Goal: Task Accomplishment & Management: Complete application form

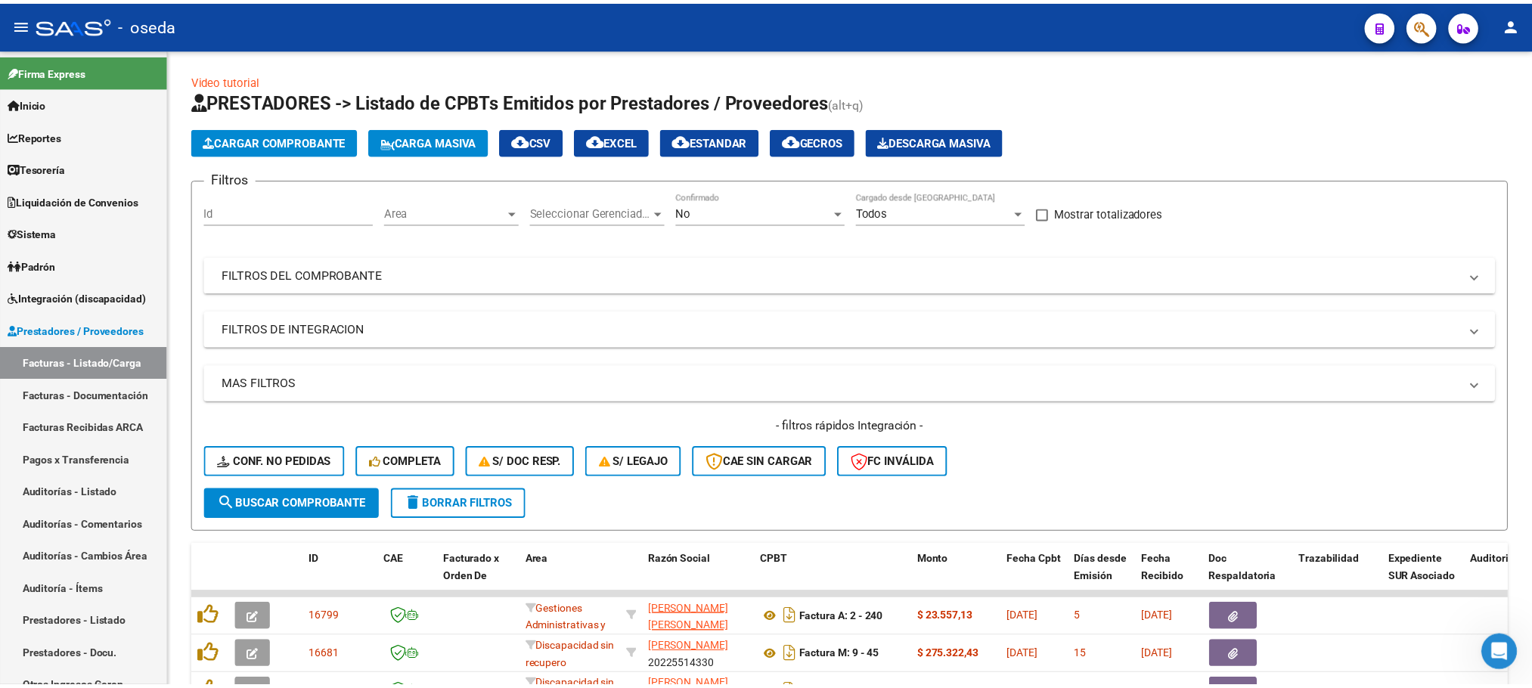
scroll to position [2, 0]
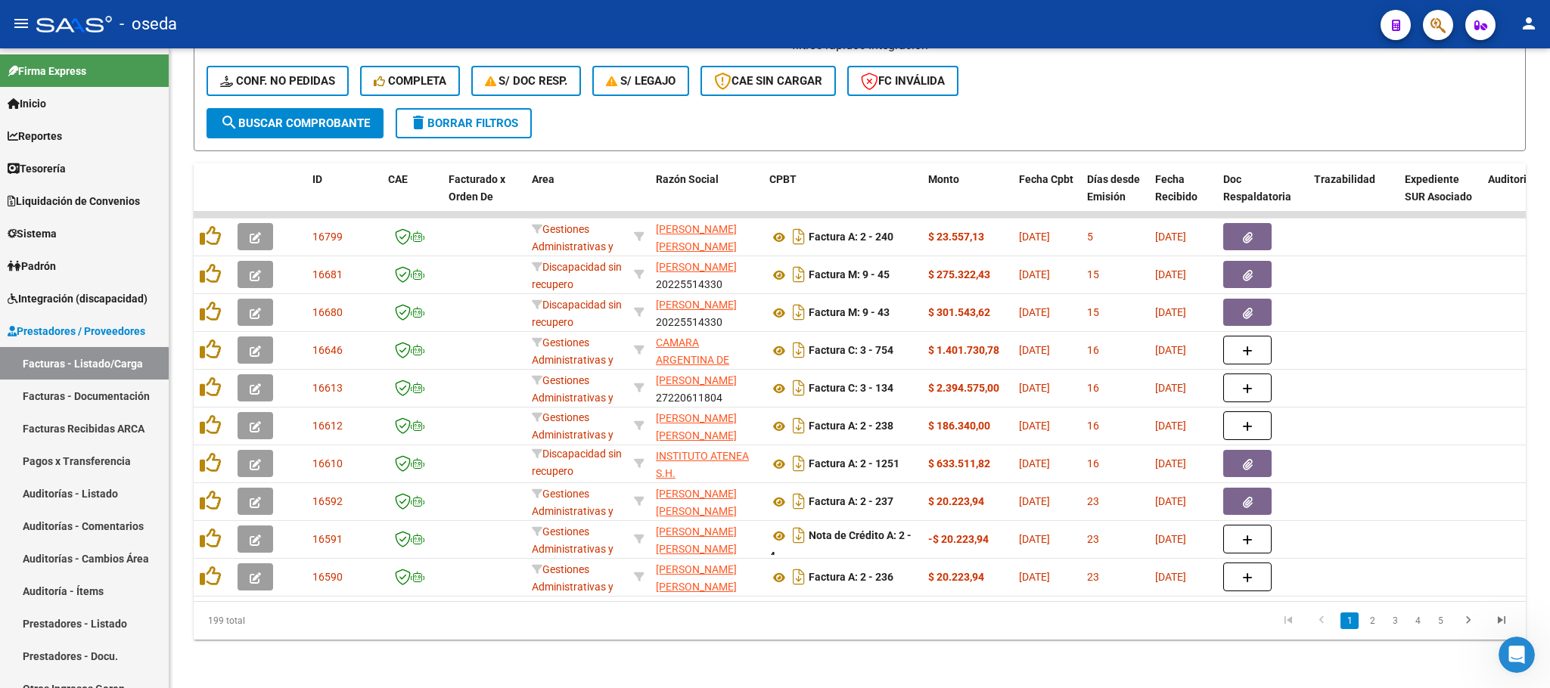
click at [1447, 20] on button "button" at bounding box center [1437, 25] width 30 height 30
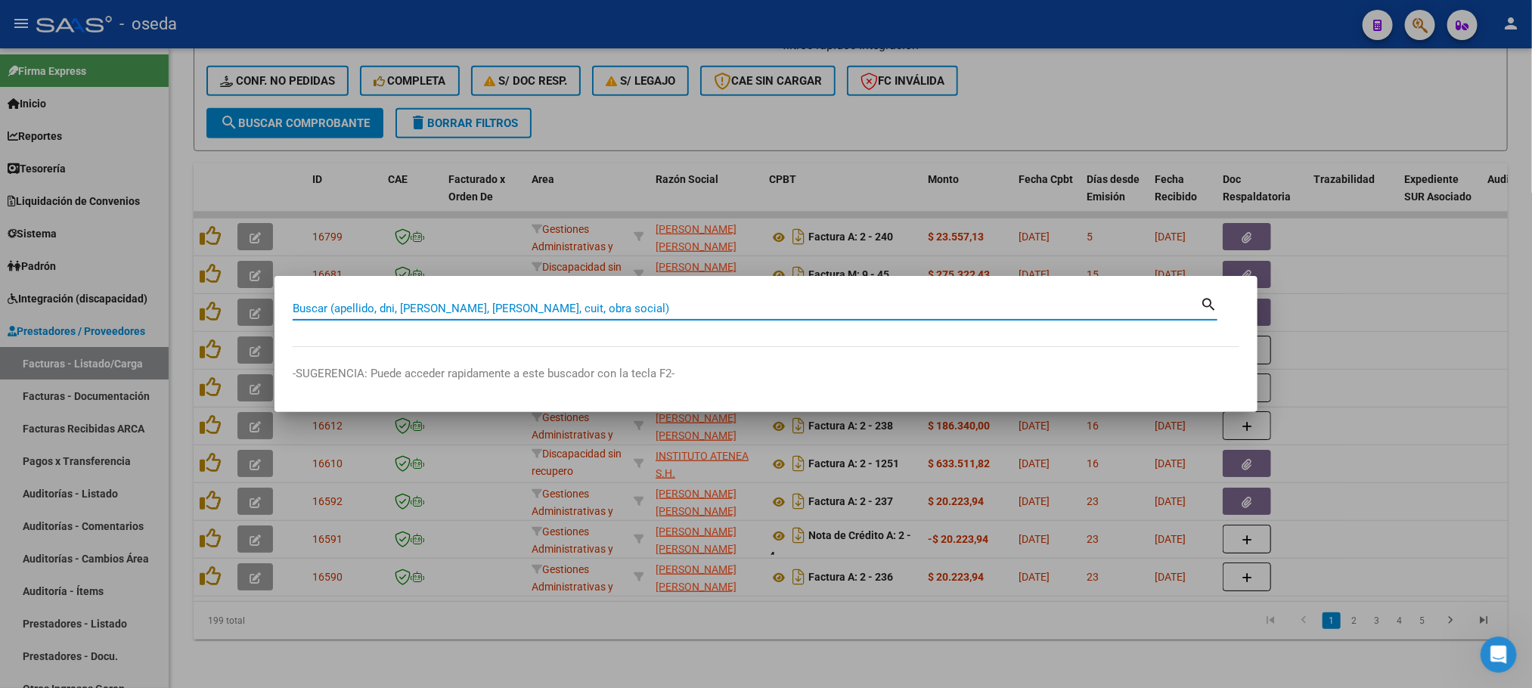
paste input "27233741510"
type input "27233741510"
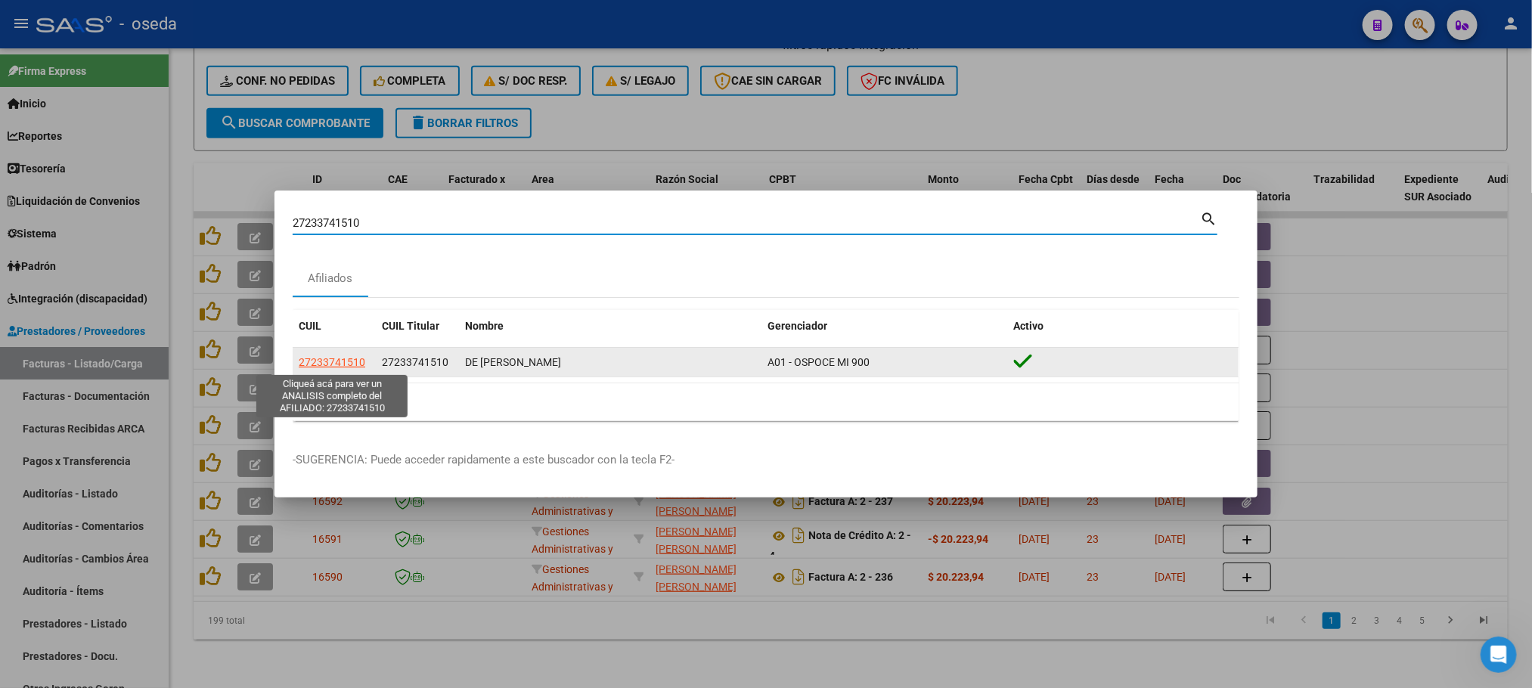
click at [306, 364] on span "27233741510" at bounding box center [332, 362] width 67 height 12
type textarea "27233741510"
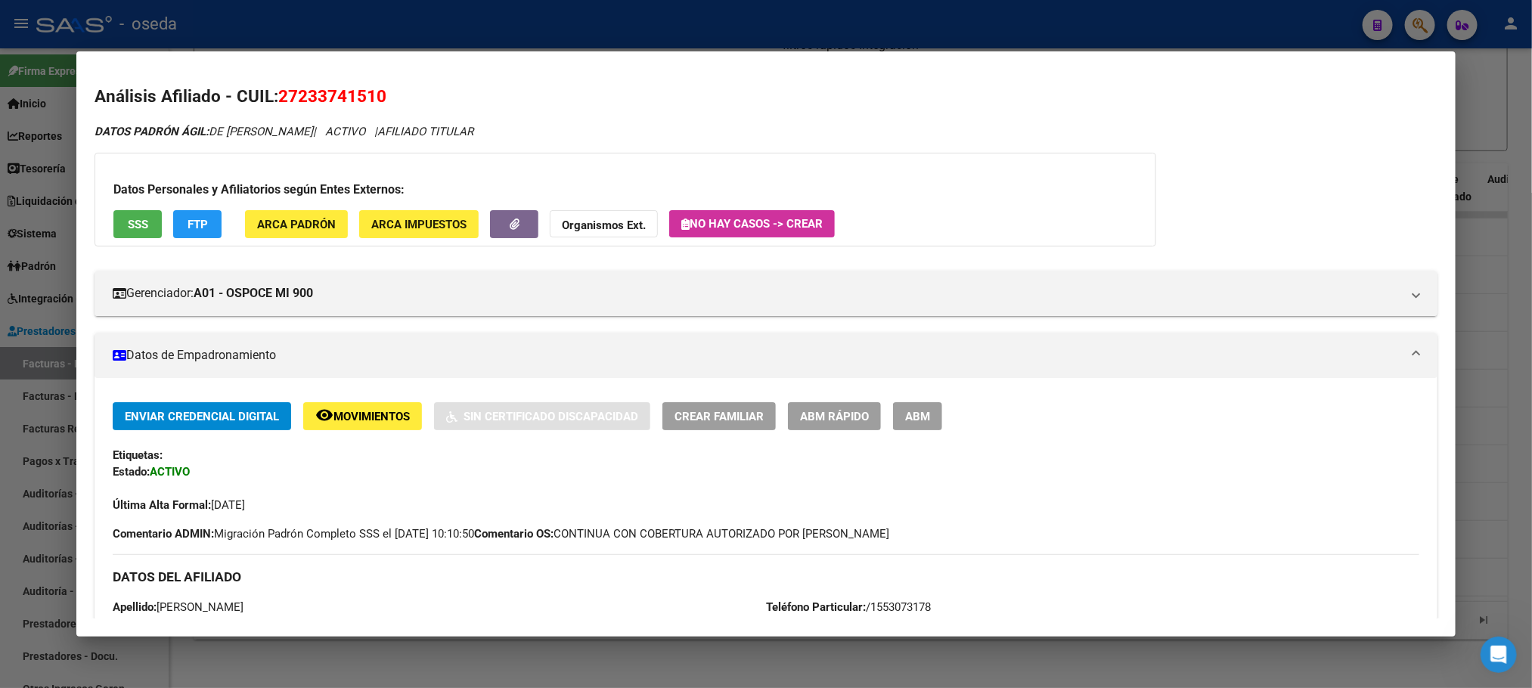
click at [135, 227] on span "SSS" at bounding box center [138, 225] width 20 height 14
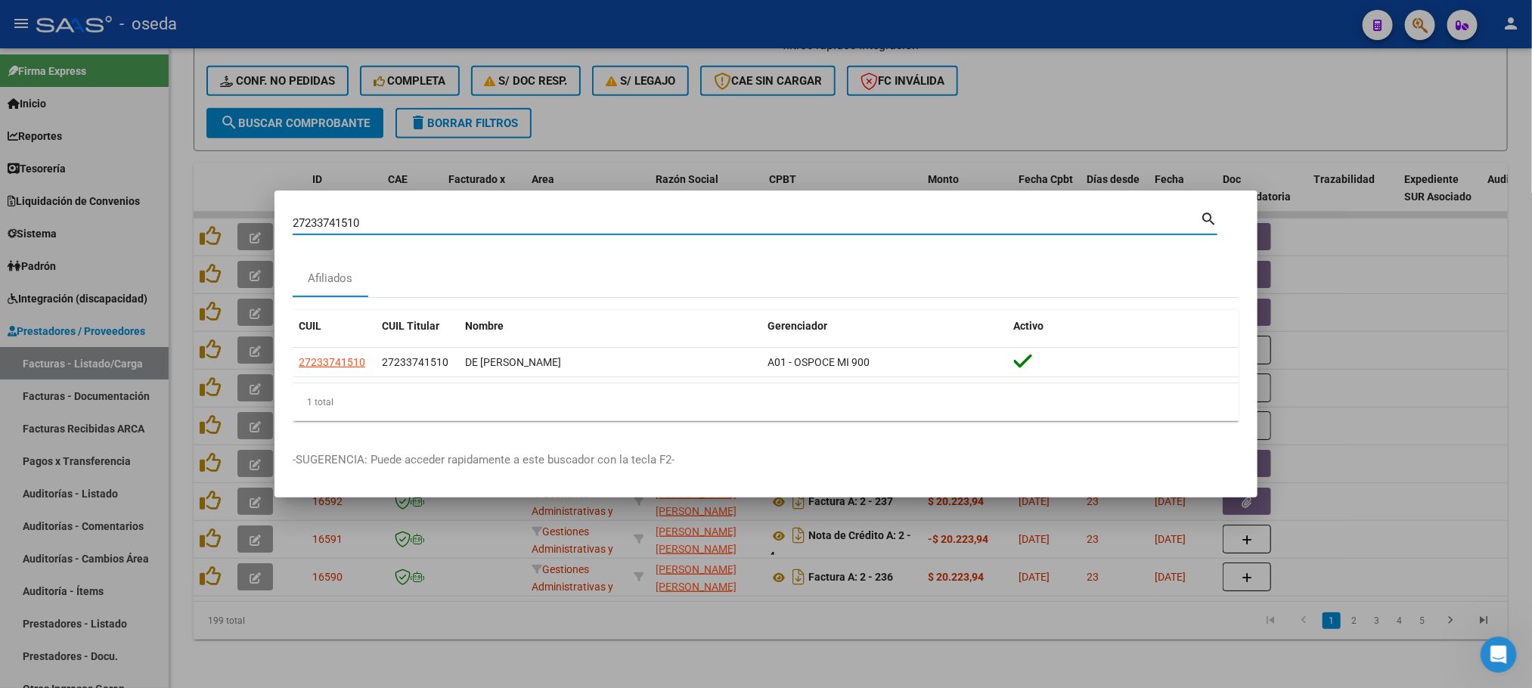
drag, startPoint x: 425, startPoint y: 220, endPoint x: 102, endPoint y: 240, distance: 323.6
click at [102, 240] on div "27233741510 Buscar (apellido, dni, cuil, nro traspaso, cuit, obra social) searc…" at bounding box center [766, 344] width 1532 height 688
type input "EQUS"
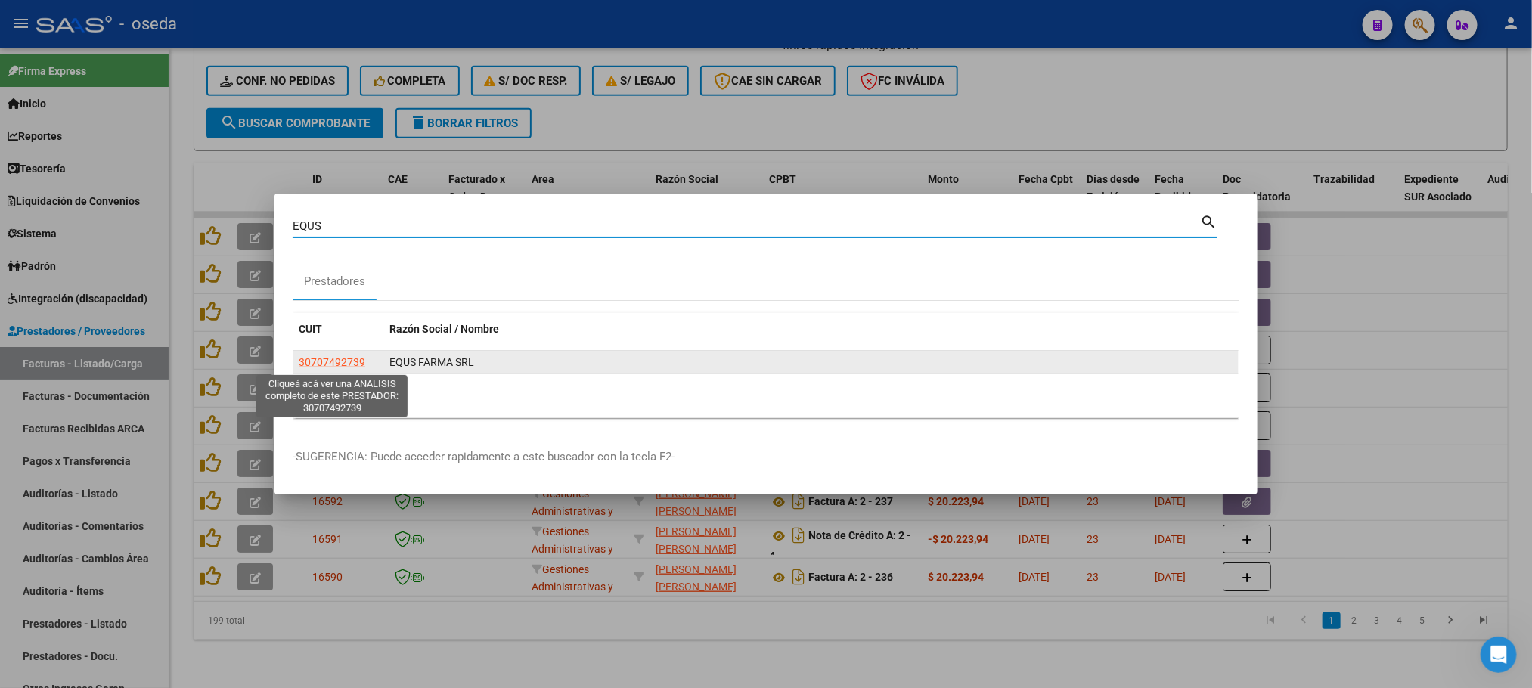
click at [327, 361] on span "30707492739" at bounding box center [332, 362] width 67 height 12
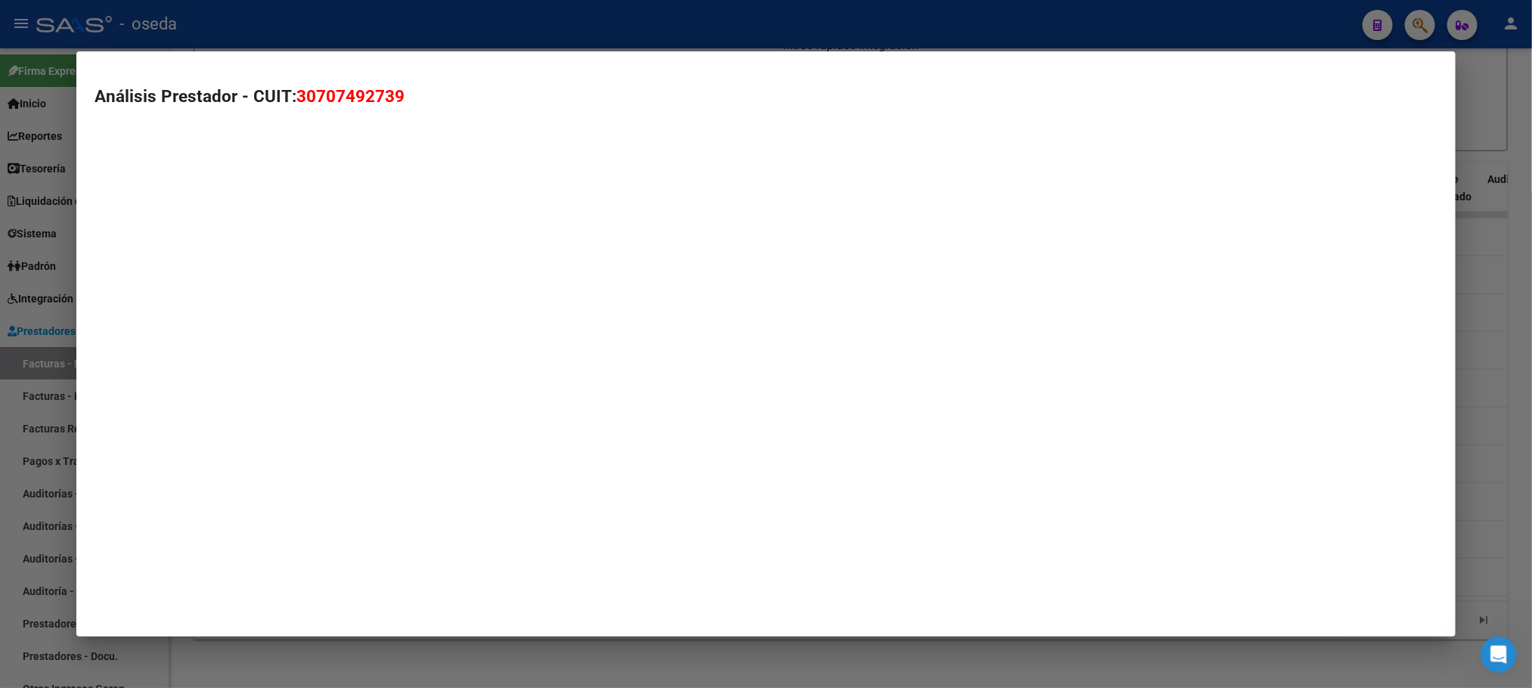
type textarea "30707492739"
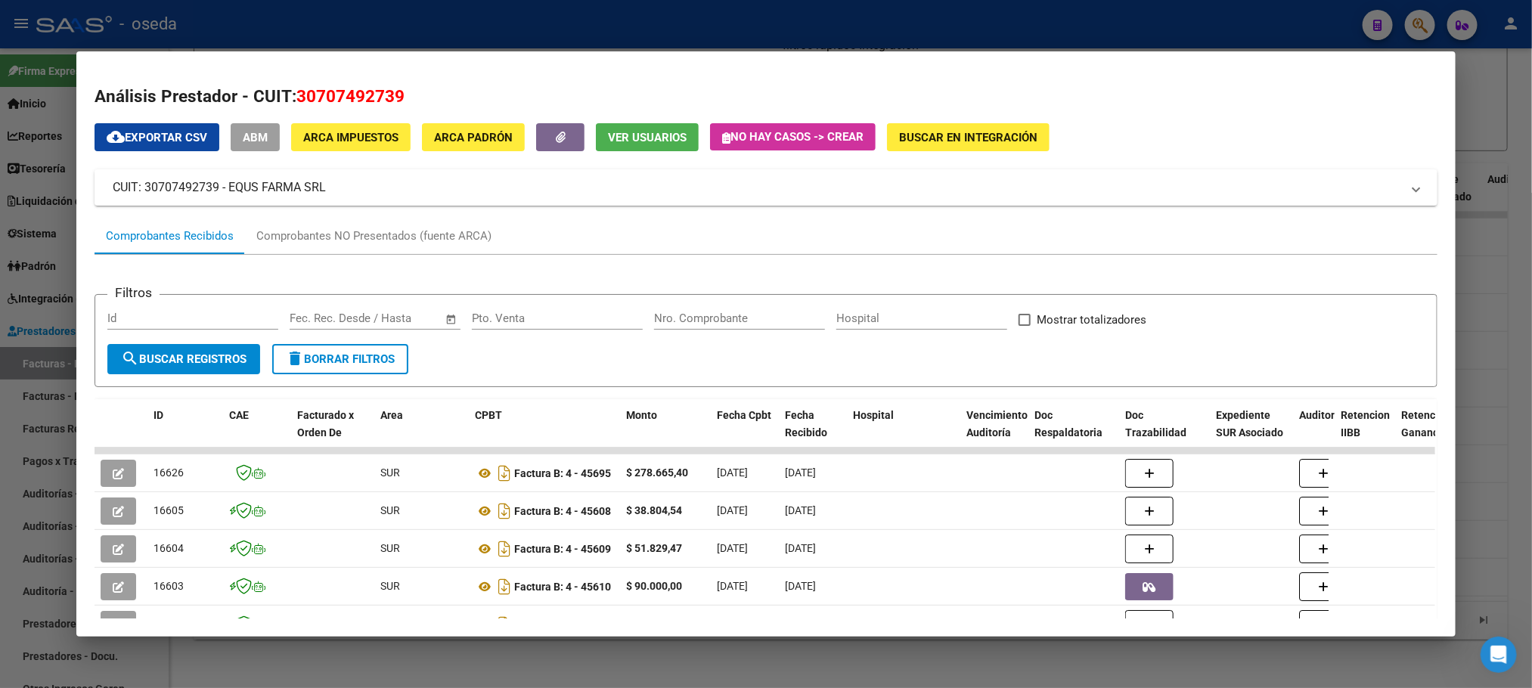
click at [687, 312] on input "Nro. Comprobante" at bounding box center [739, 319] width 171 height 14
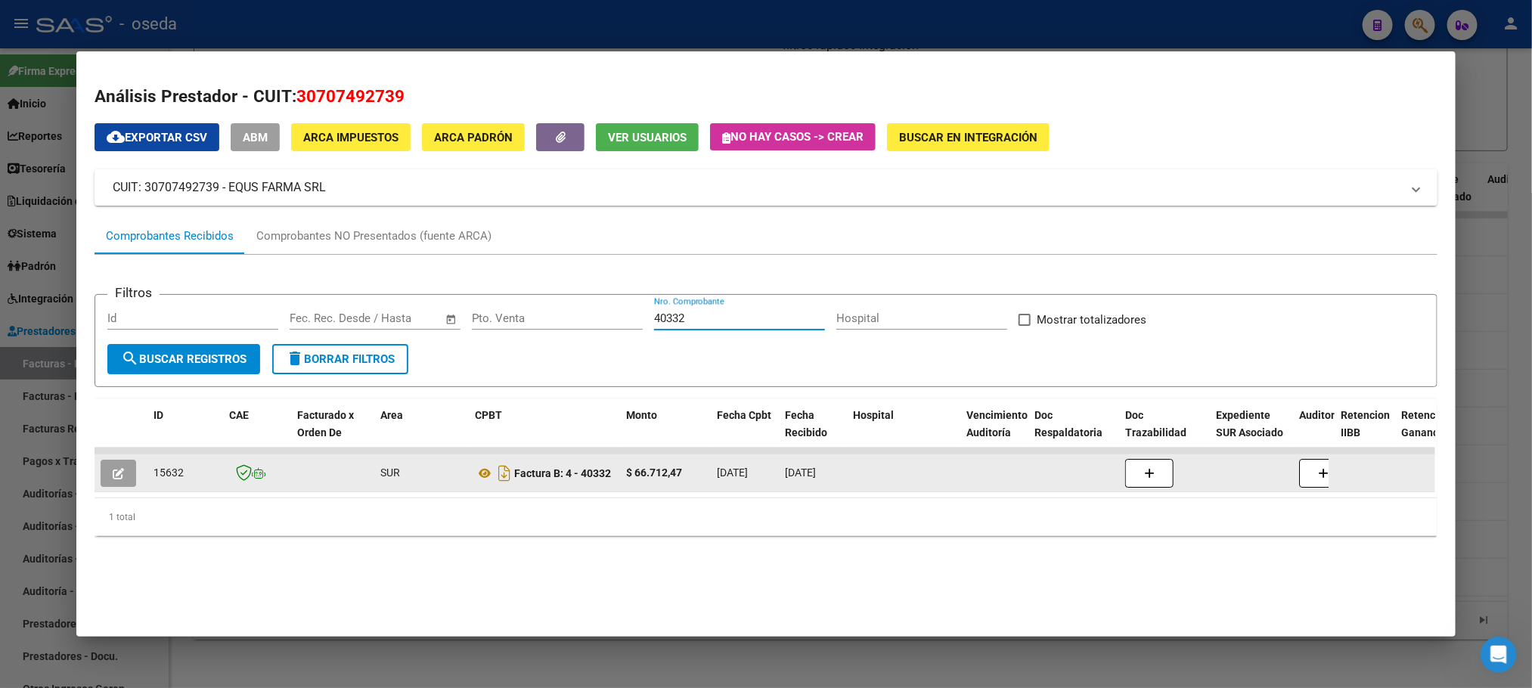
click at [118, 467] on button "button" at bounding box center [119, 473] width 36 height 27
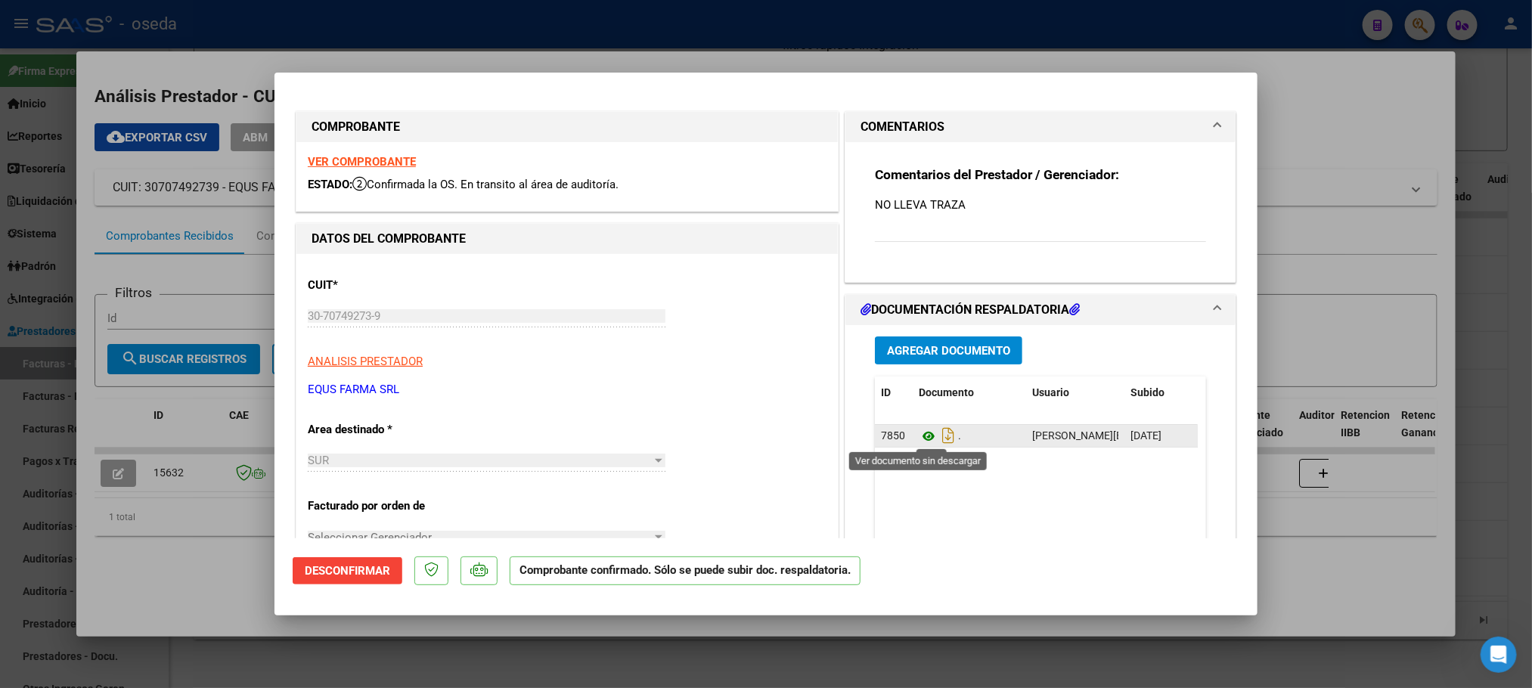
click at [919, 433] on icon at bounding box center [929, 436] width 20 height 18
click at [919, 441] on icon at bounding box center [929, 436] width 20 height 18
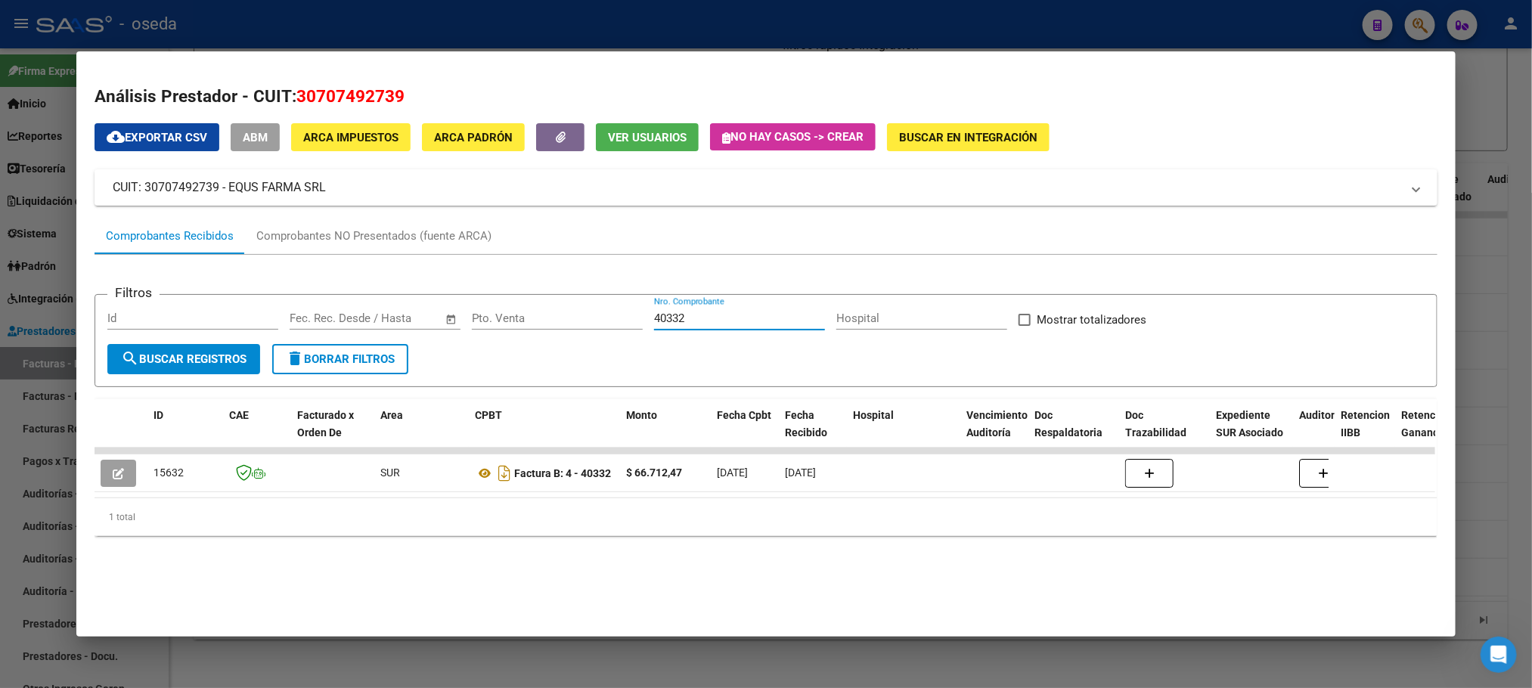
drag, startPoint x: 706, startPoint y: 322, endPoint x: 379, endPoint y: 311, distance: 326.9
click at [379, 311] on div "Filtros Id Fecha inicio – Fecha fin Fec. Rec. Desde / Hasta Pto. Venta 40332 Nr…" at bounding box center [765, 325] width 1317 height 37
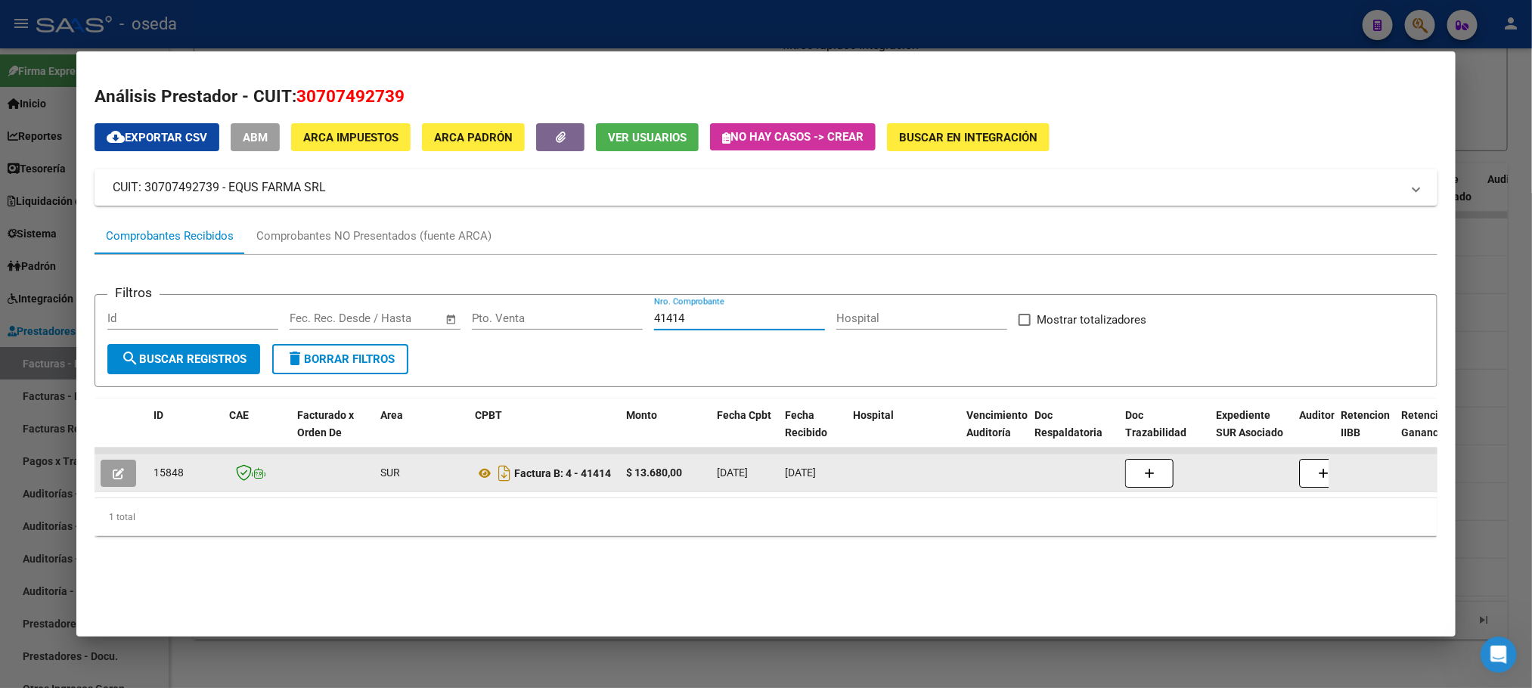
type input "41414"
click at [113, 482] on button "button" at bounding box center [119, 473] width 36 height 27
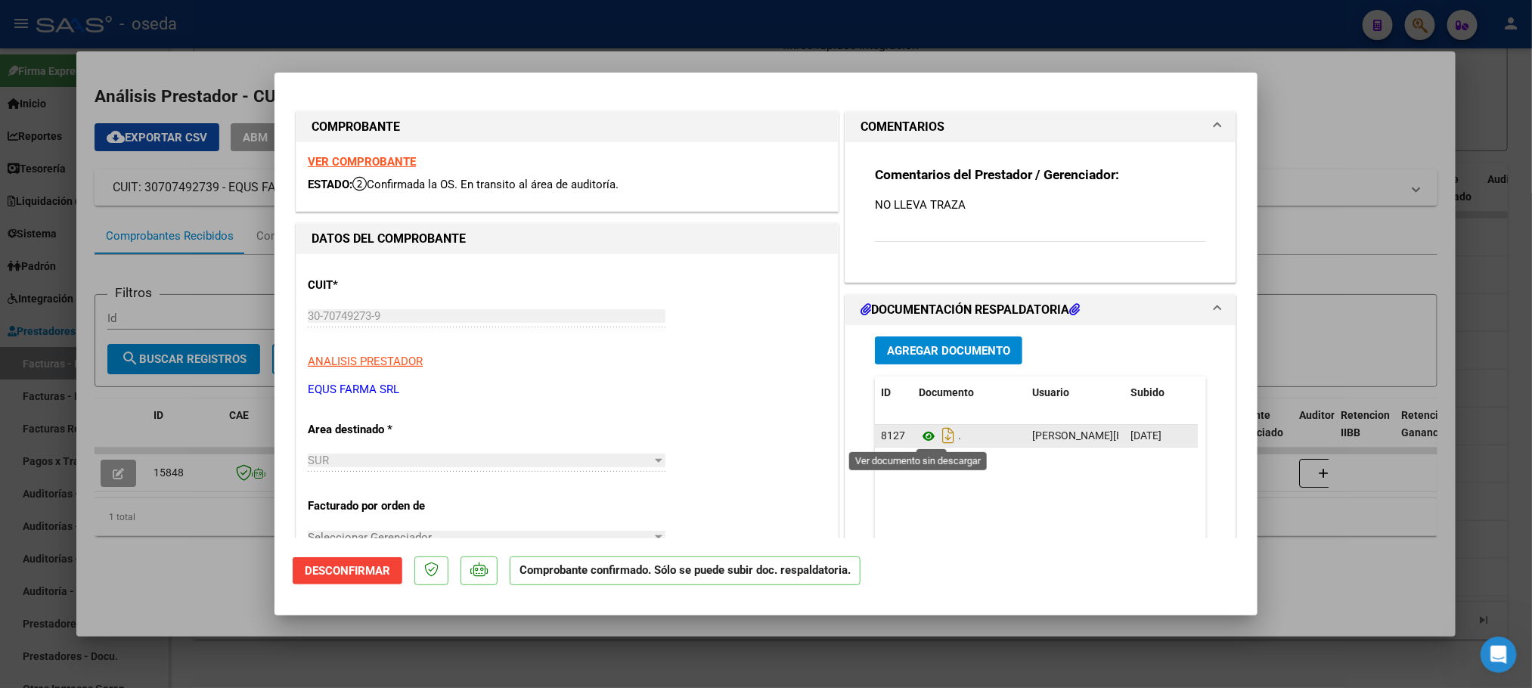
click at [919, 433] on icon at bounding box center [929, 436] width 20 height 18
type input "$ 0,00"
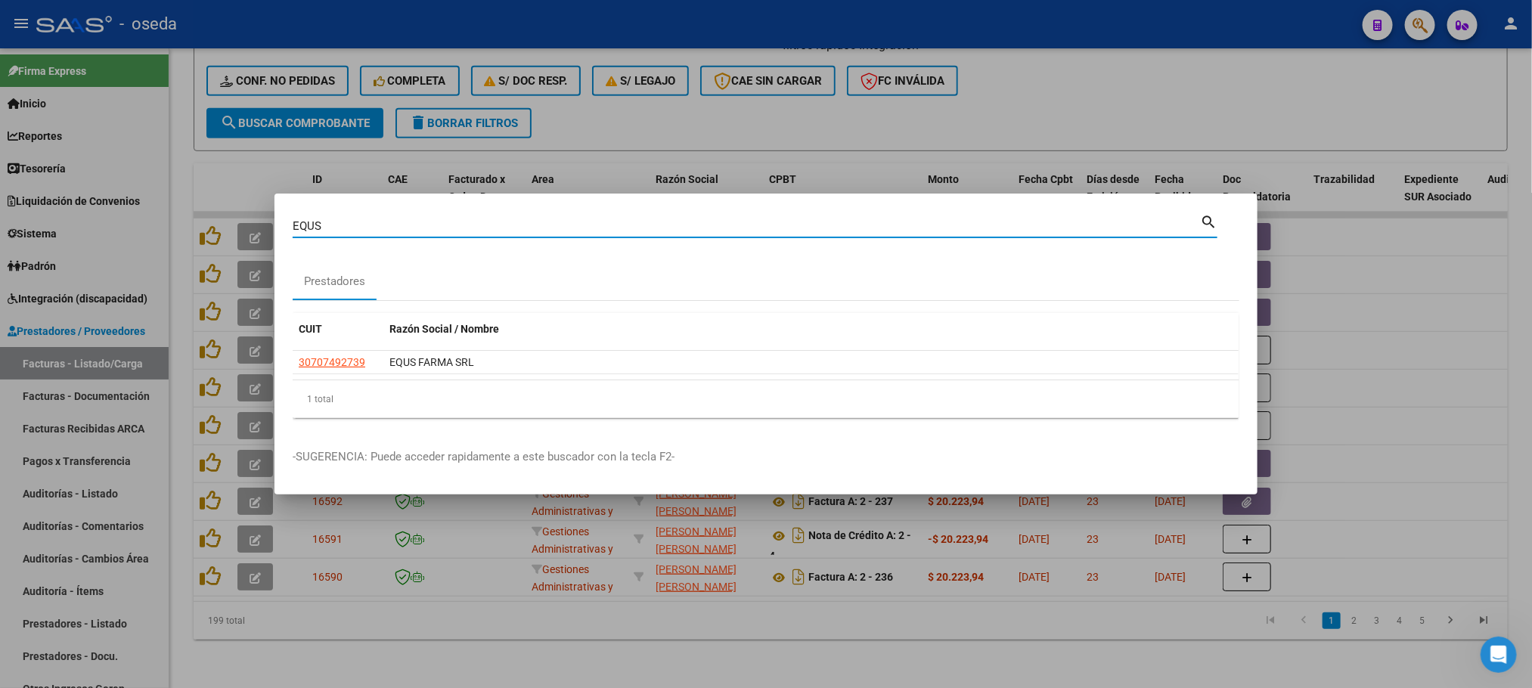
drag, startPoint x: 327, startPoint y: 225, endPoint x: 66, endPoint y: 250, distance: 262.8
click at [66, 250] on div "EQUS Buscar (apellido, dni, cuil, nro traspaso, cuit, obra social) search Prest…" at bounding box center [766, 344] width 1532 height 688
type input "20 DE JUNIO"
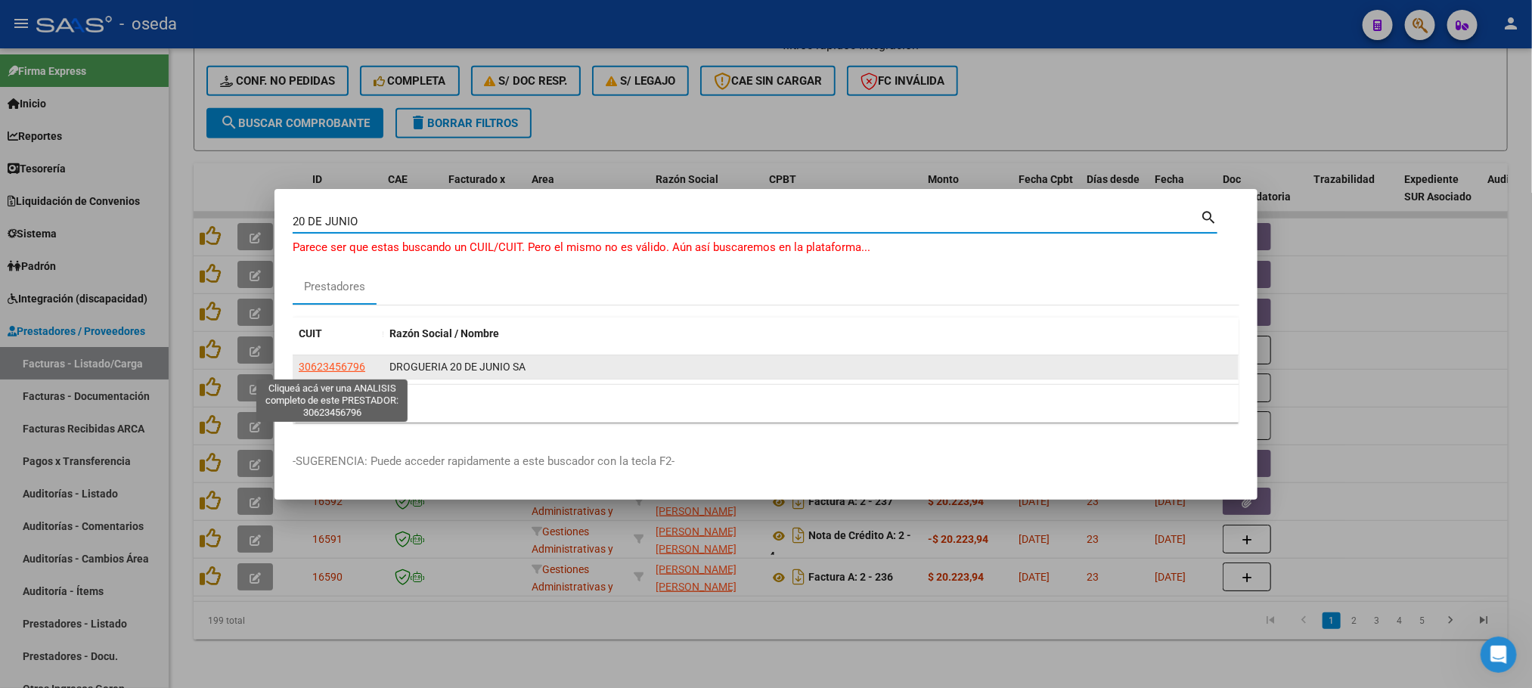
click at [316, 364] on span "30623456796" at bounding box center [332, 367] width 67 height 12
type textarea "30623456796"
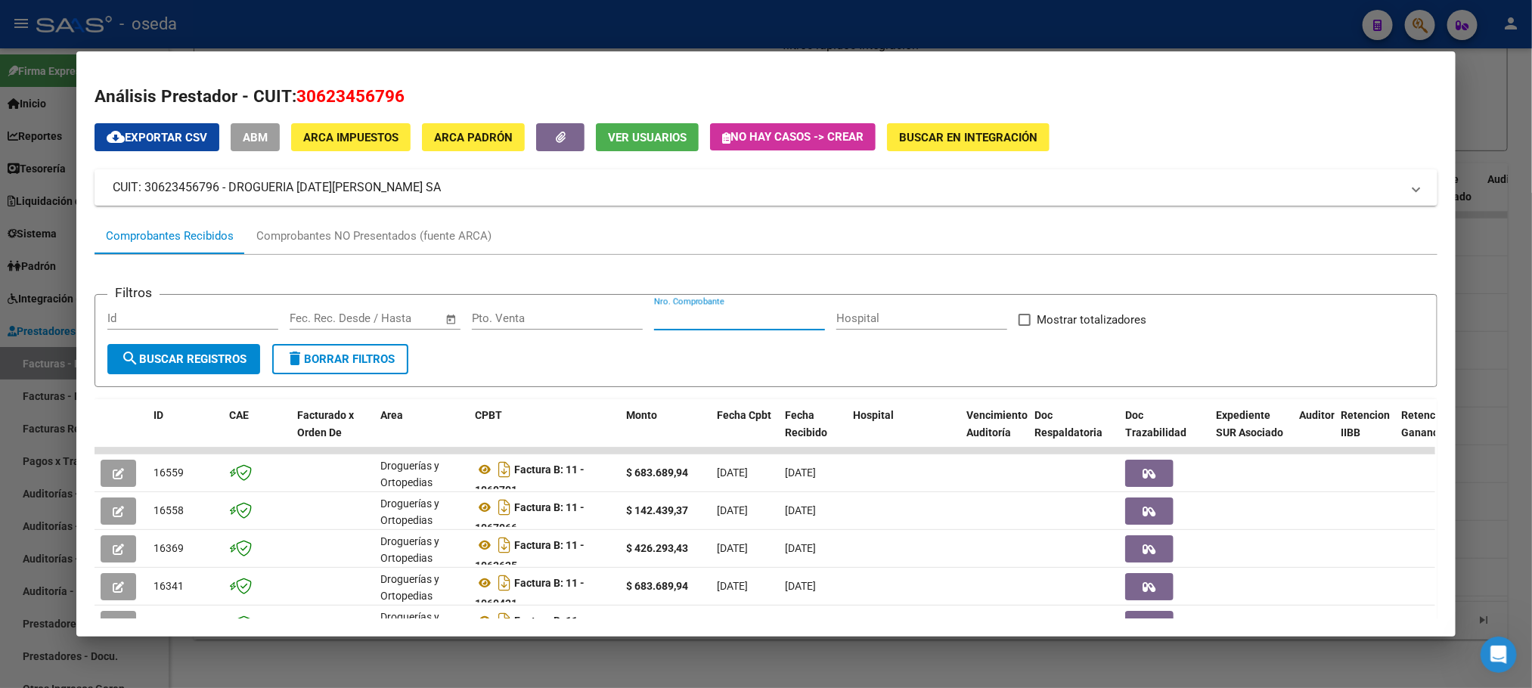
click at [736, 312] on input "Nro. Comprobante" at bounding box center [739, 319] width 171 height 14
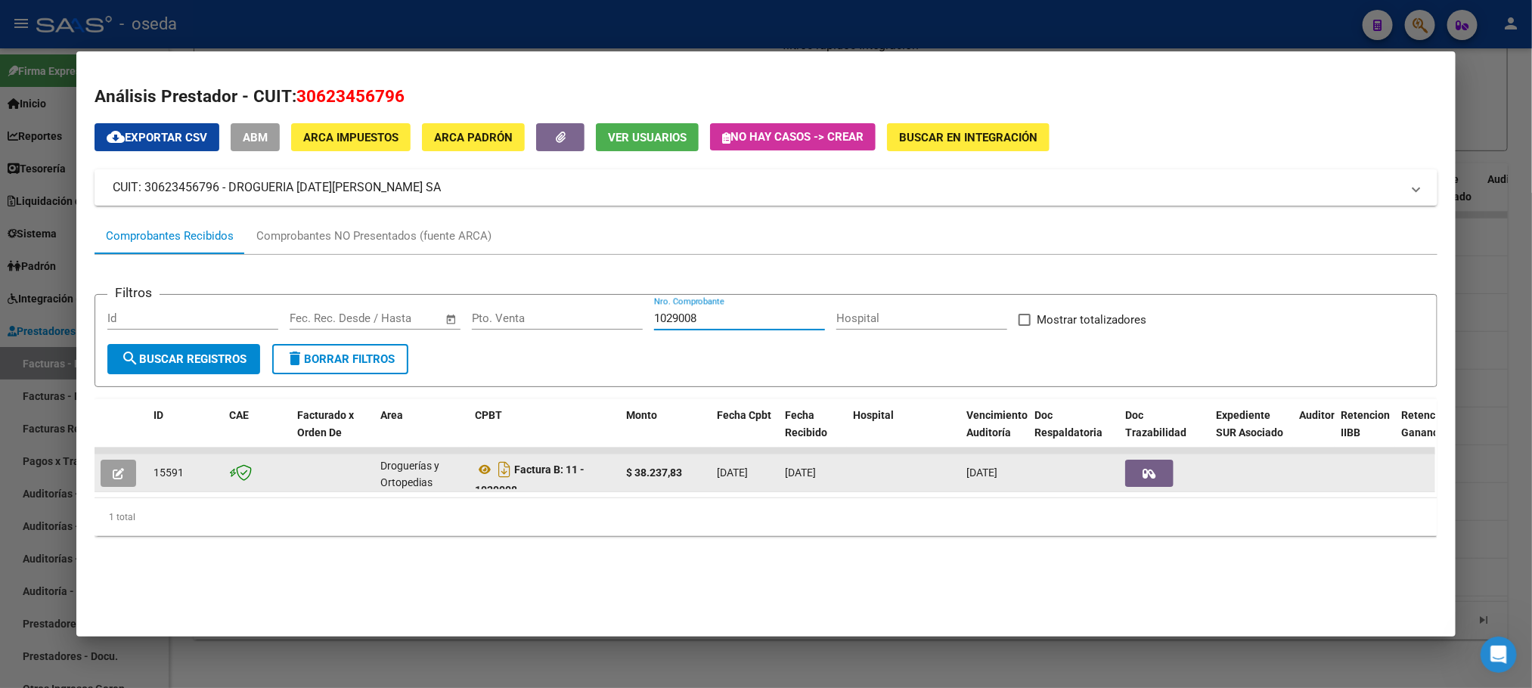
type input "1029008"
click at [101, 468] on button "button" at bounding box center [119, 473] width 36 height 27
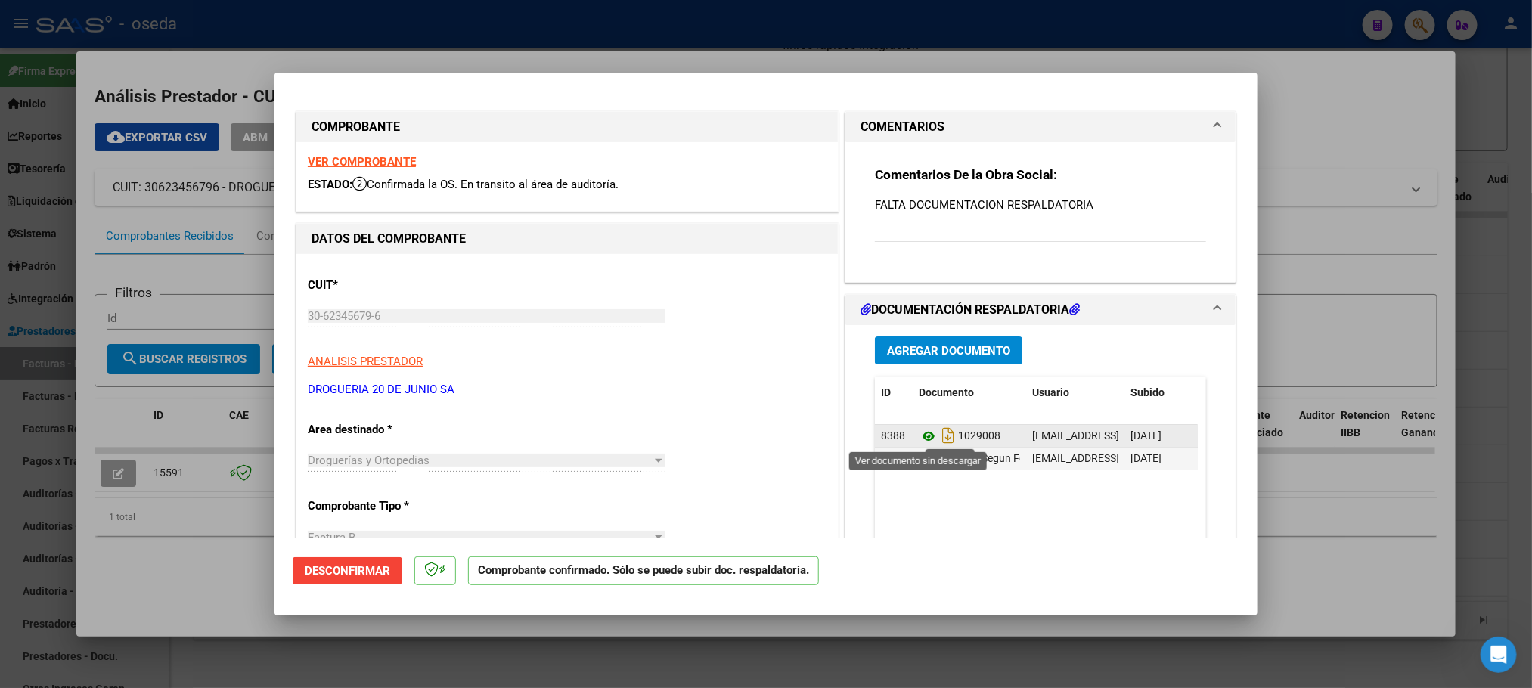
click at [920, 440] on icon at bounding box center [929, 436] width 20 height 18
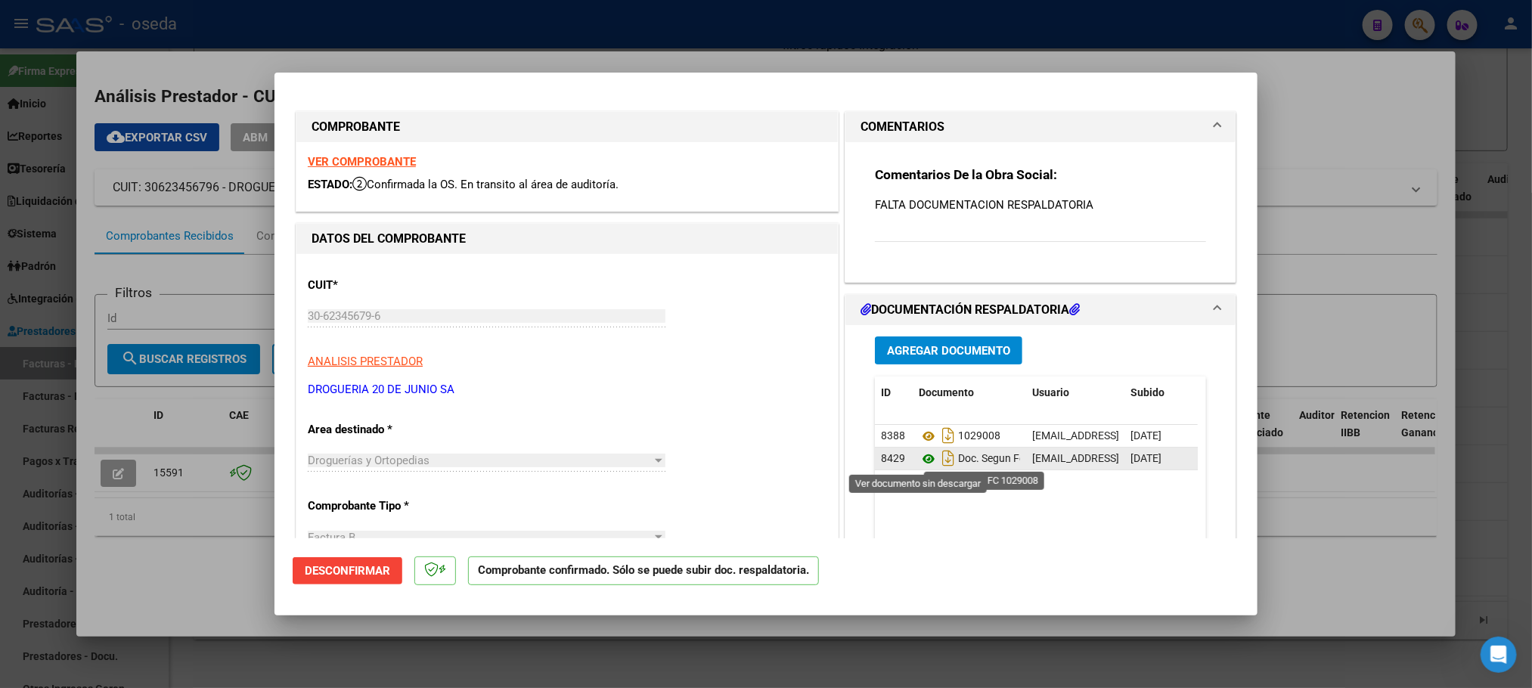
click at [919, 454] on icon at bounding box center [929, 459] width 20 height 18
type input "$ 0,00"
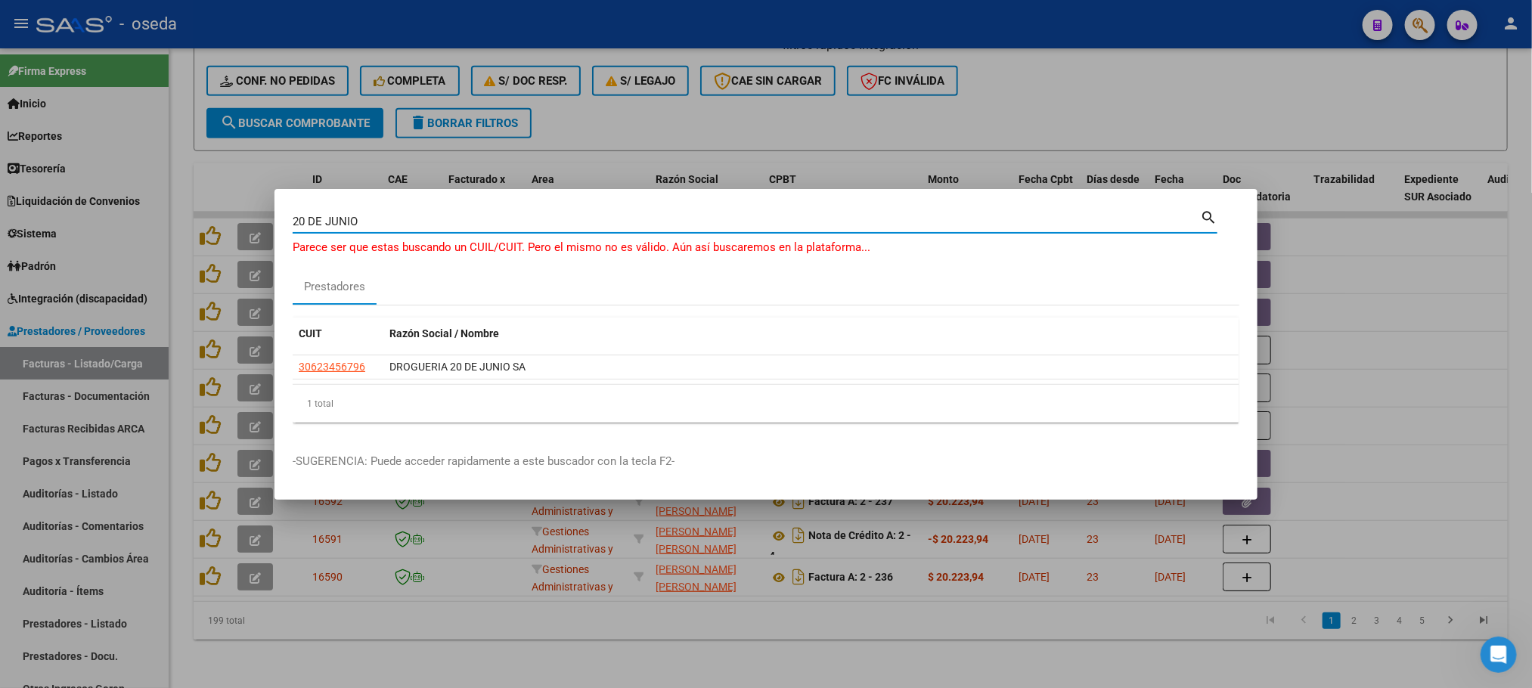
drag, startPoint x: 566, startPoint y: 222, endPoint x: 0, endPoint y: 216, distance: 565.7
click at [0, 216] on div "[DATE][PERSON_NAME] Buscar (apellido, dni, cuil, nro traspaso, cuit, obra socia…" at bounding box center [766, 344] width 1532 height 688
type input "a"
type input "[PERSON_NAME]"
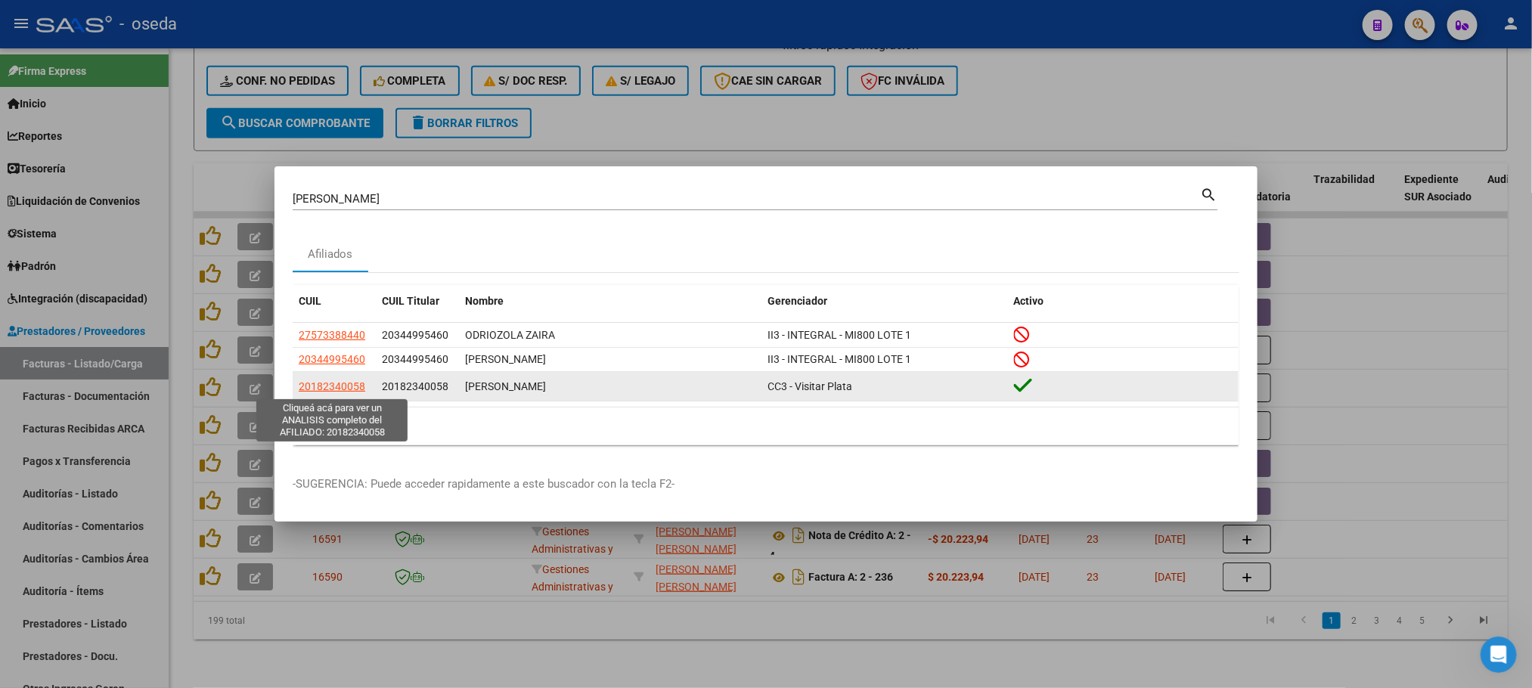
click at [320, 388] on span "20182340058" at bounding box center [332, 386] width 67 height 12
type textarea "20182340058"
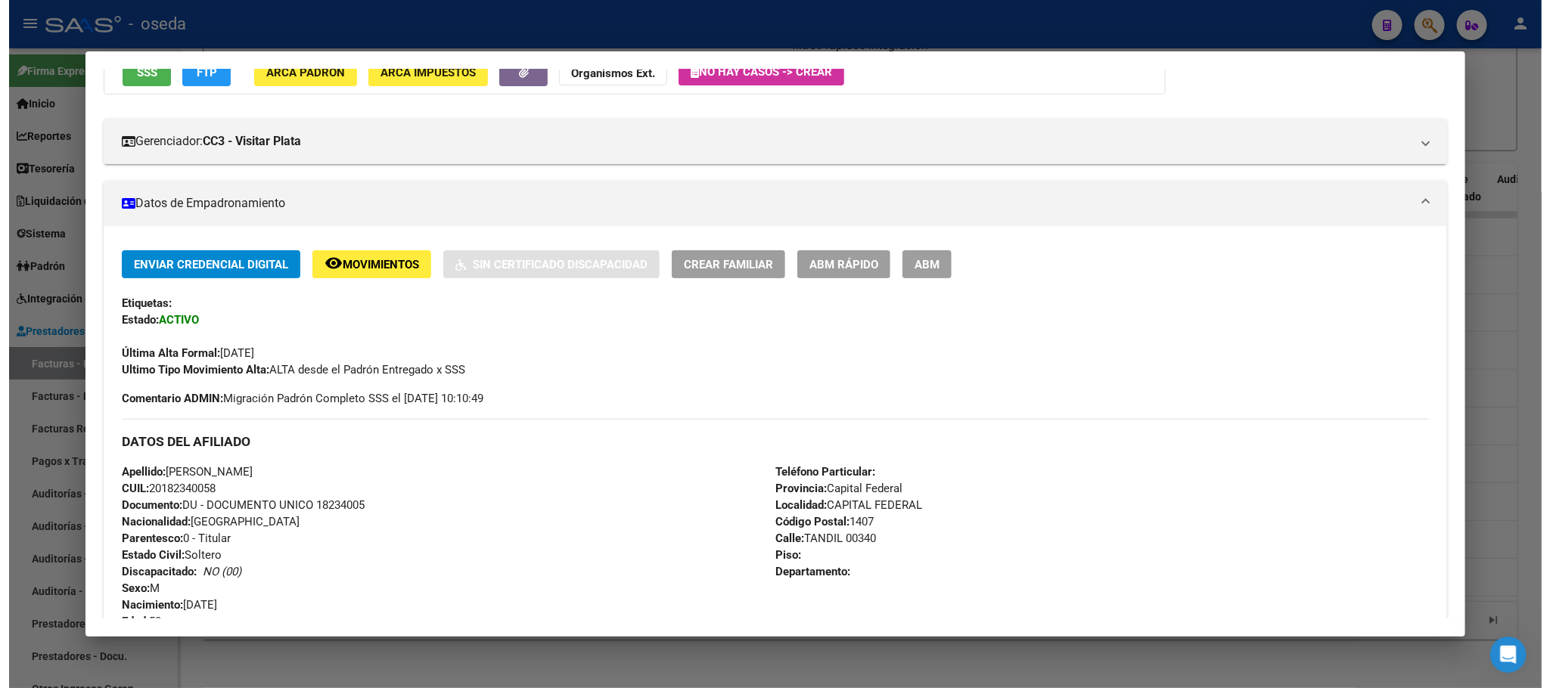
scroll to position [0, 0]
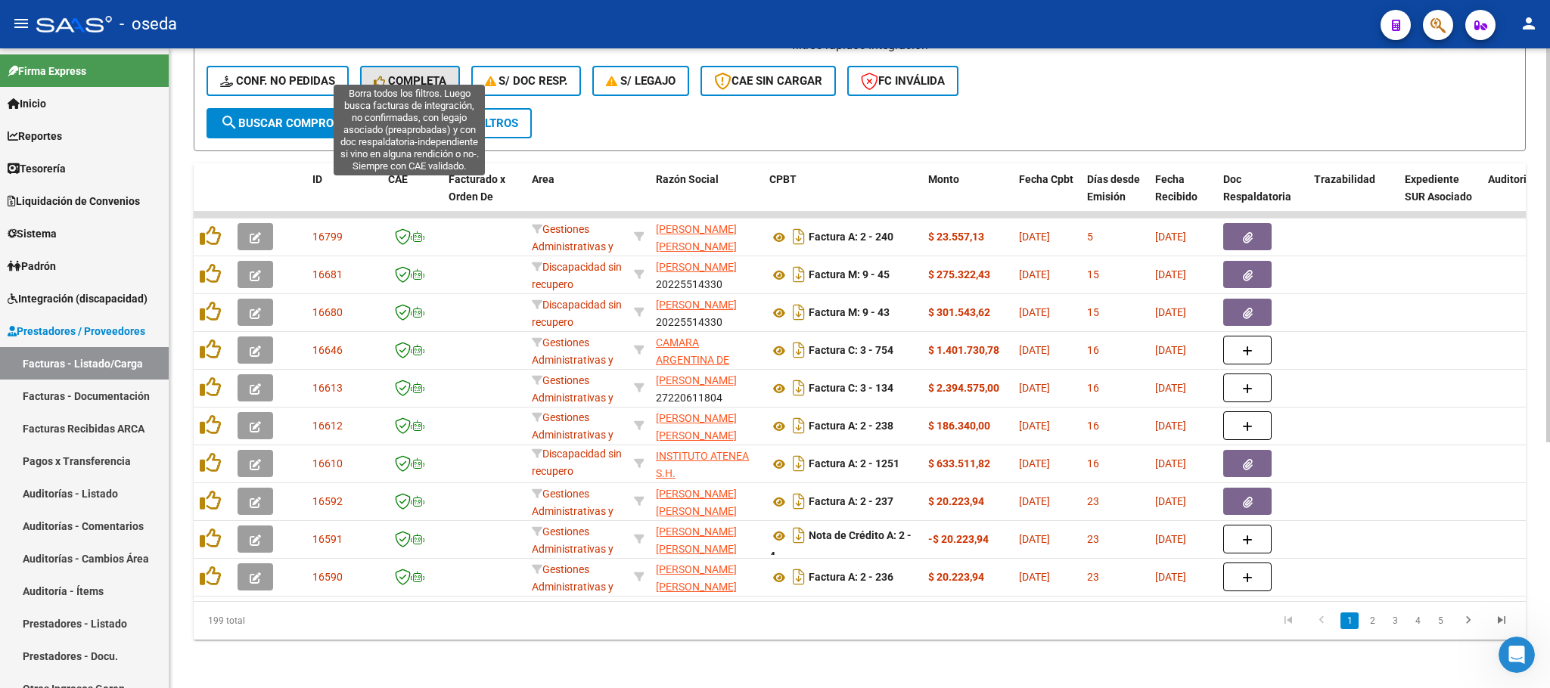
click at [386, 66] on button "Completa" at bounding box center [410, 81] width 100 height 30
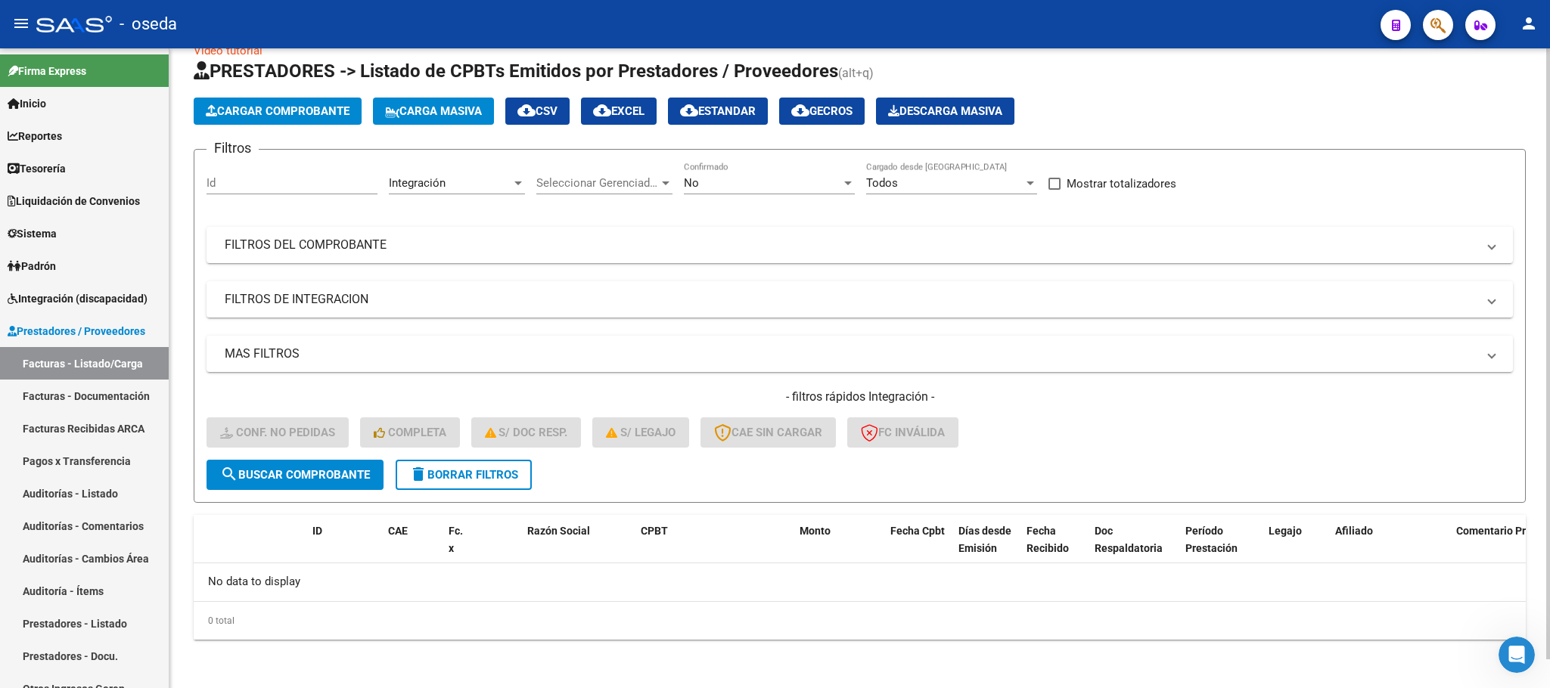
scroll to position [29, 0]
click at [500, 469] on span "delete Borrar Filtros" at bounding box center [463, 476] width 109 height 14
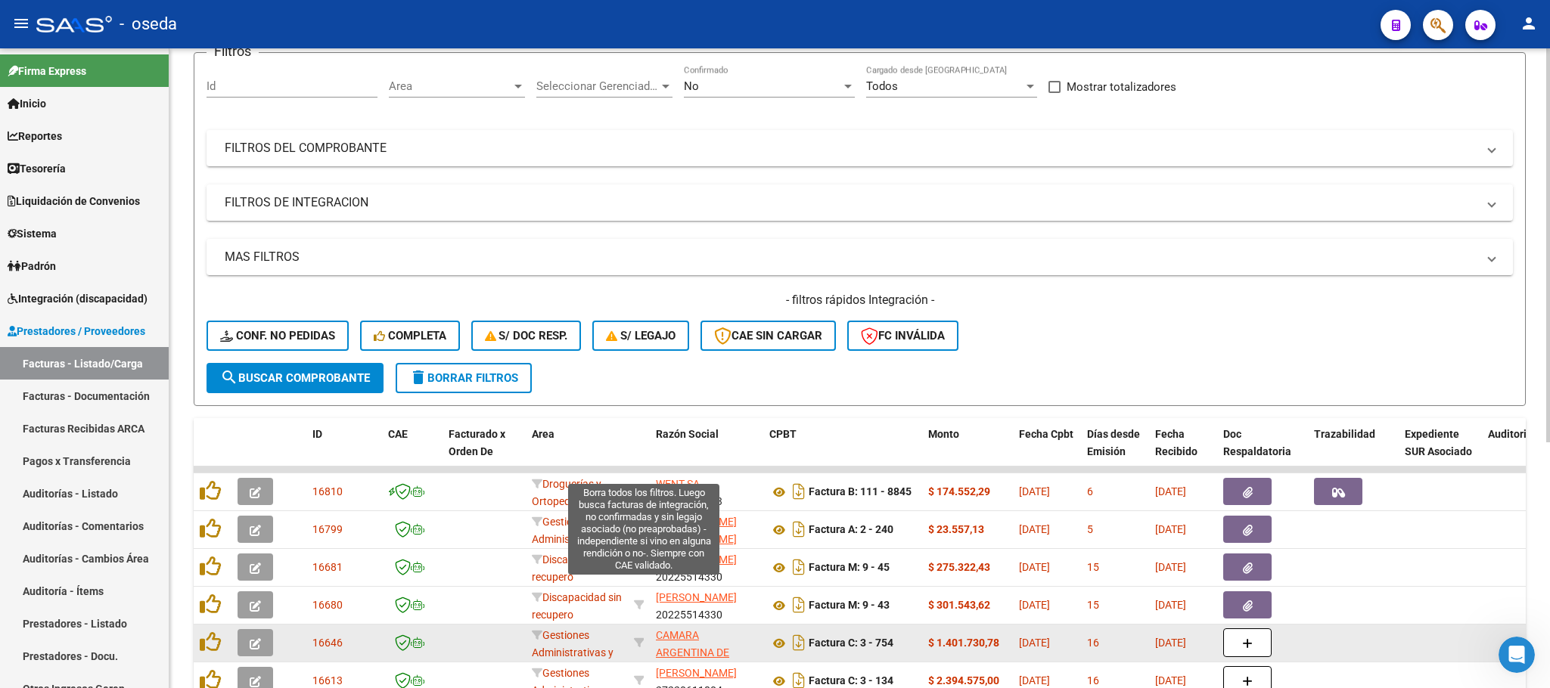
scroll to position [340, 0]
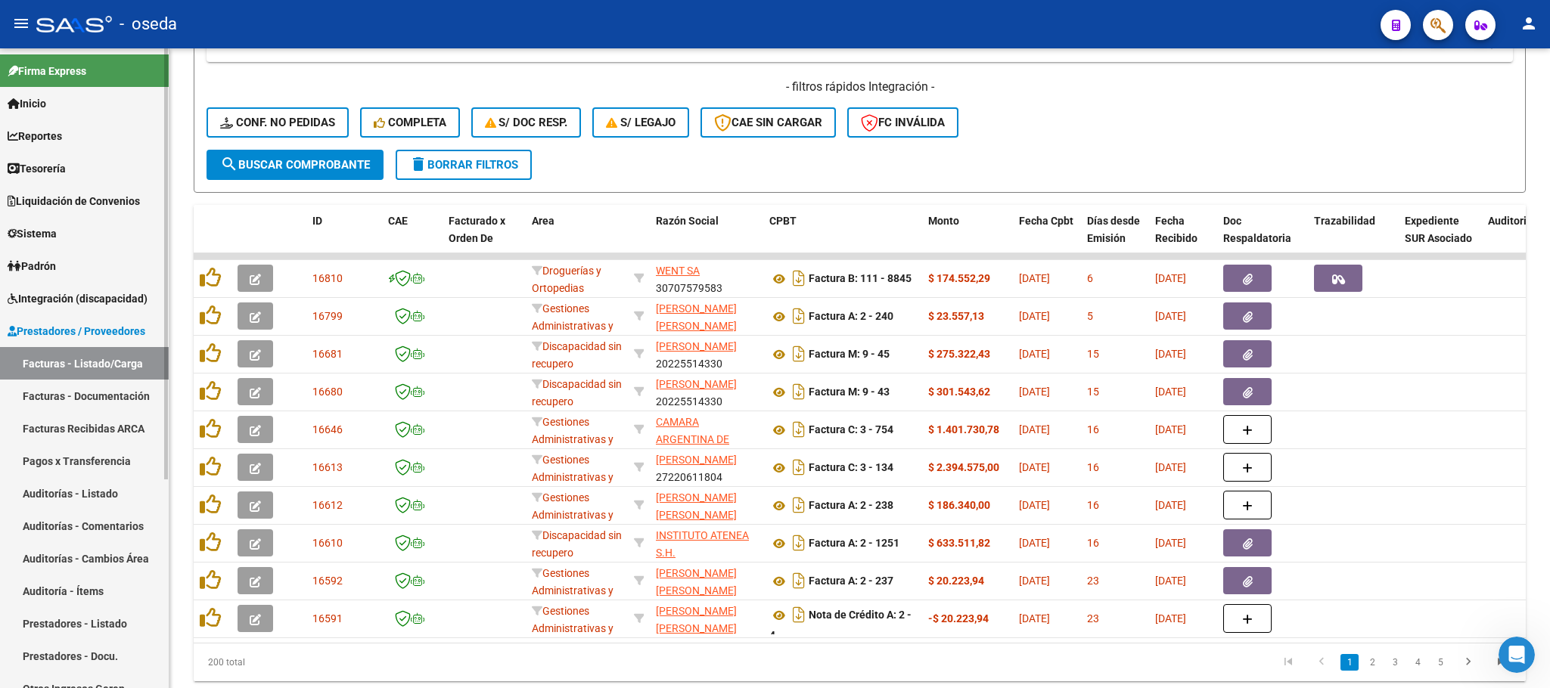
click at [71, 300] on span "Integración (discapacidad)" at bounding box center [78, 298] width 140 height 17
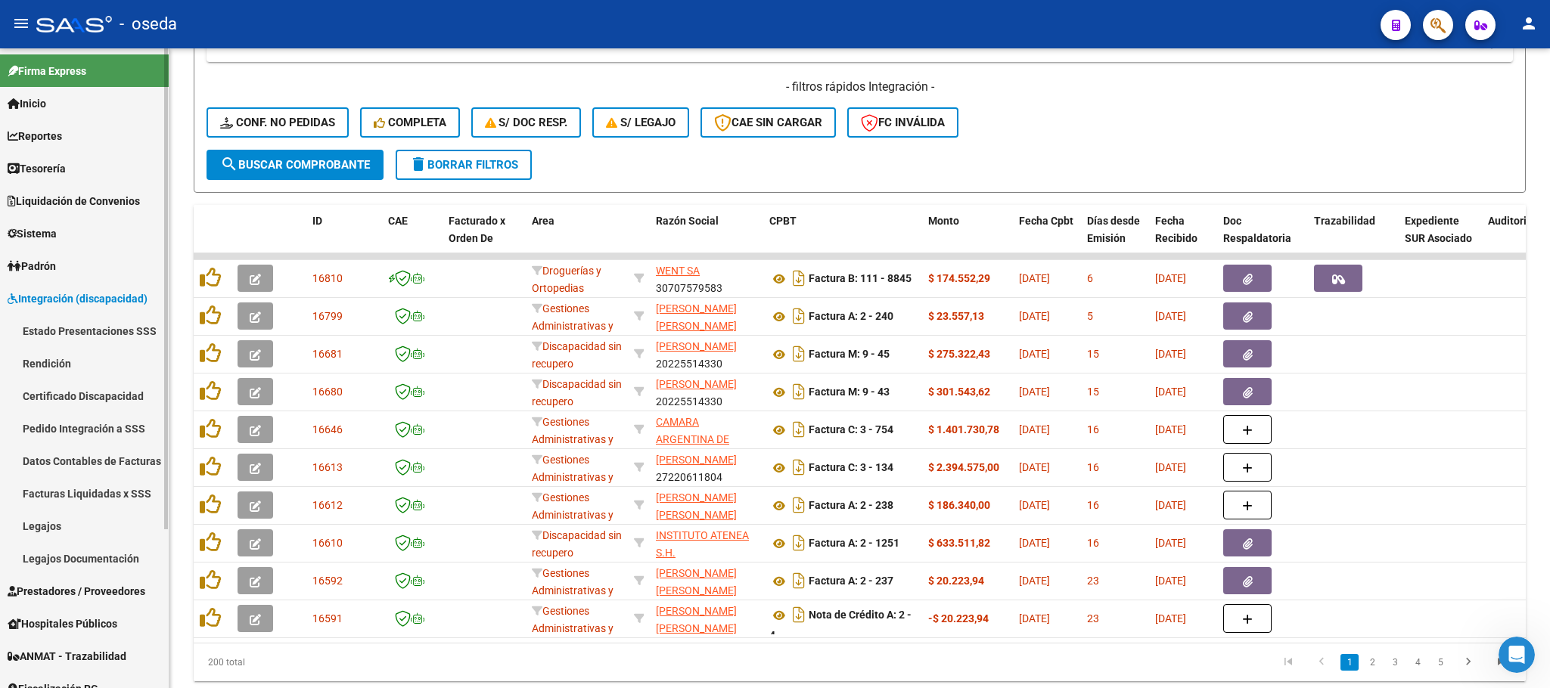
click at [89, 395] on link "Certificado Discapacidad" at bounding box center [84, 396] width 169 height 33
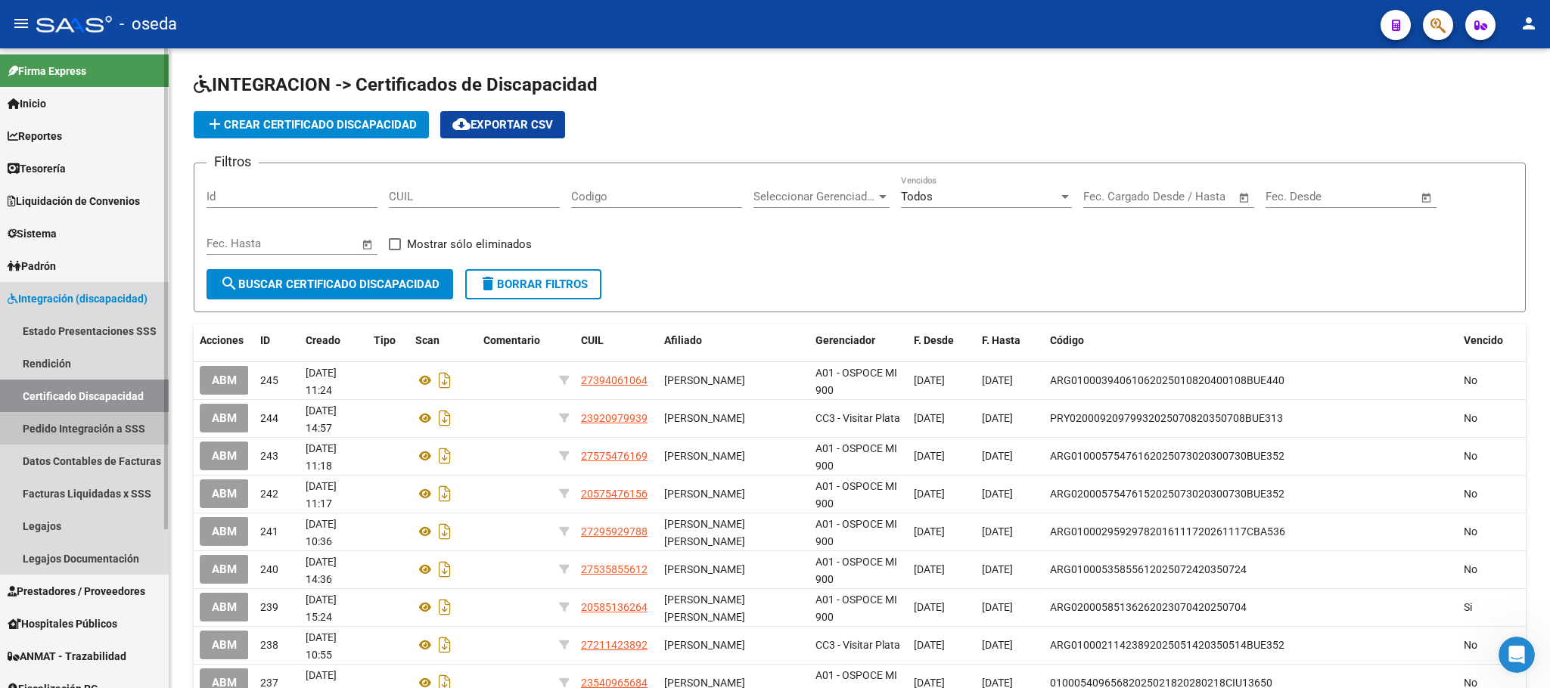
click at [101, 424] on link "Pedido Integración a SSS" at bounding box center [84, 428] width 169 height 33
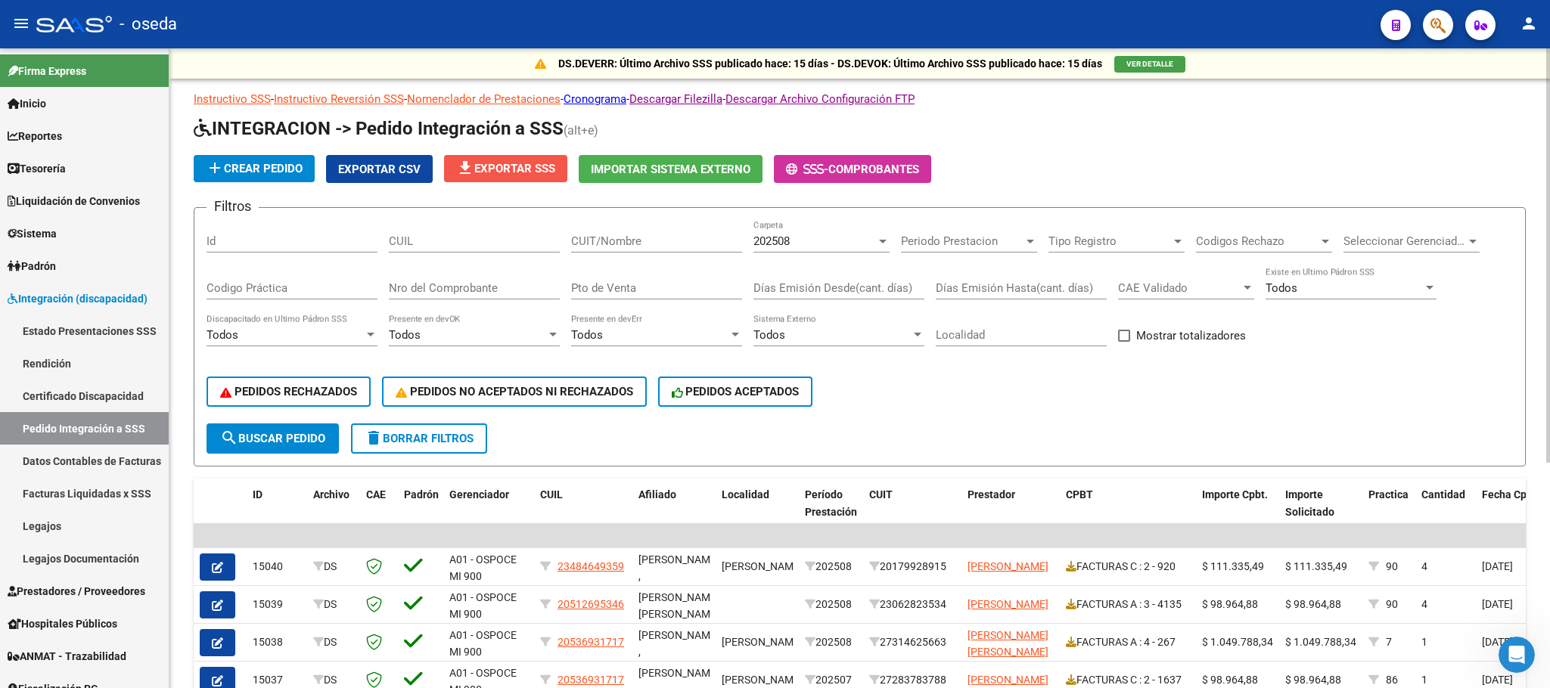
click at [547, 171] on span "file_download Exportar SSS" at bounding box center [505, 169] width 99 height 14
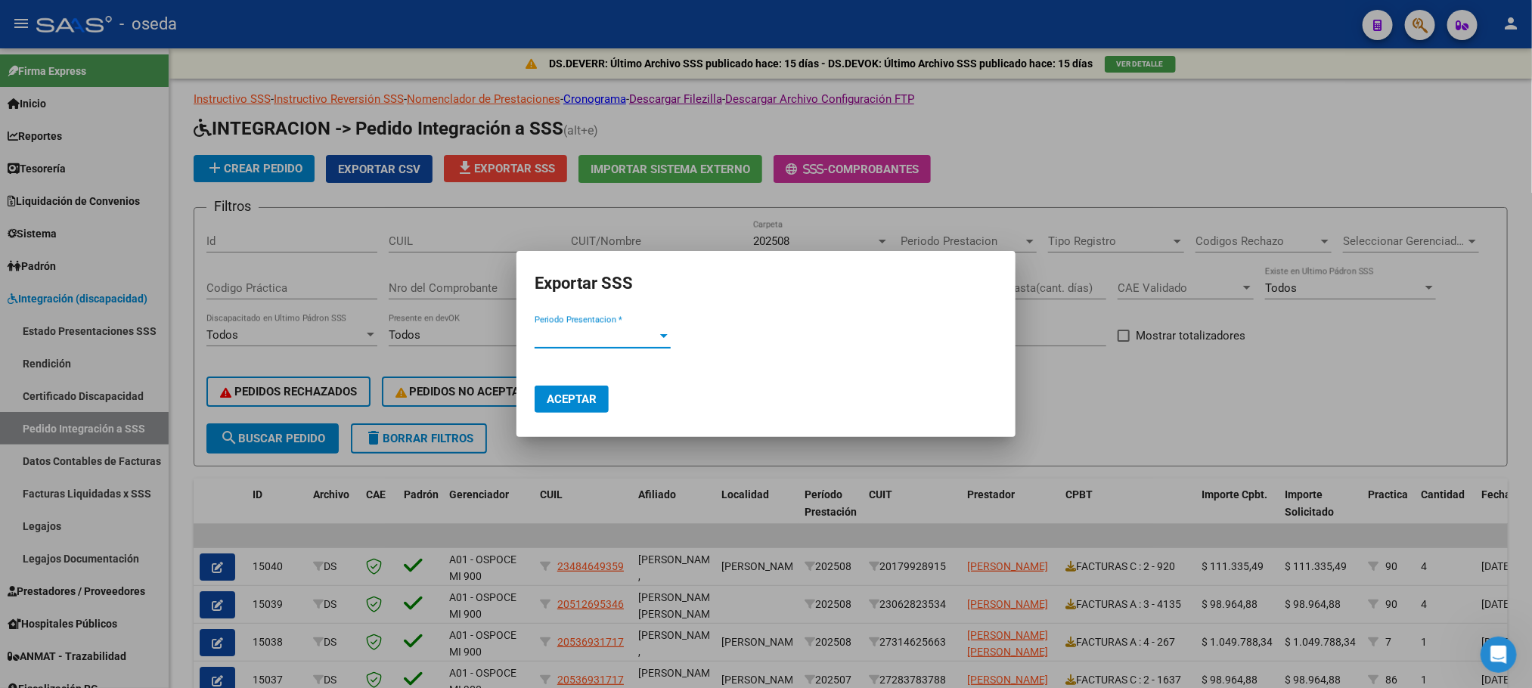
click at [593, 343] on span "Periodo Presentacion *" at bounding box center [596, 337] width 123 height 14
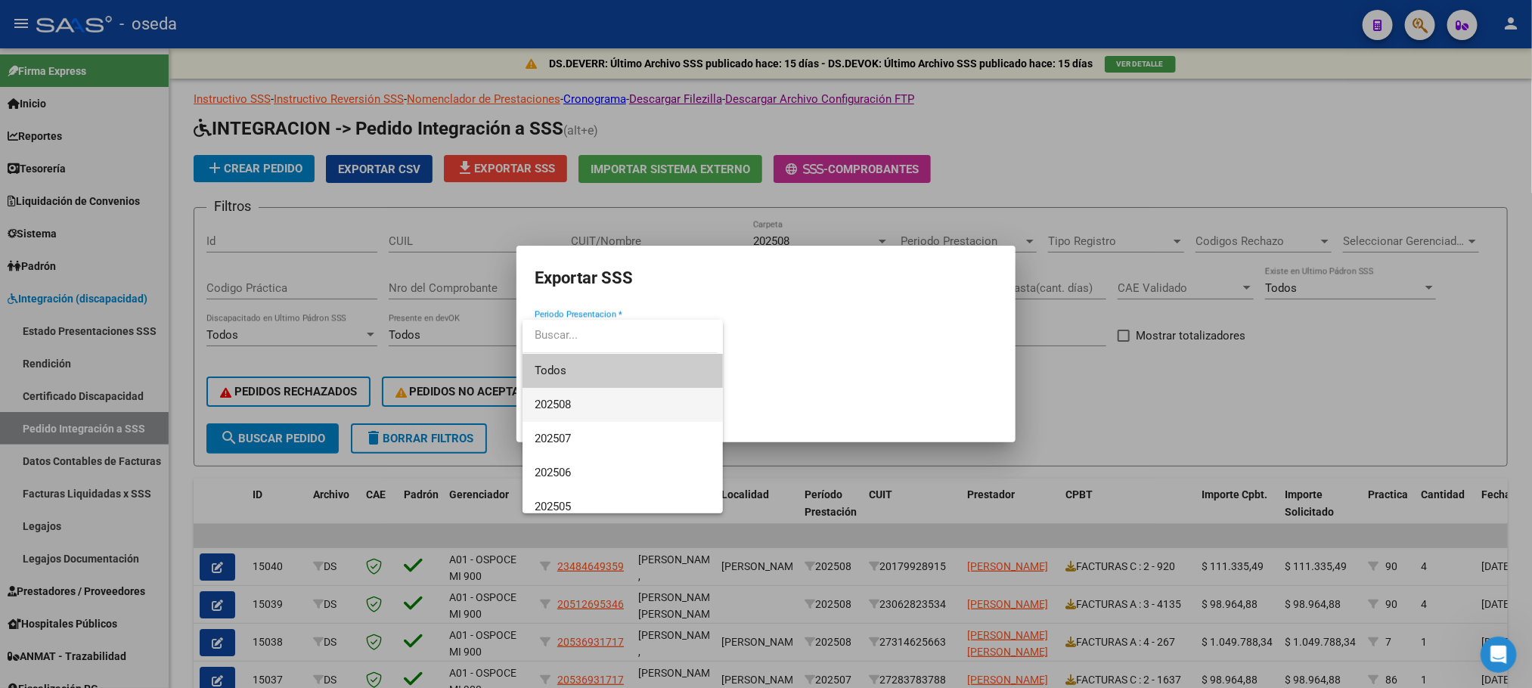
click at [586, 399] on span "202508" at bounding box center [623, 405] width 176 height 34
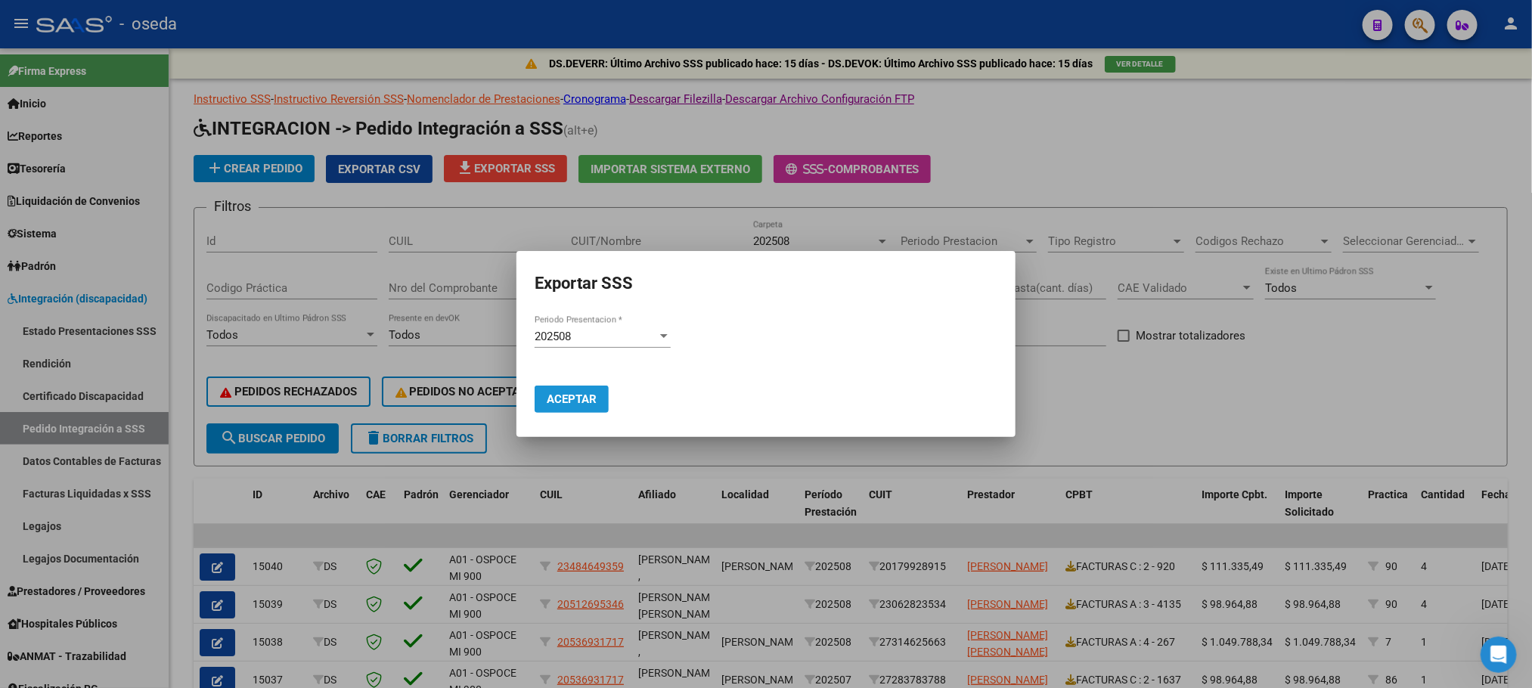
click at [584, 400] on span "Aceptar" at bounding box center [572, 399] width 50 height 14
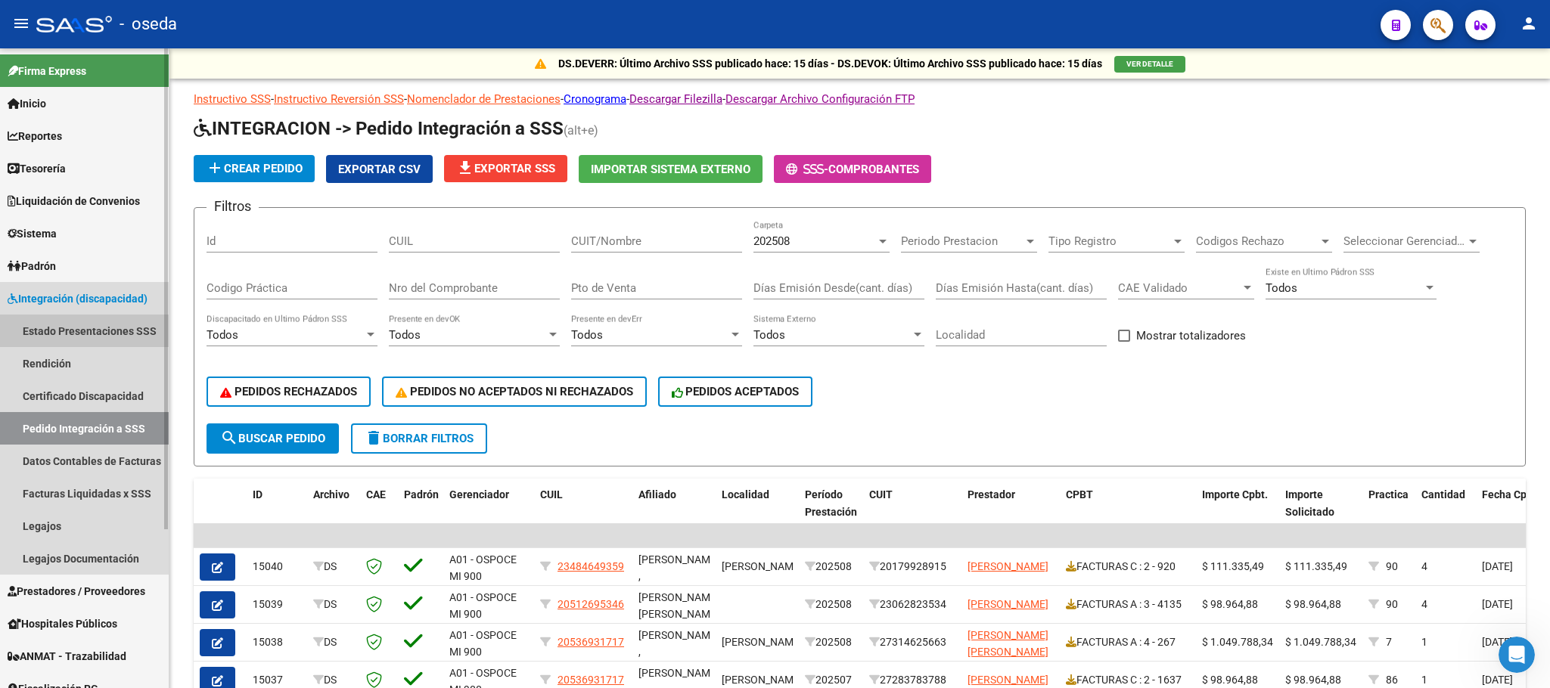
click at [116, 331] on link "Estado Presentaciones SSS" at bounding box center [84, 331] width 169 height 33
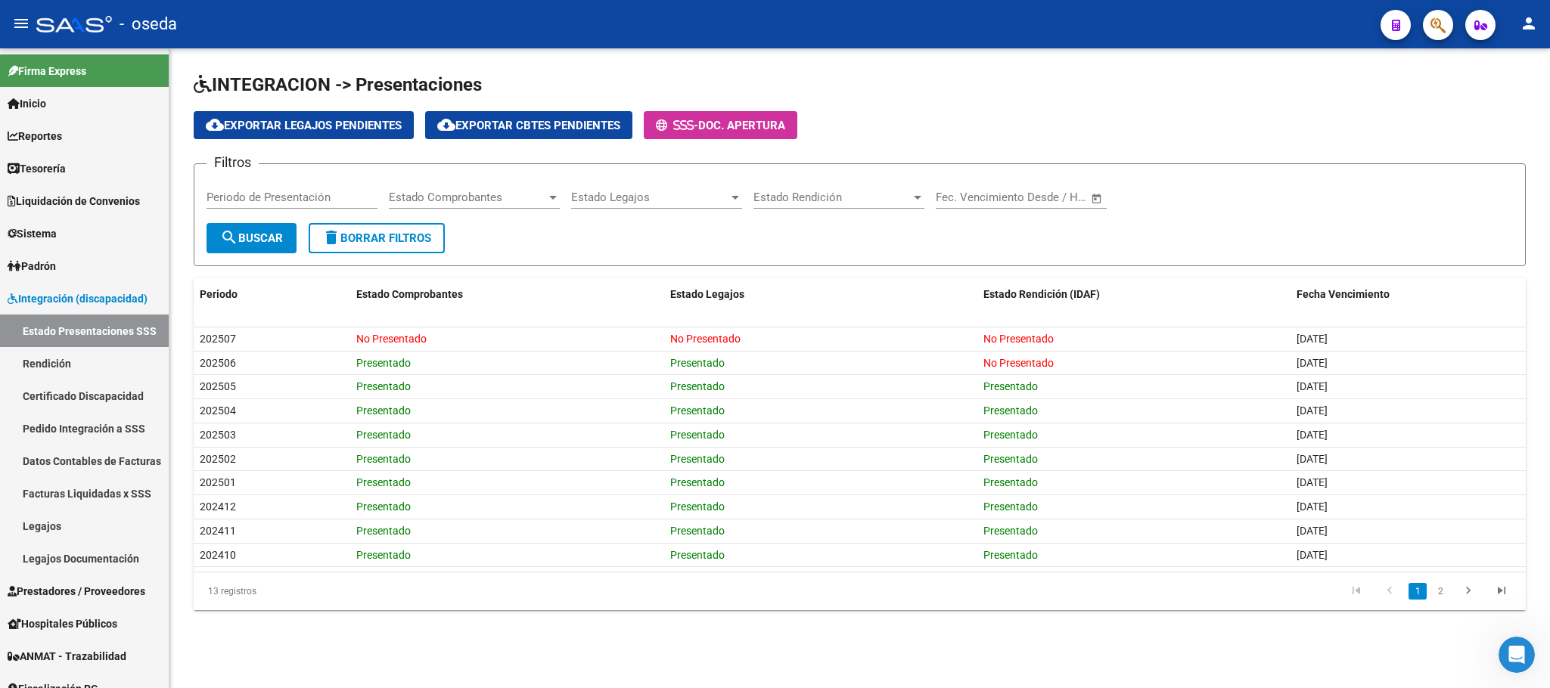
click at [636, 203] on span "Estado Legajos" at bounding box center [649, 198] width 157 height 14
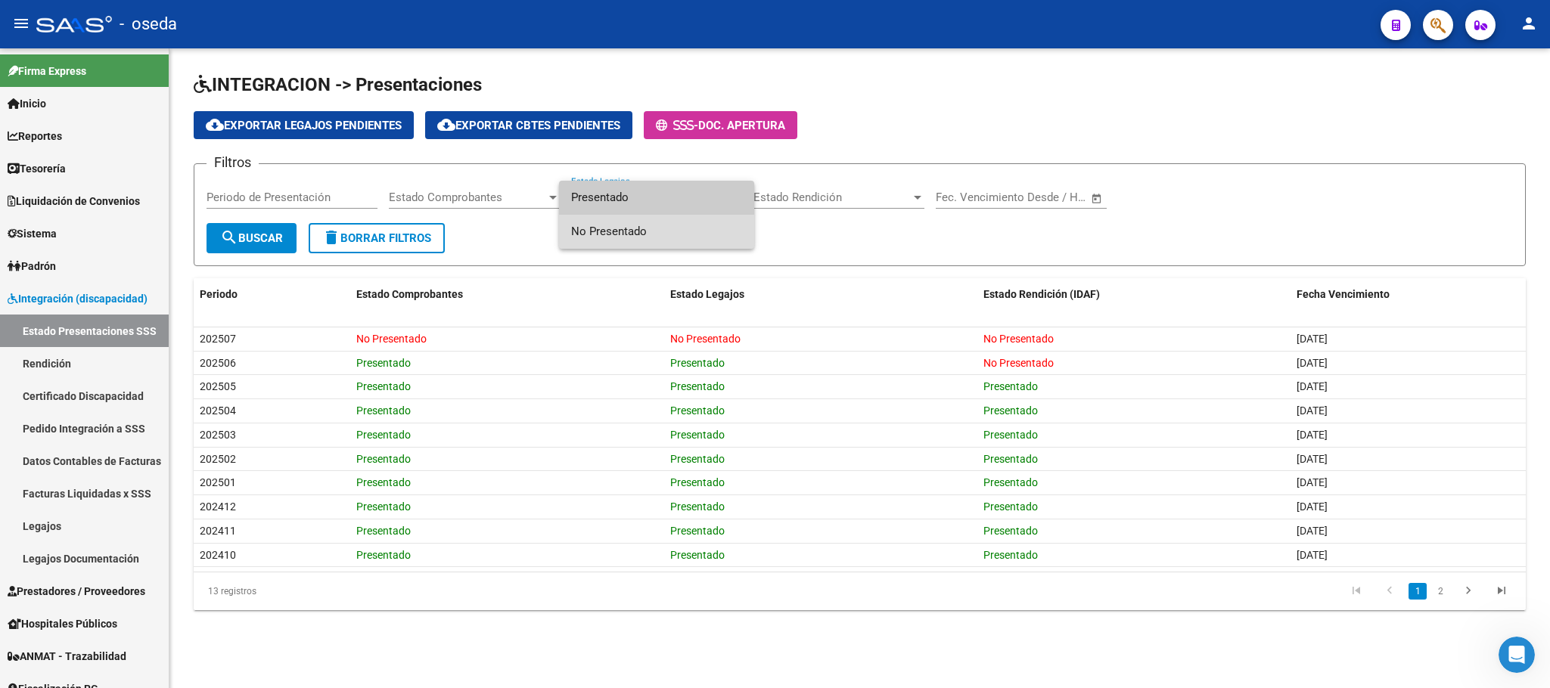
click at [645, 225] on span "No Presentado" at bounding box center [656, 232] width 171 height 34
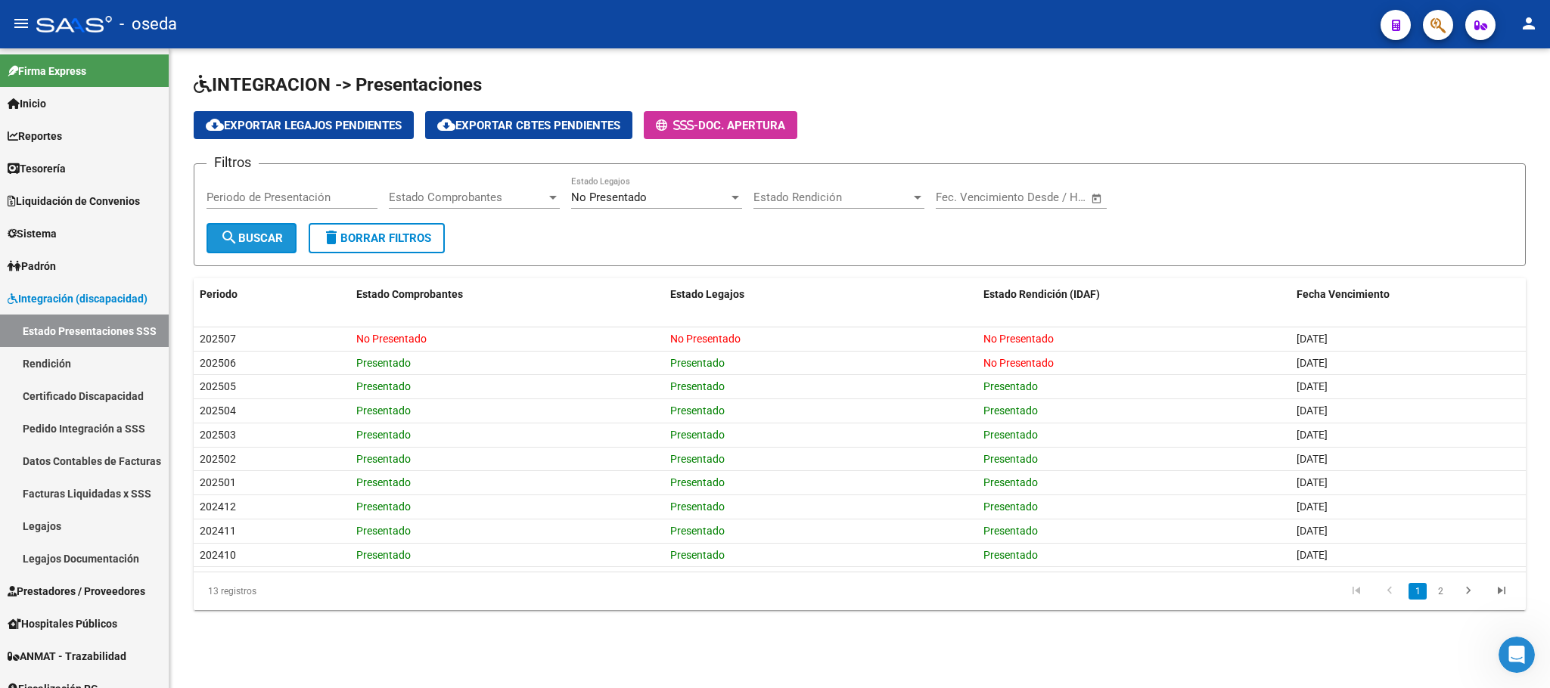
click at [244, 245] on span "search Buscar" at bounding box center [251, 238] width 63 height 14
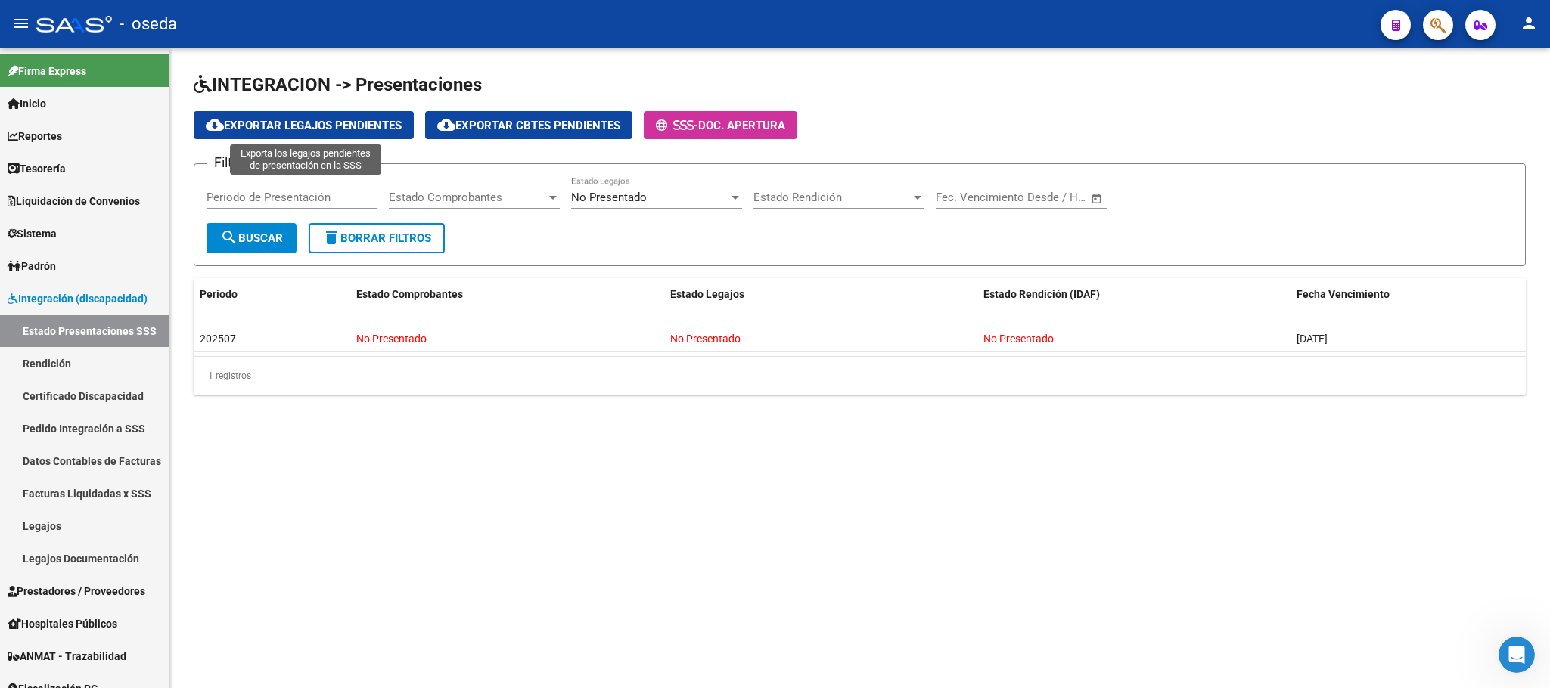
click at [359, 126] on span "cloud_download Exportar Legajos Pendientes" at bounding box center [304, 126] width 196 height 14
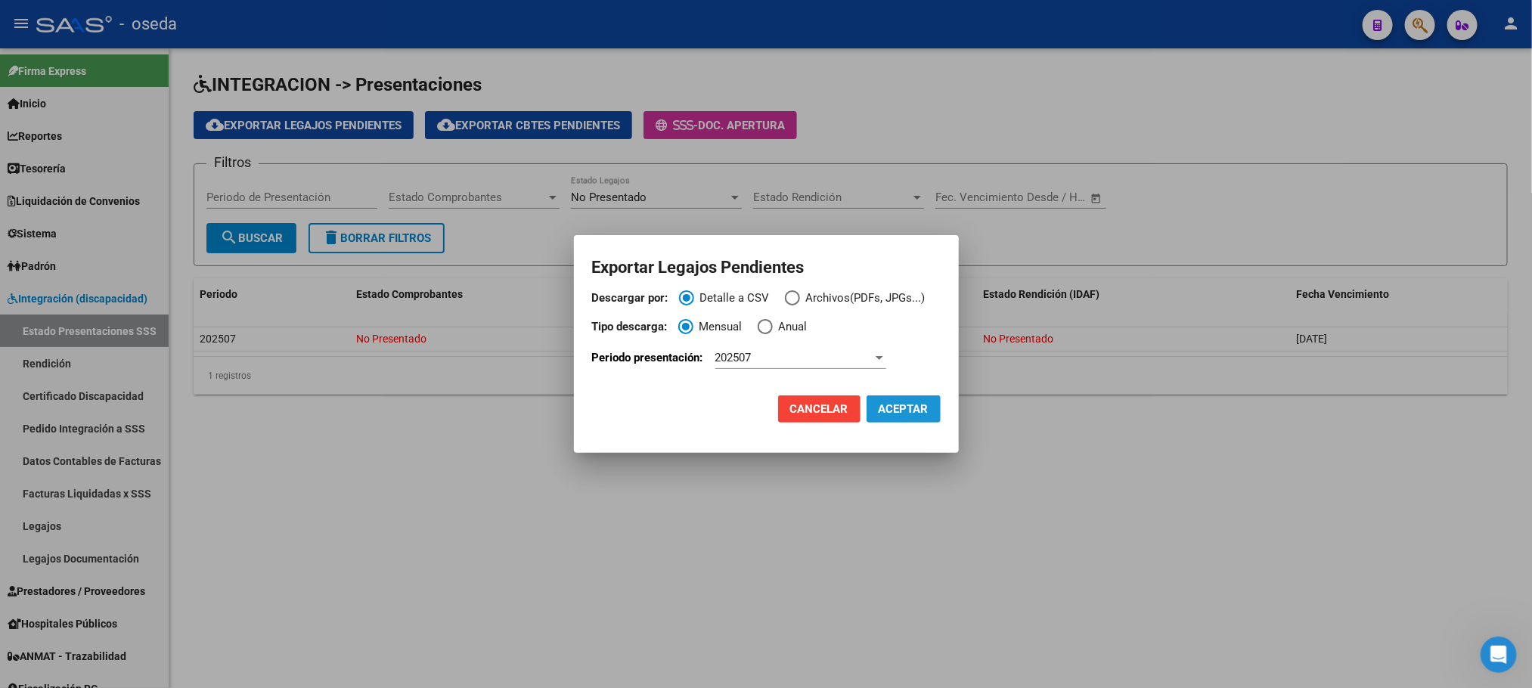
click at [892, 415] on span "ACEPTAR" at bounding box center [904, 409] width 50 height 14
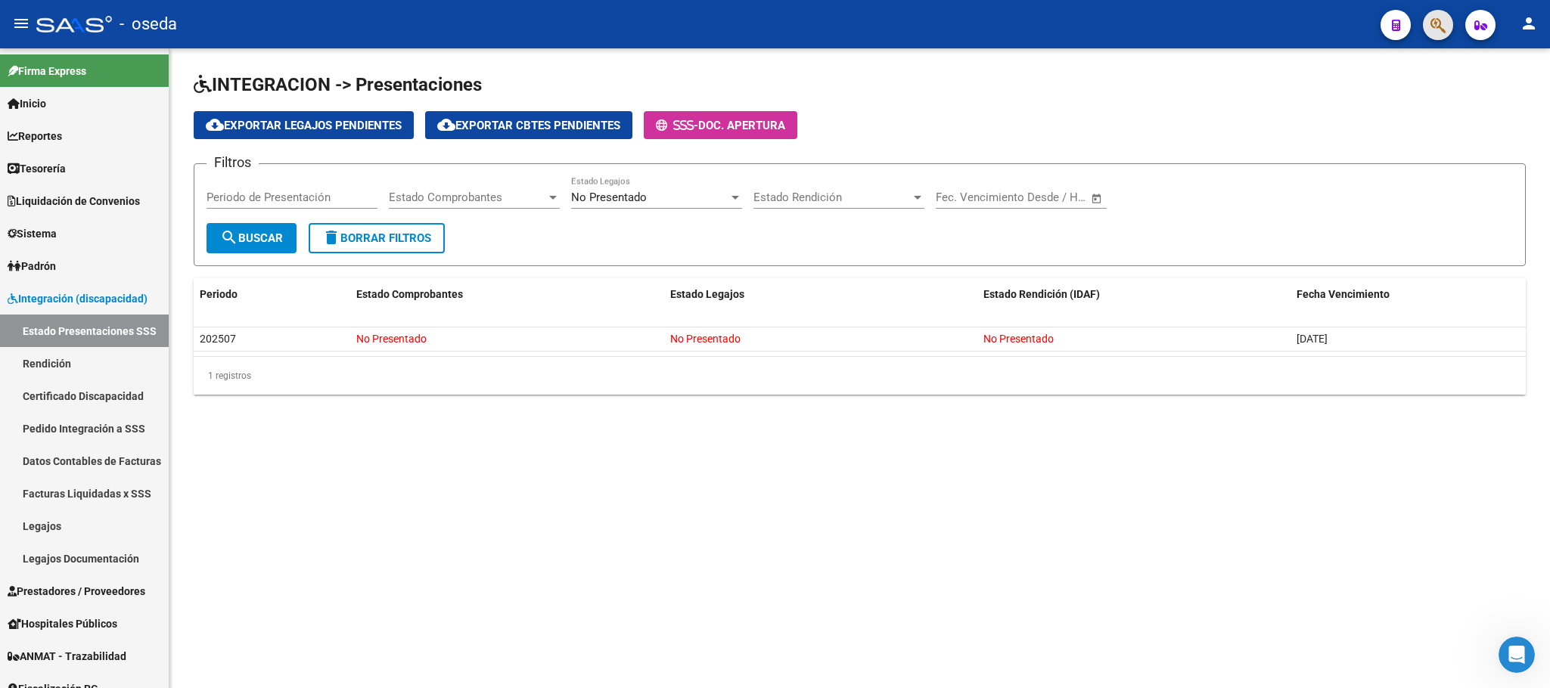
click at [1441, 14] on span "button" at bounding box center [1437, 25] width 15 height 31
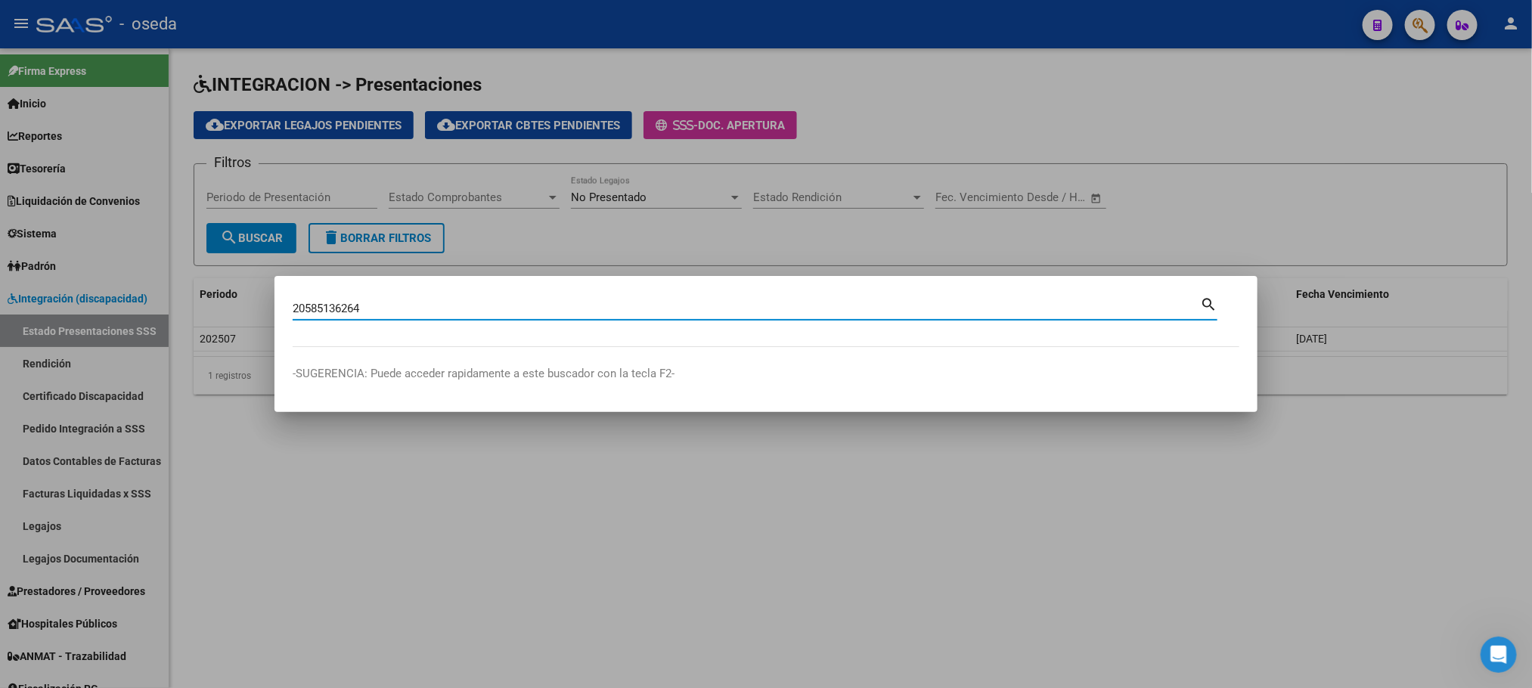
type input "20585136264"
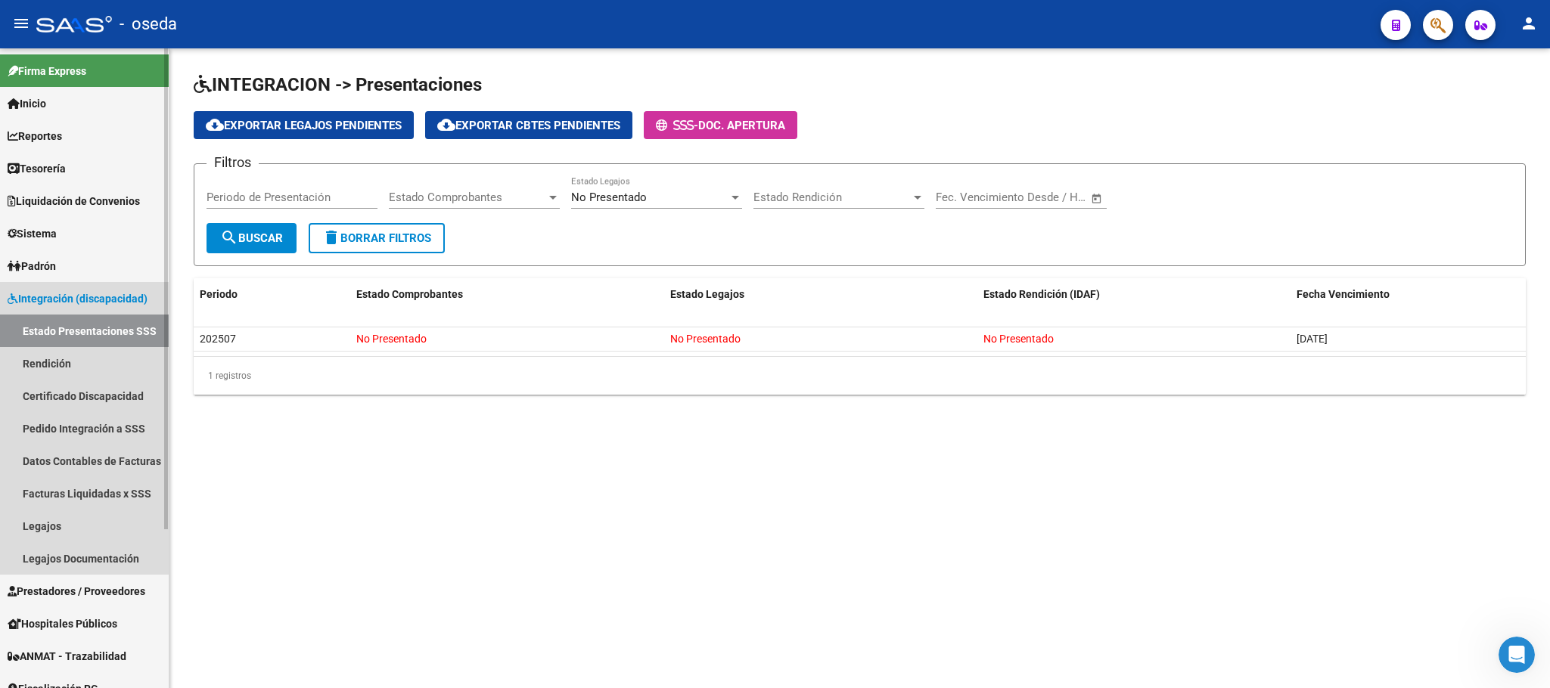
click at [136, 331] on link "Estado Presentaciones SSS" at bounding box center [84, 331] width 169 height 33
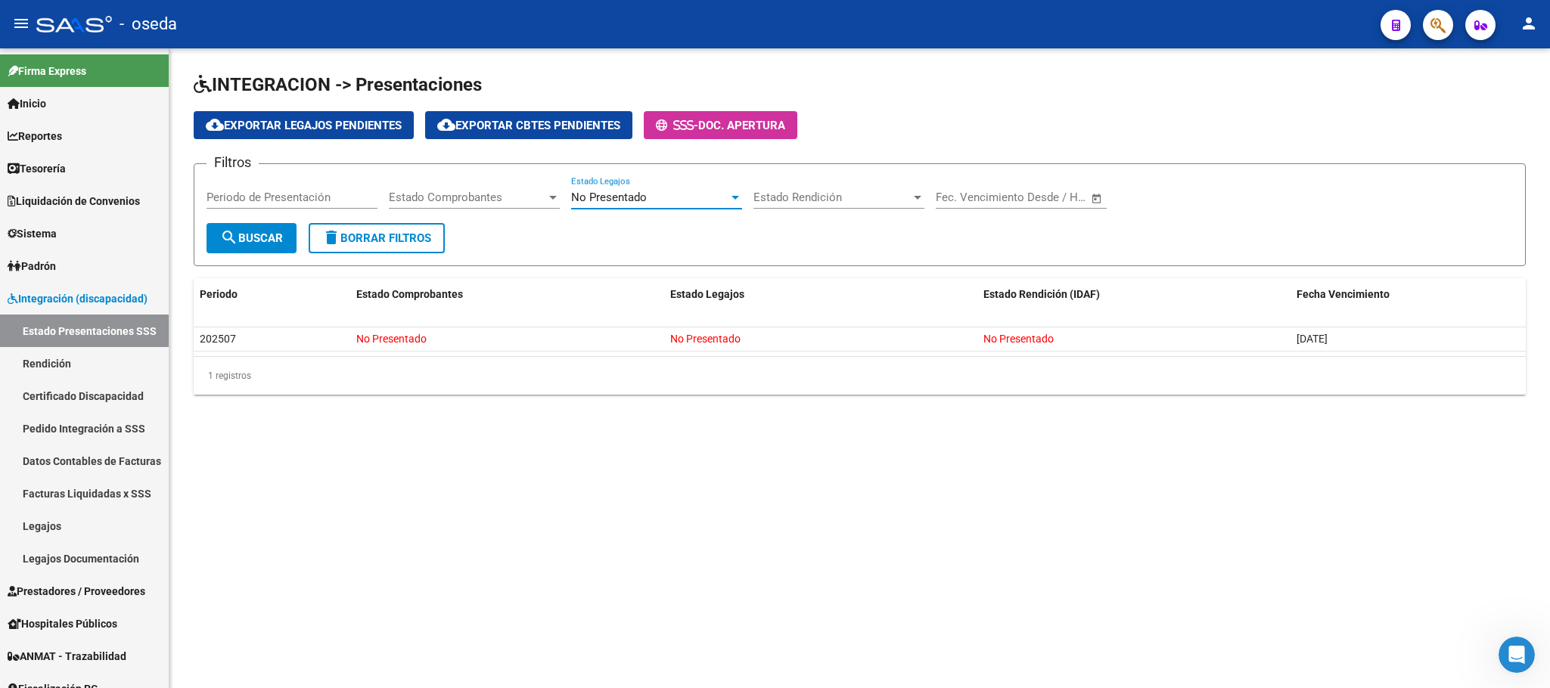
click at [681, 200] on div "No Presentado" at bounding box center [649, 198] width 157 height 14
click at [665, 147] on span "Presentado" at bounding box center [656, 164] width 171 height 34
click at [397, 234] on span "delete Borrar Filtros" at bounding box center [376, 238] width 109 height 14
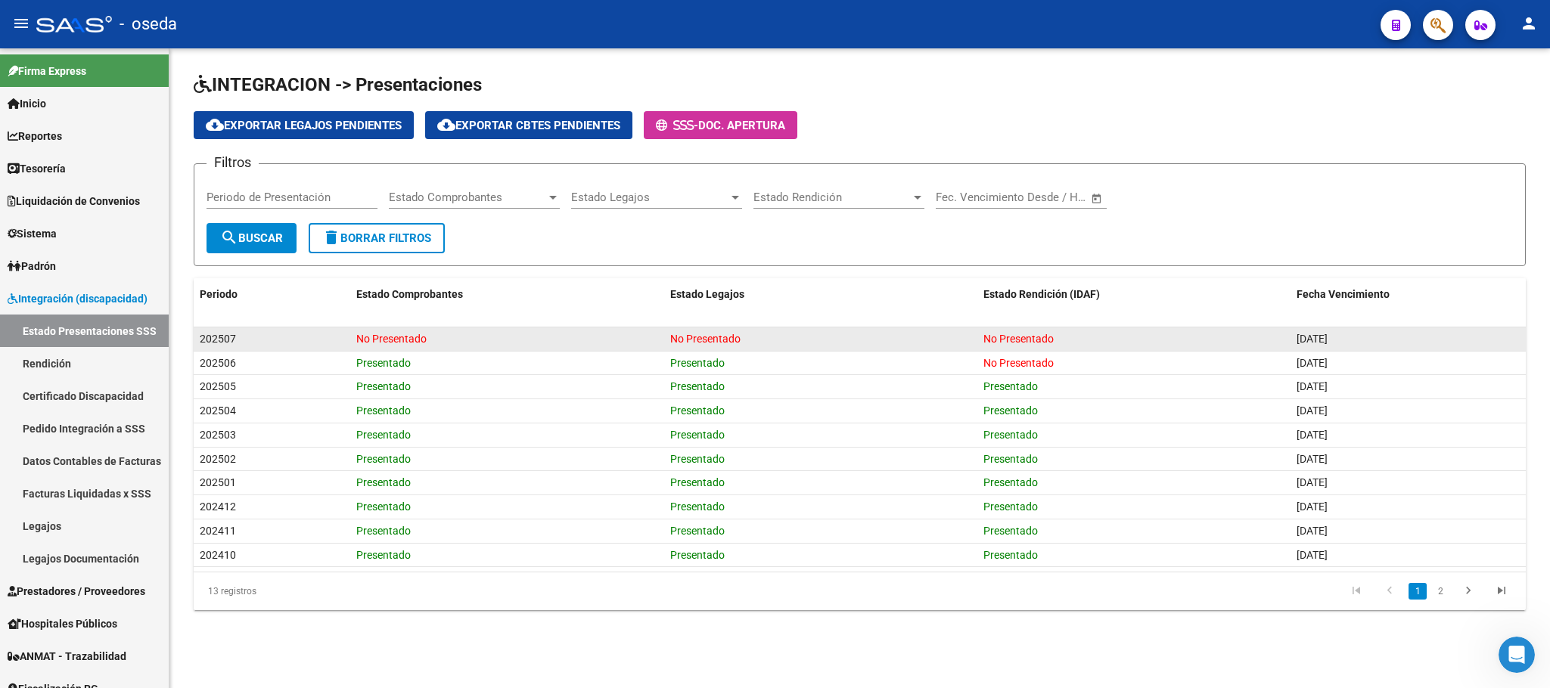
click at [296, 329] on datatable-body-cell "202507" at bounding box center [272, 338] width 157 height 23
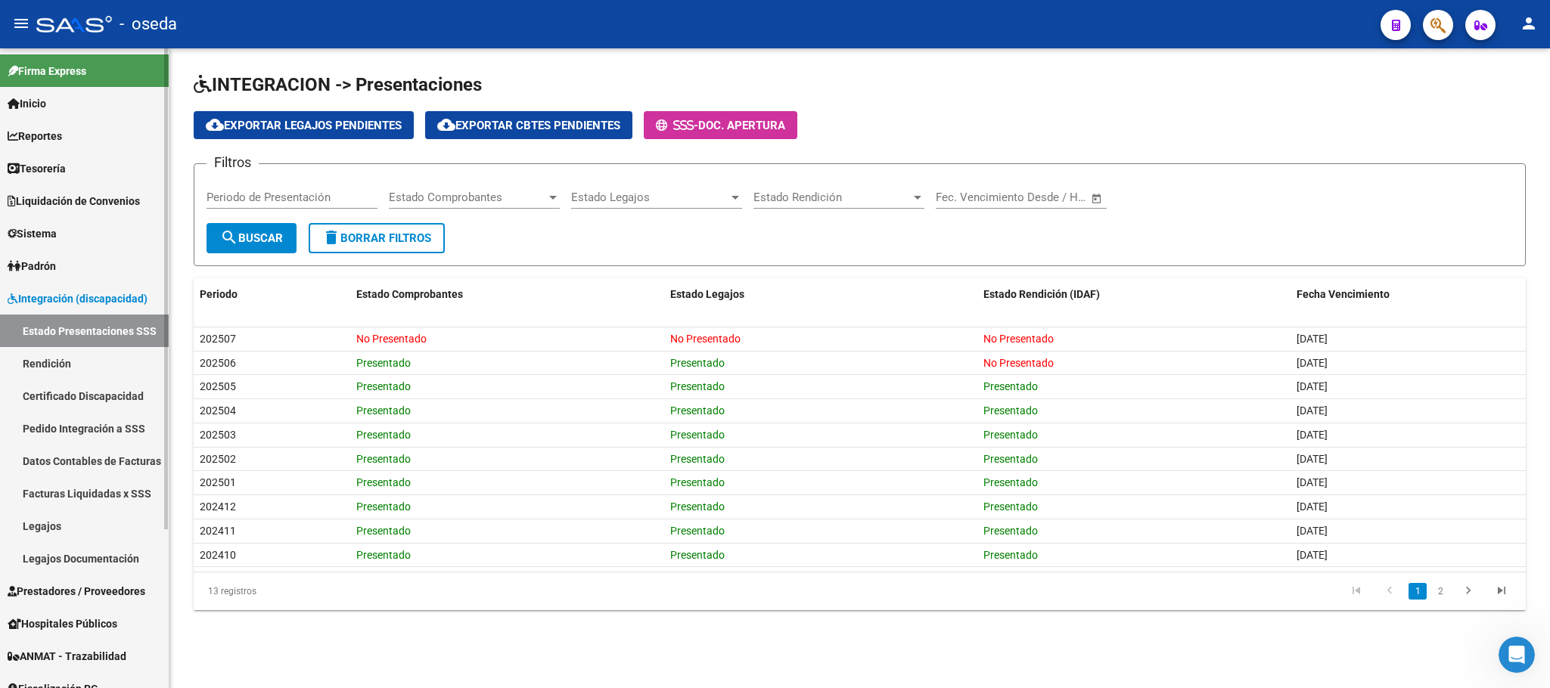
click at [123, 492] on link "Facturas Liquidadas x SSS" at bounding box center [84, 493] width 169 height 33
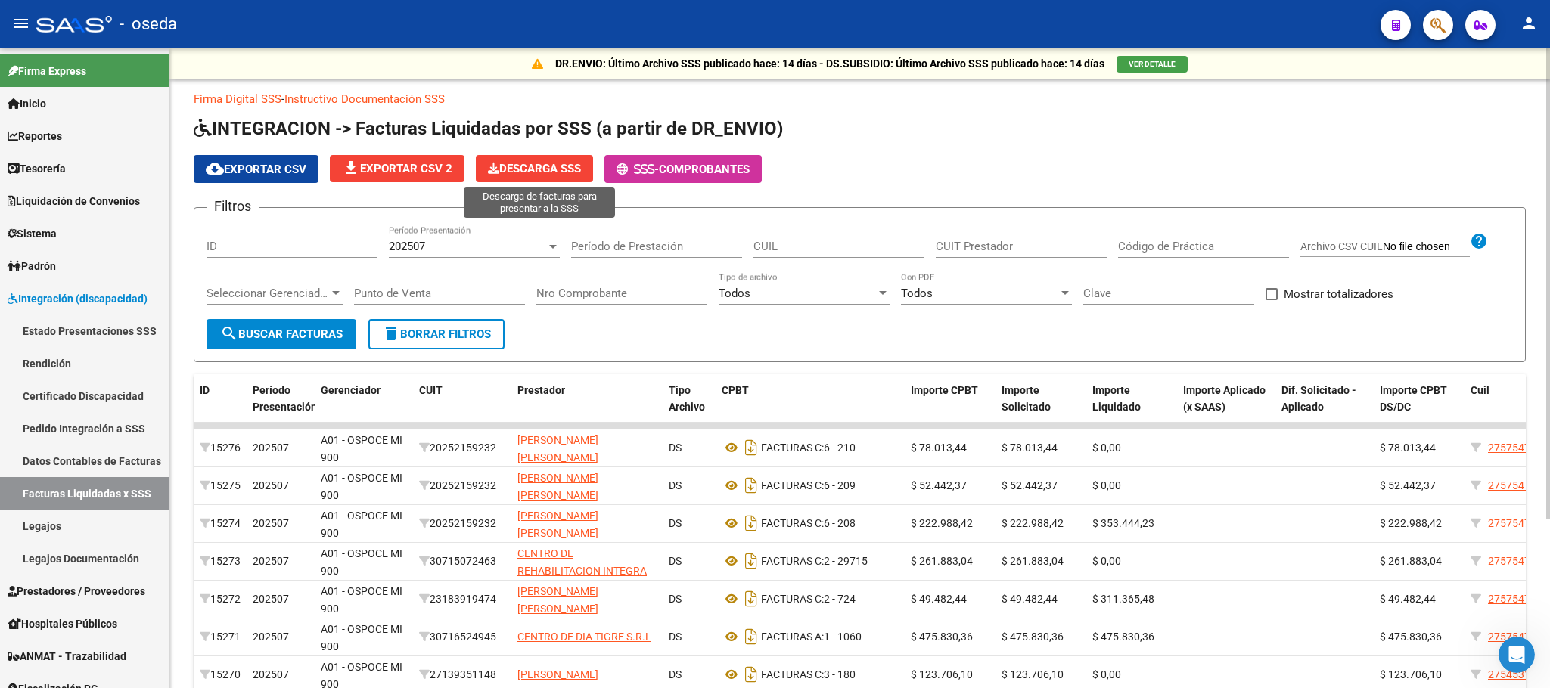
click at [527, 179] on button "Descarga SSS" at bounding box center [534, 168] width 117 height 27
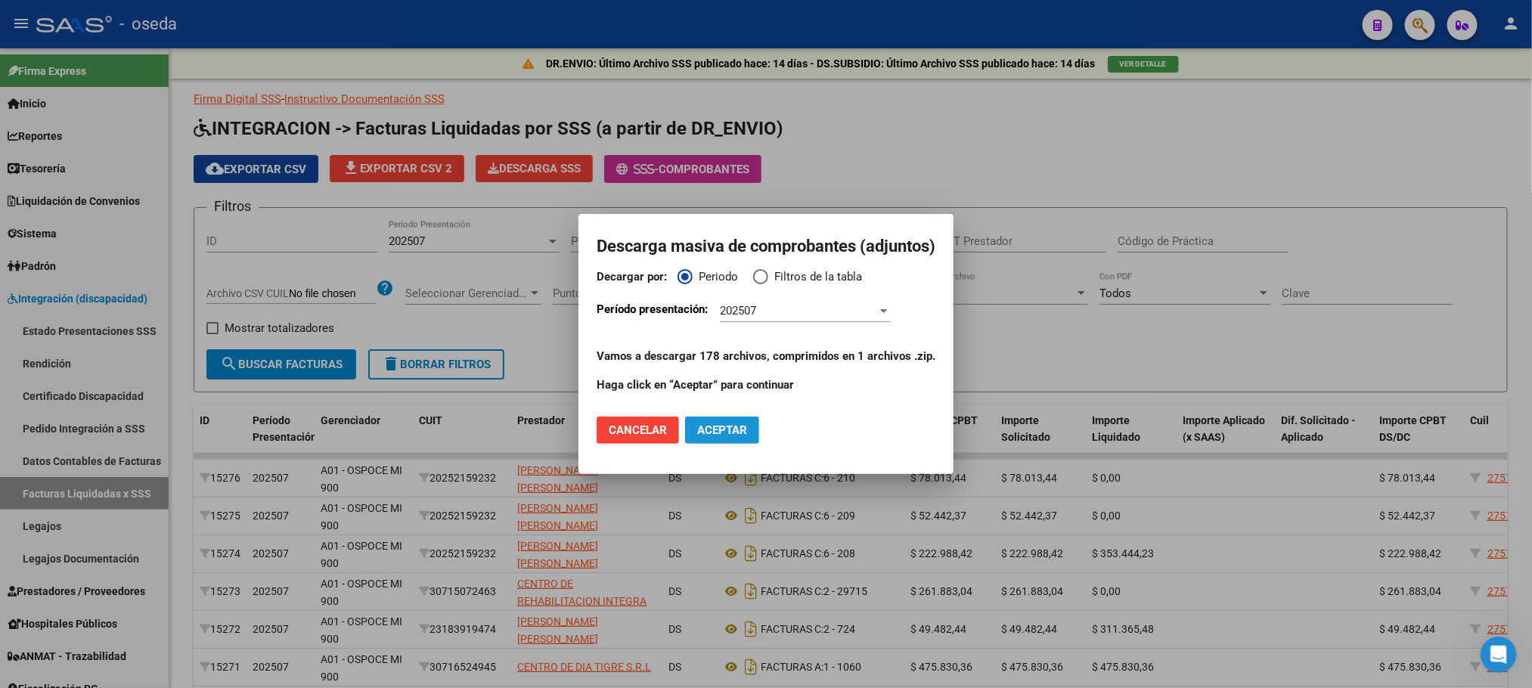
click at [726, 429] on span "Aceptar" at bounding box center [722, 430] width 50 height 14
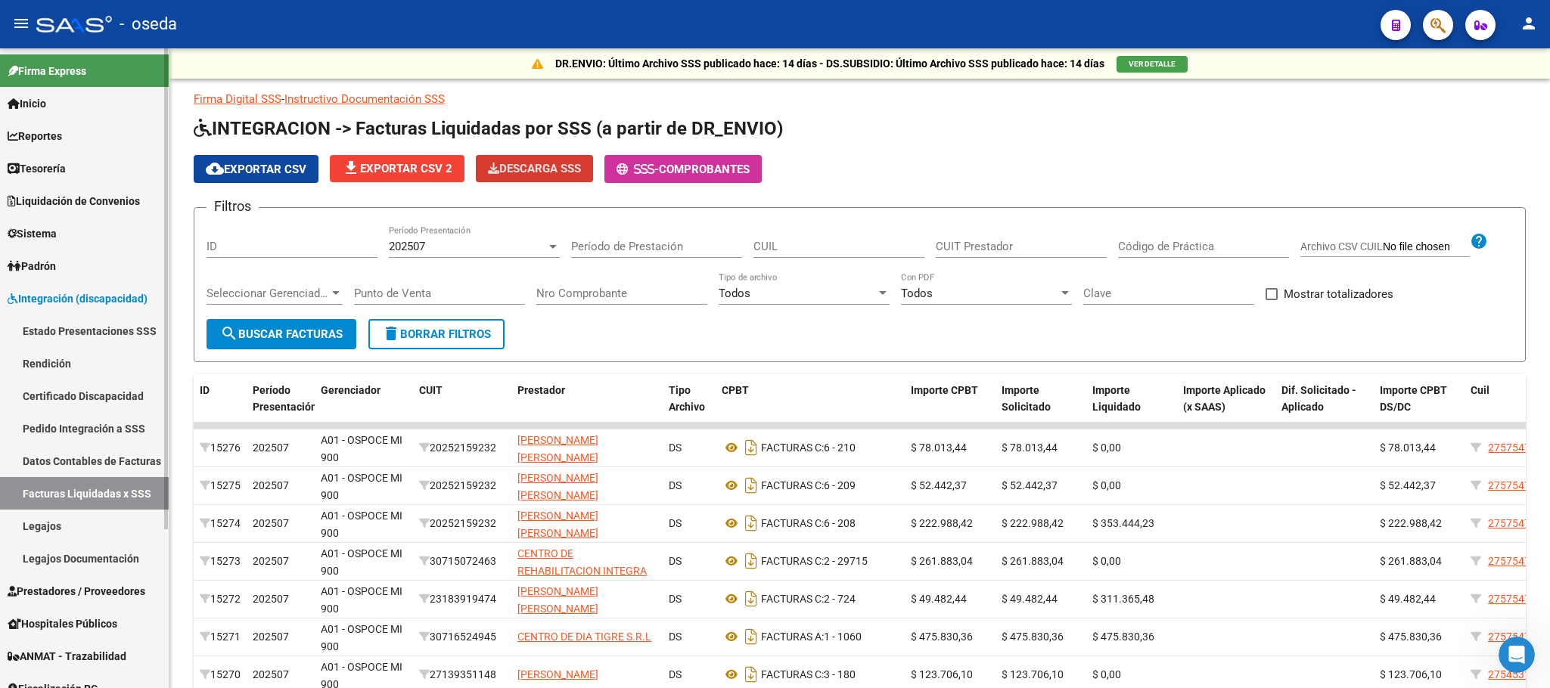
click at [59, 325] on link "Estado Presentaciones SSS" at bounding box center [84, 331] width 169 height 33
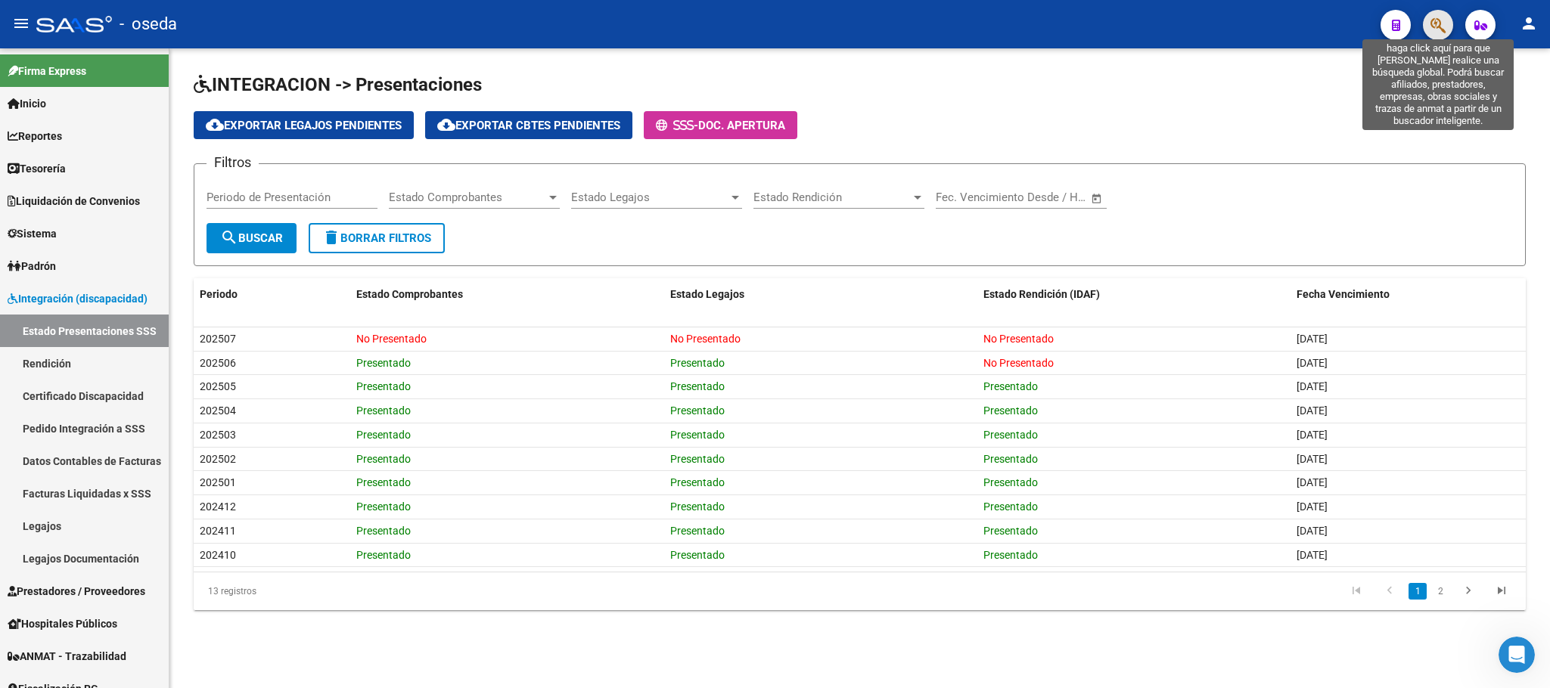
click at [1441, 23] on icon "button" at bounding box center [1437, 25] width 15 height 17
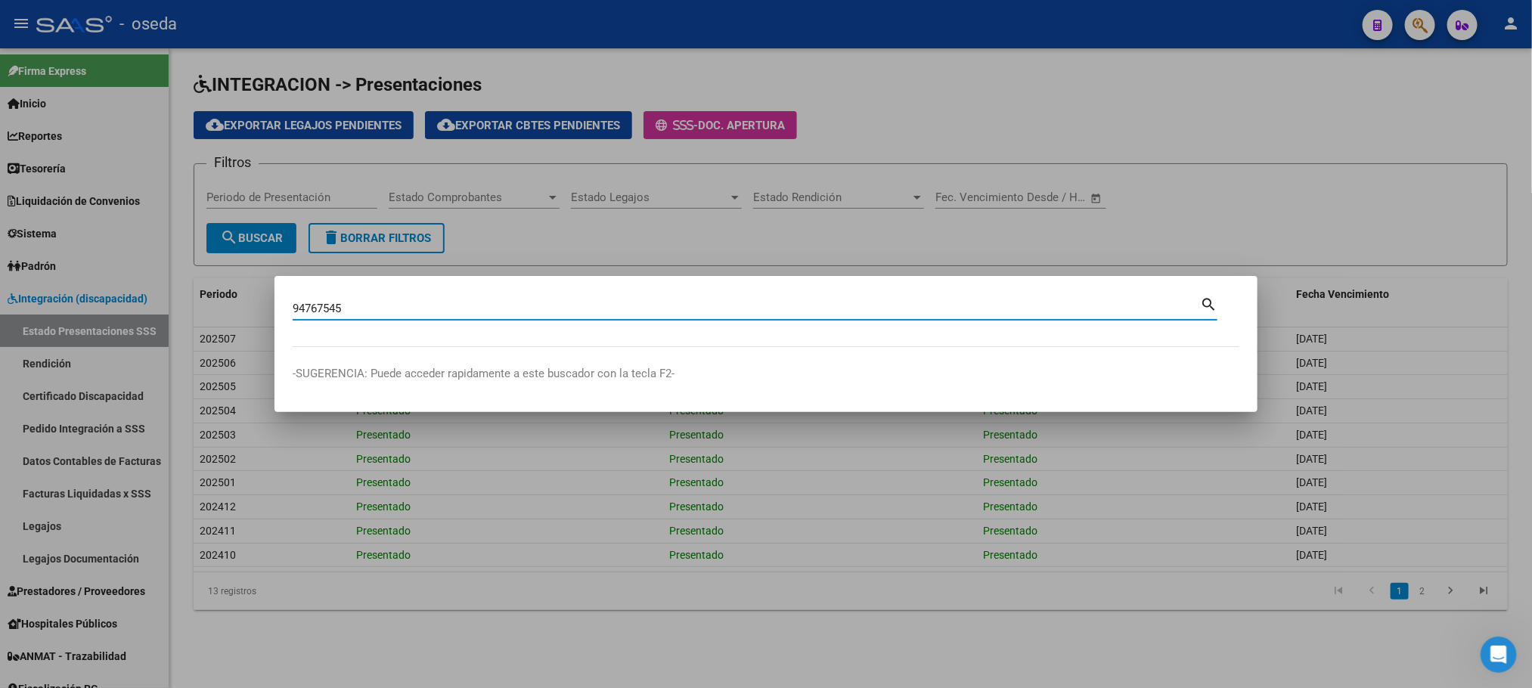
type input "94767545"
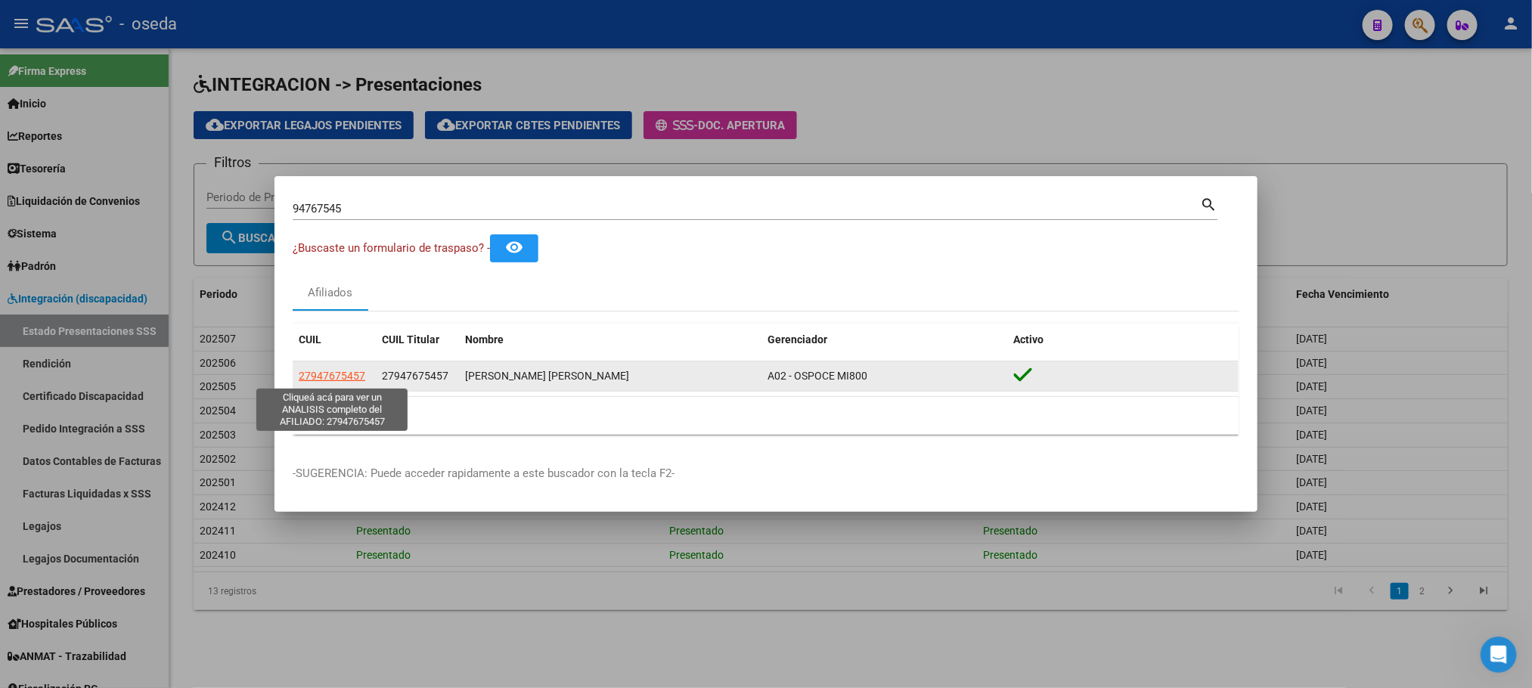
click at [336, 374] on span "27947675457" at bounding box center [332, 376] width 67 height 12
type textarea "27947675457"
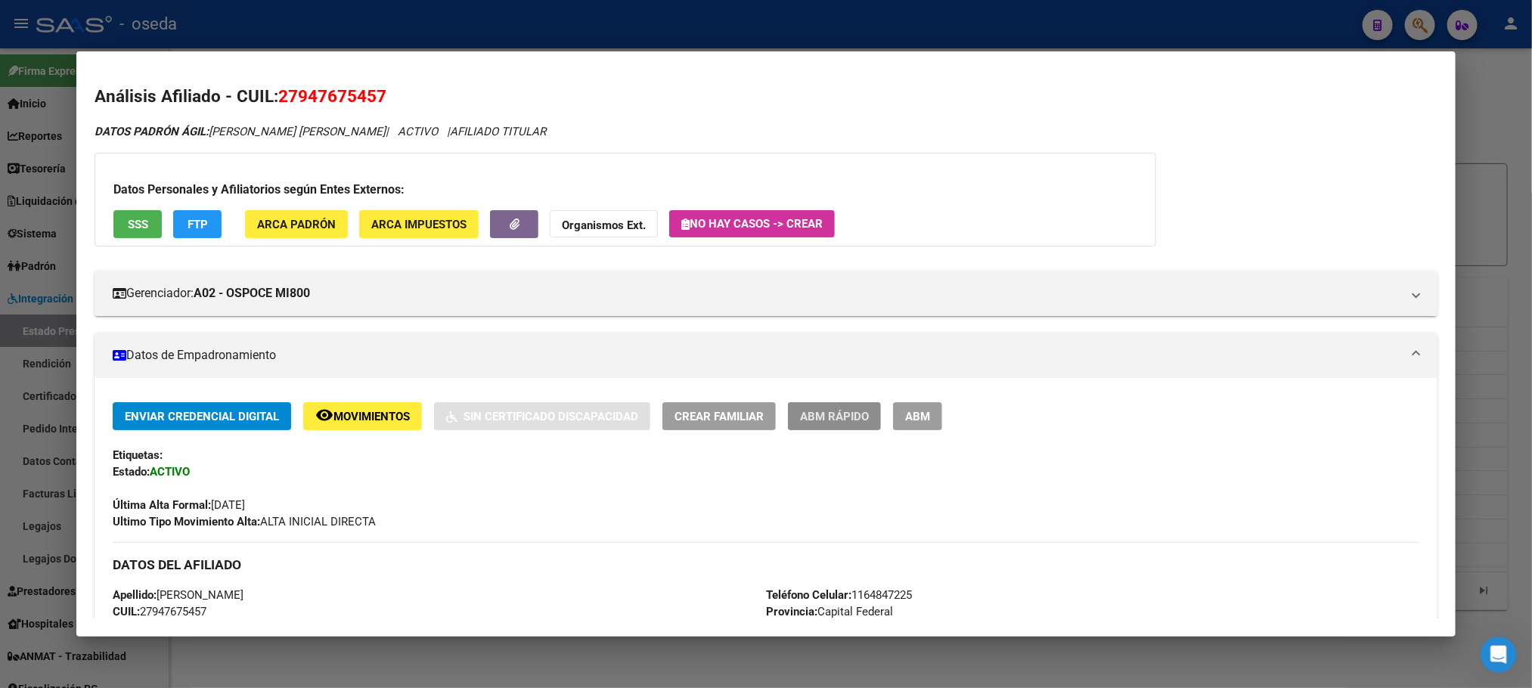
click at [842, 430] on button "ABM Rápido" at bounding box center [834, 416] width 93 height 28
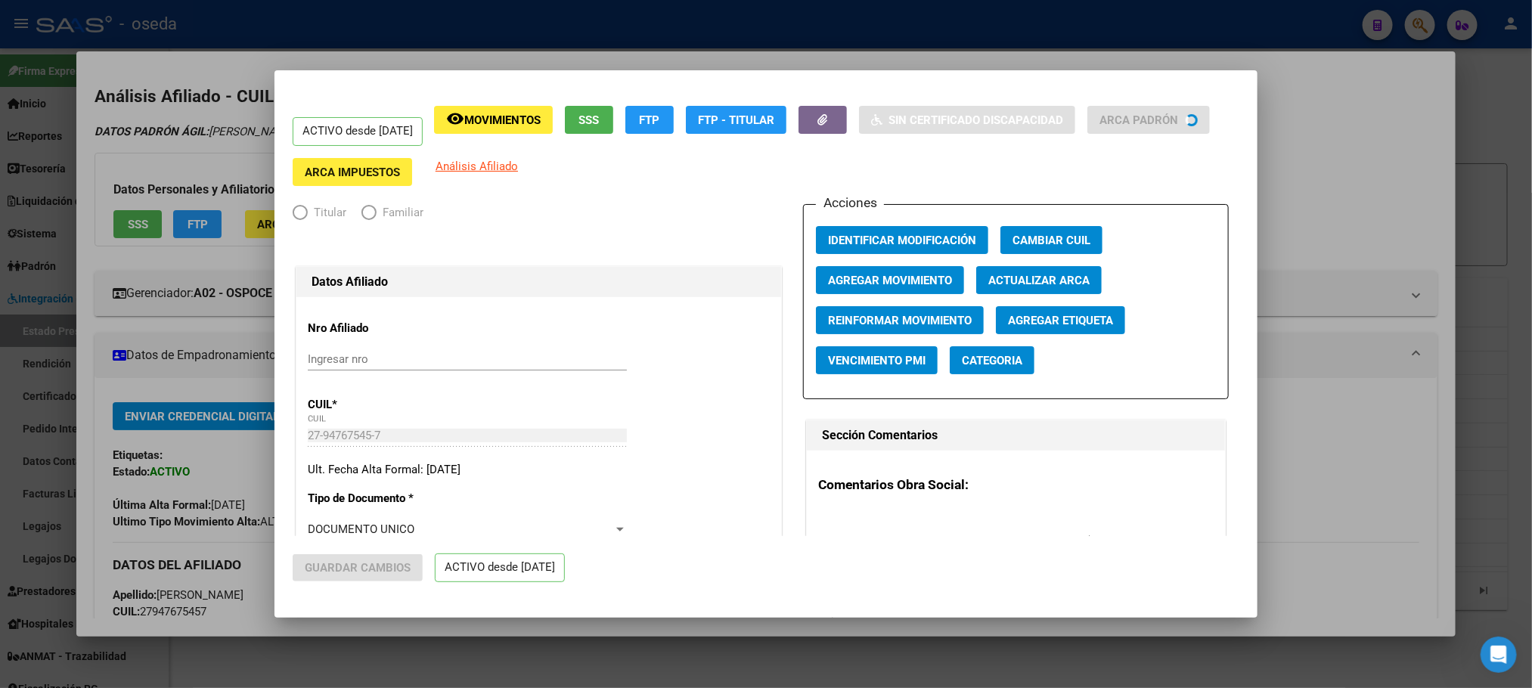
radio input "true"
type input "30-70718279-9"
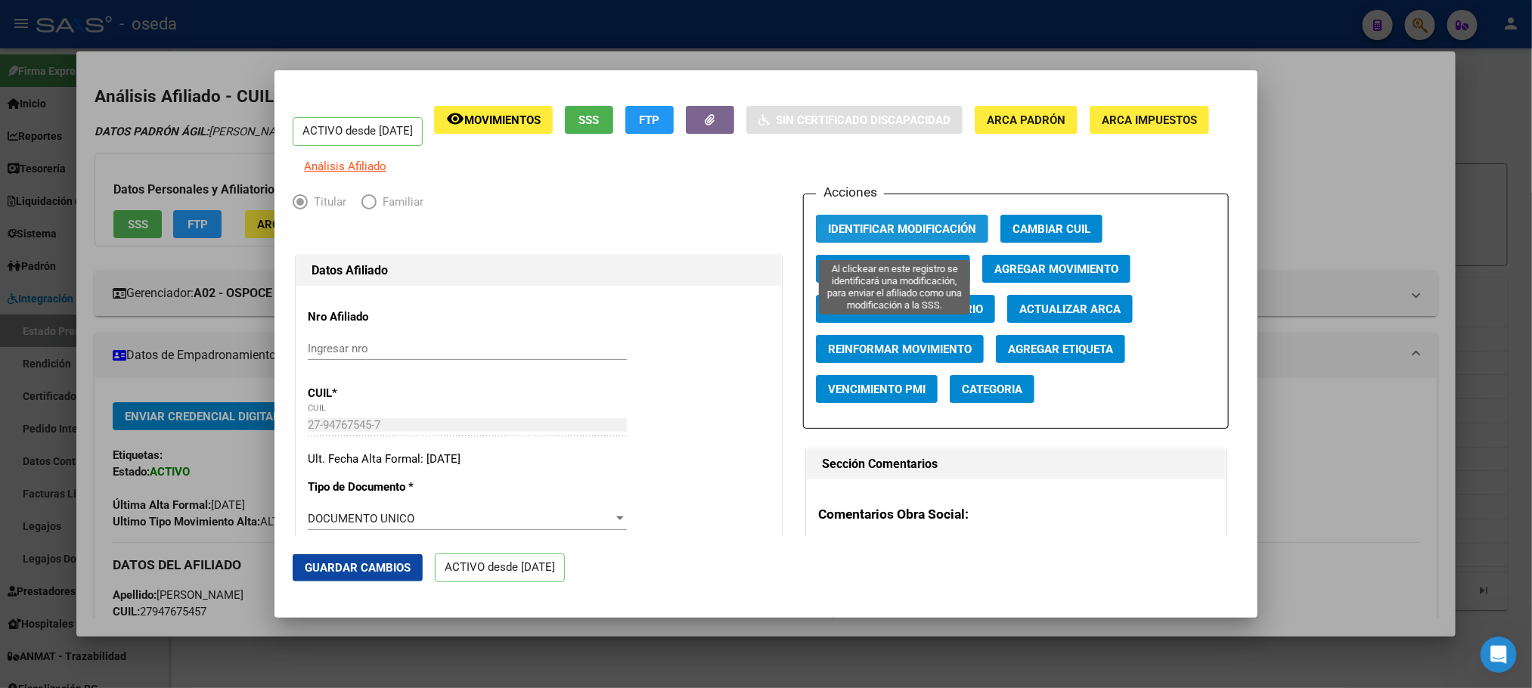
click at [881, 234] on span "Identificar Modificación" at bounding box center [902, 229] width 148 height 14
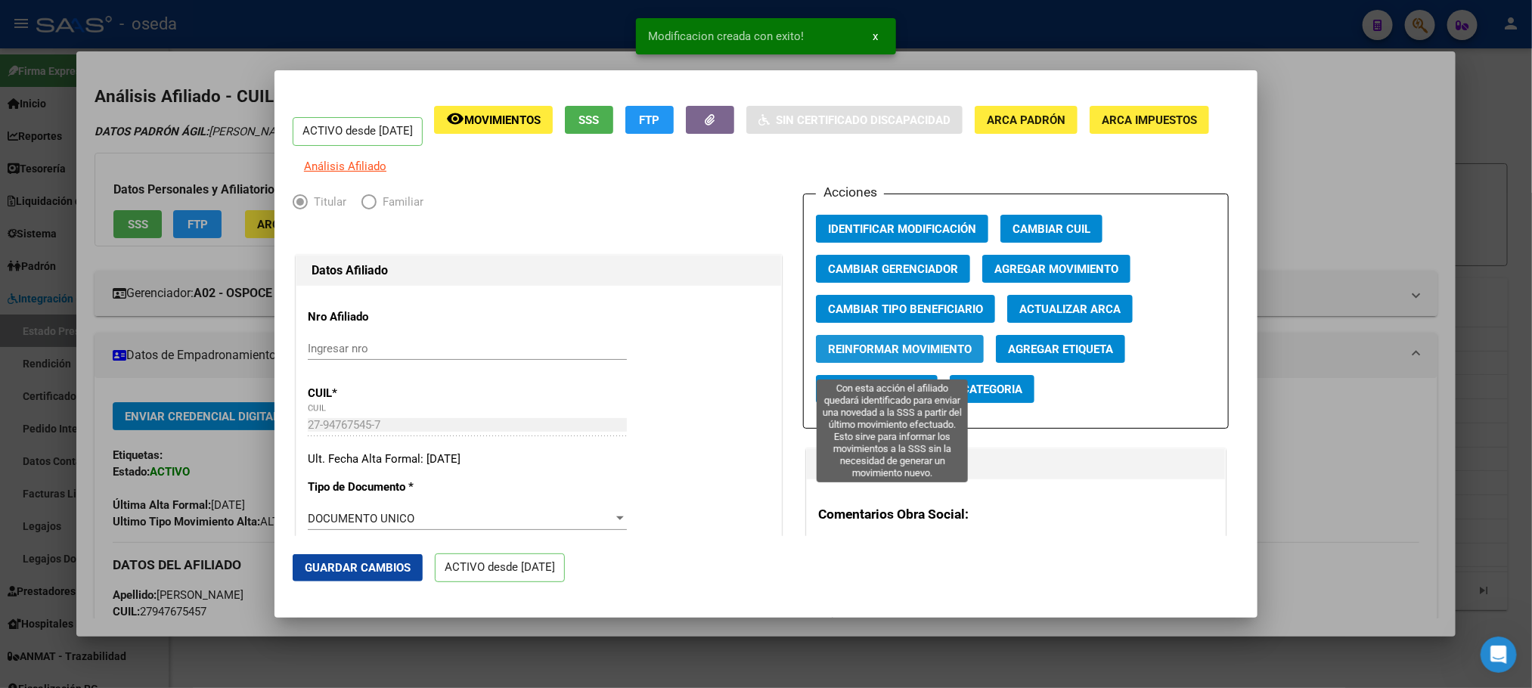
click at [880, 356] on span "Reinformar Movimiento" at bounding box center [900, 350] width 144 height 14
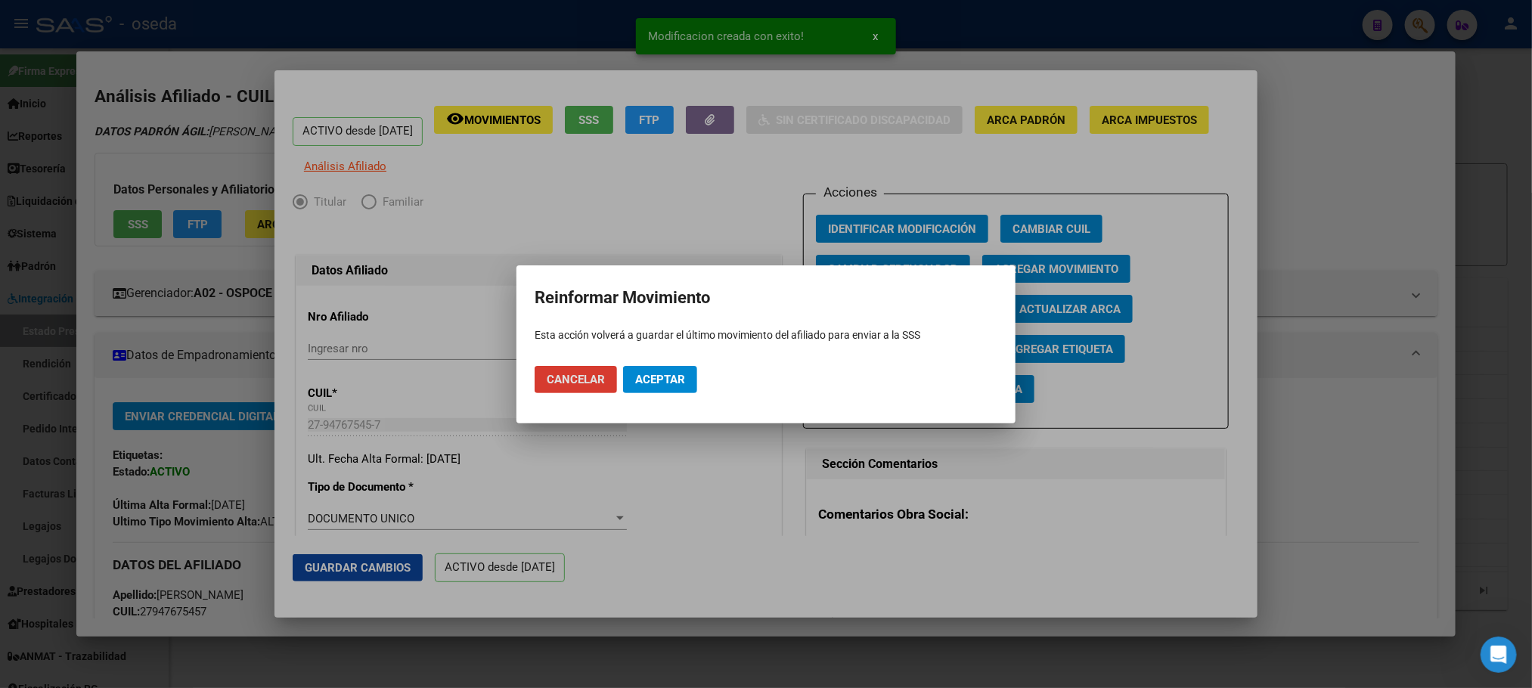
click at [669, 383] on span "Aceptar" at bounding box center [660, 380] width 50 height 14
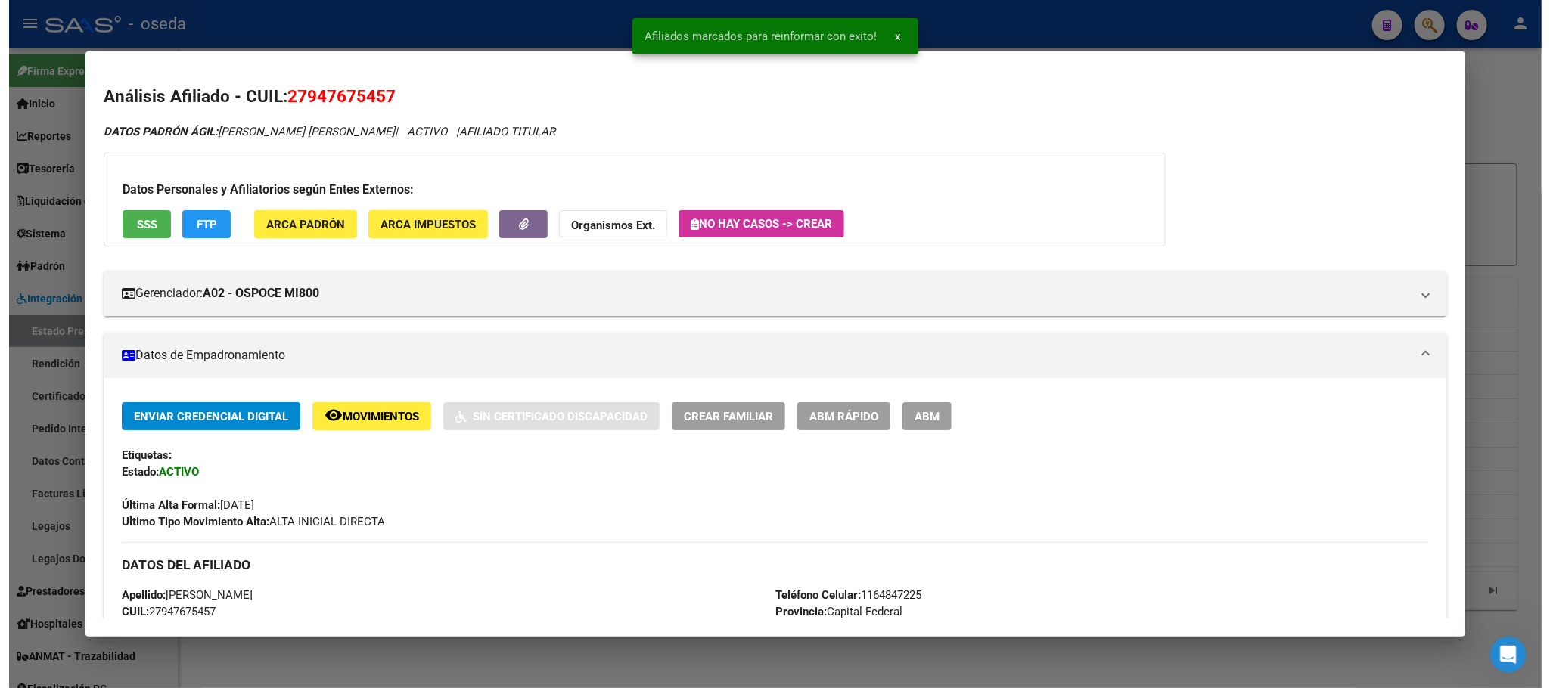
scroll to position [454, 0]
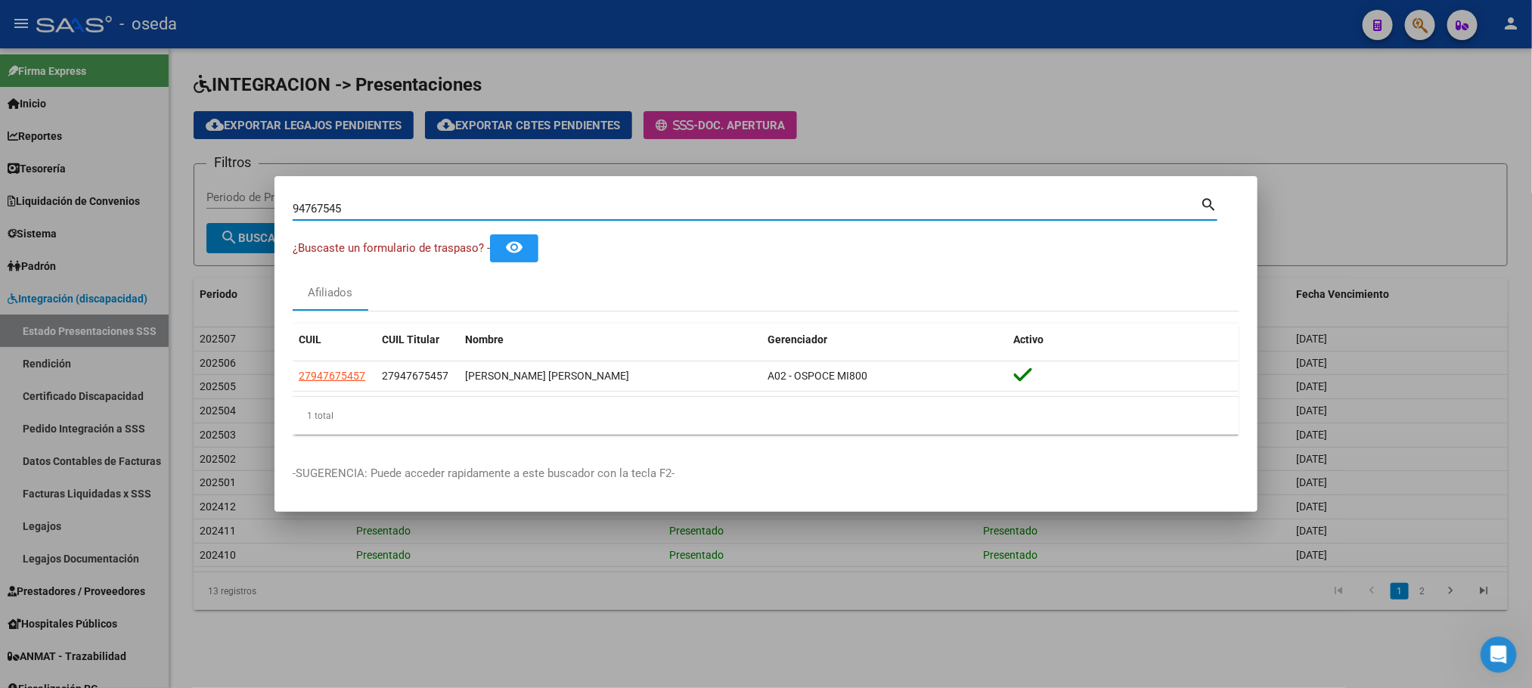
drag, startPoint x: 665, startPoint y: 205, endPoint x: 39, endPoint y: 205, distance: 626.9
click at [39, 205] on div "94767545 Buscar (apellido, dni, cuil, nro traspaso, cuit, obra social) search ¿…" at bounding box center [766, 344] width 1532 height 688
paste input "47680426"
type input "47680426"
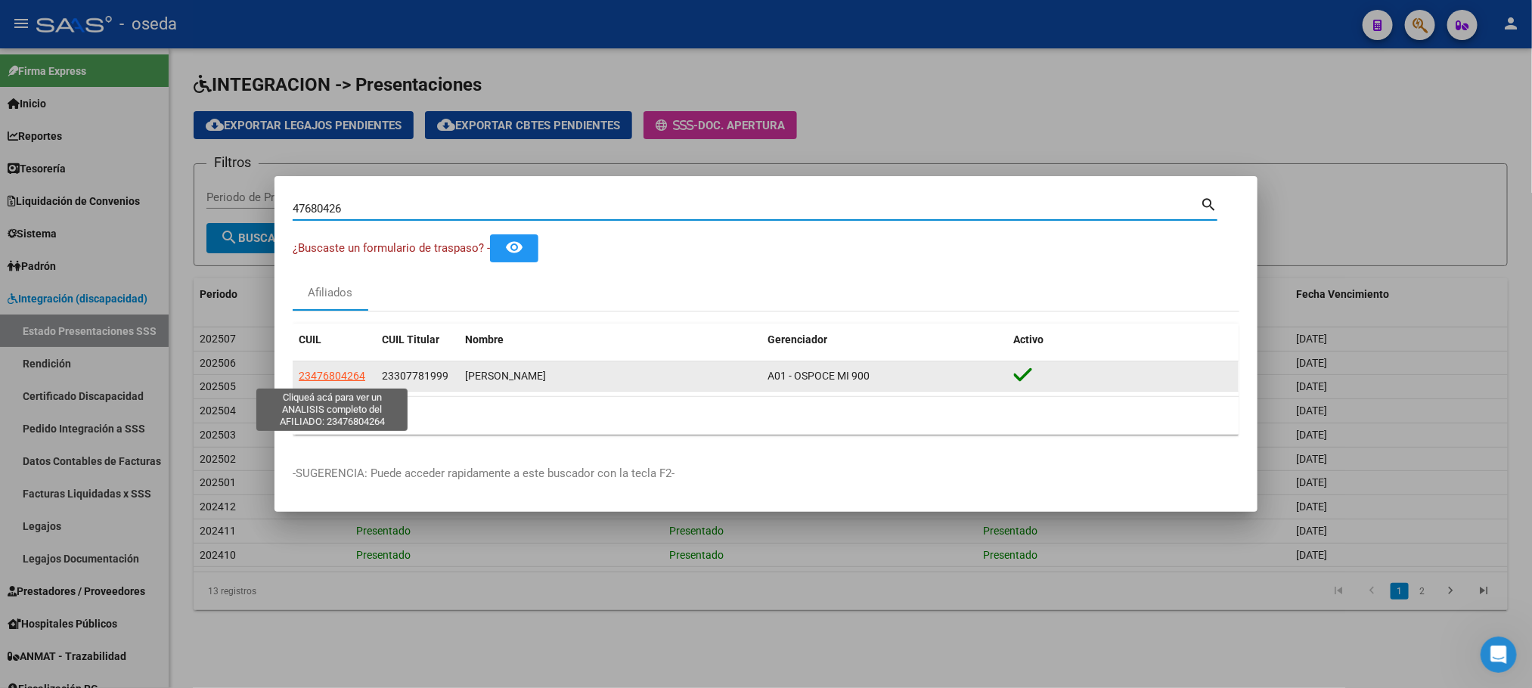
click at [352, 375] on span "23476804264" at bounding box center [332, 376] width 67 height 12
type textarea "23476804264"
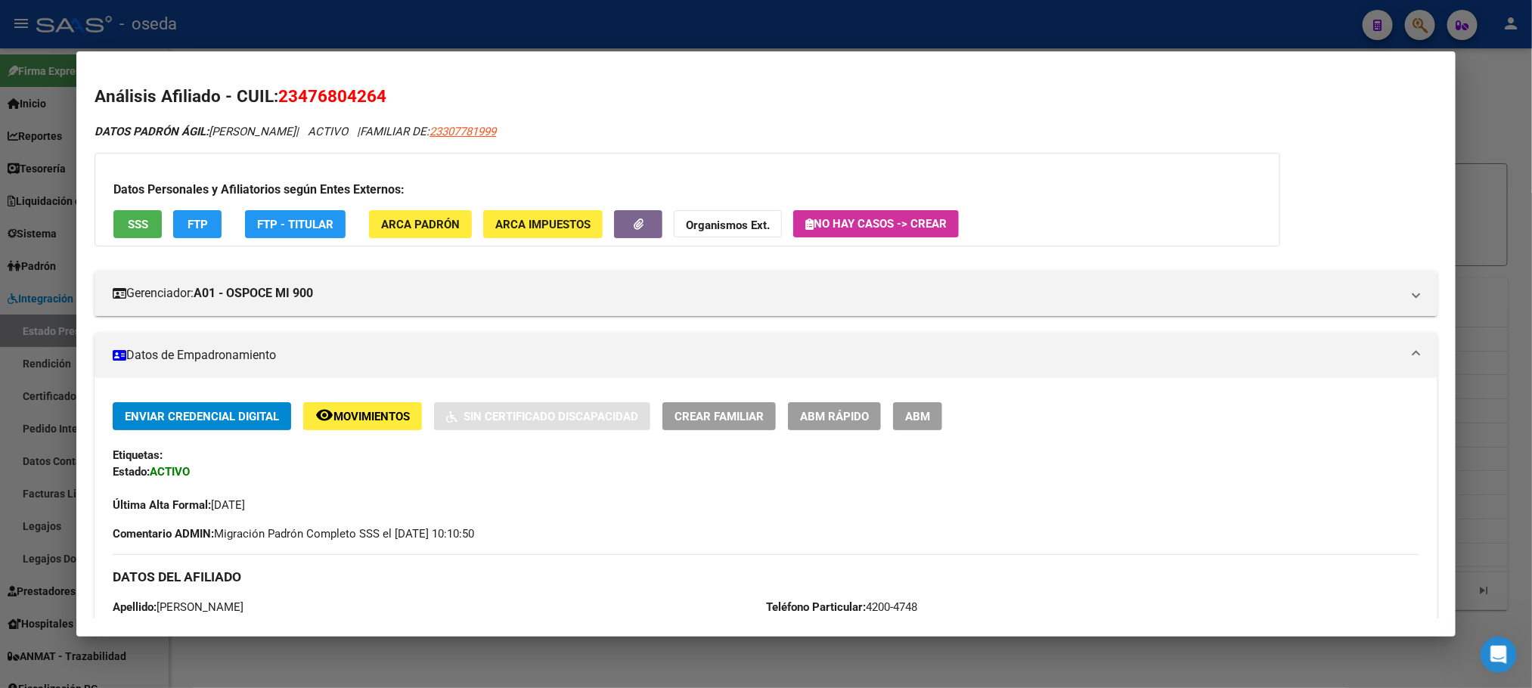
click at [833, 418] on span "ABM Rápido" at bounding box center [834, 417] width 69 height 14
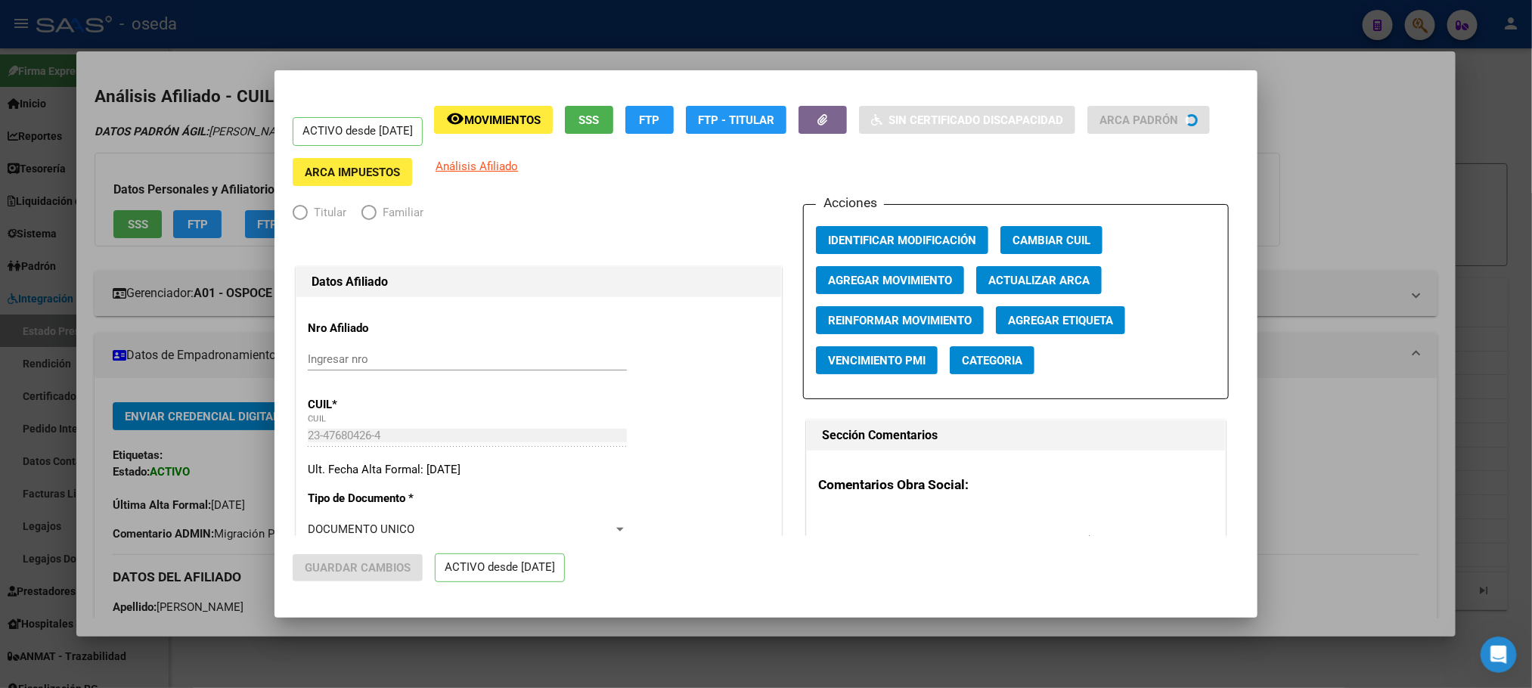
radio input "true"
type input "30-68234290-7"
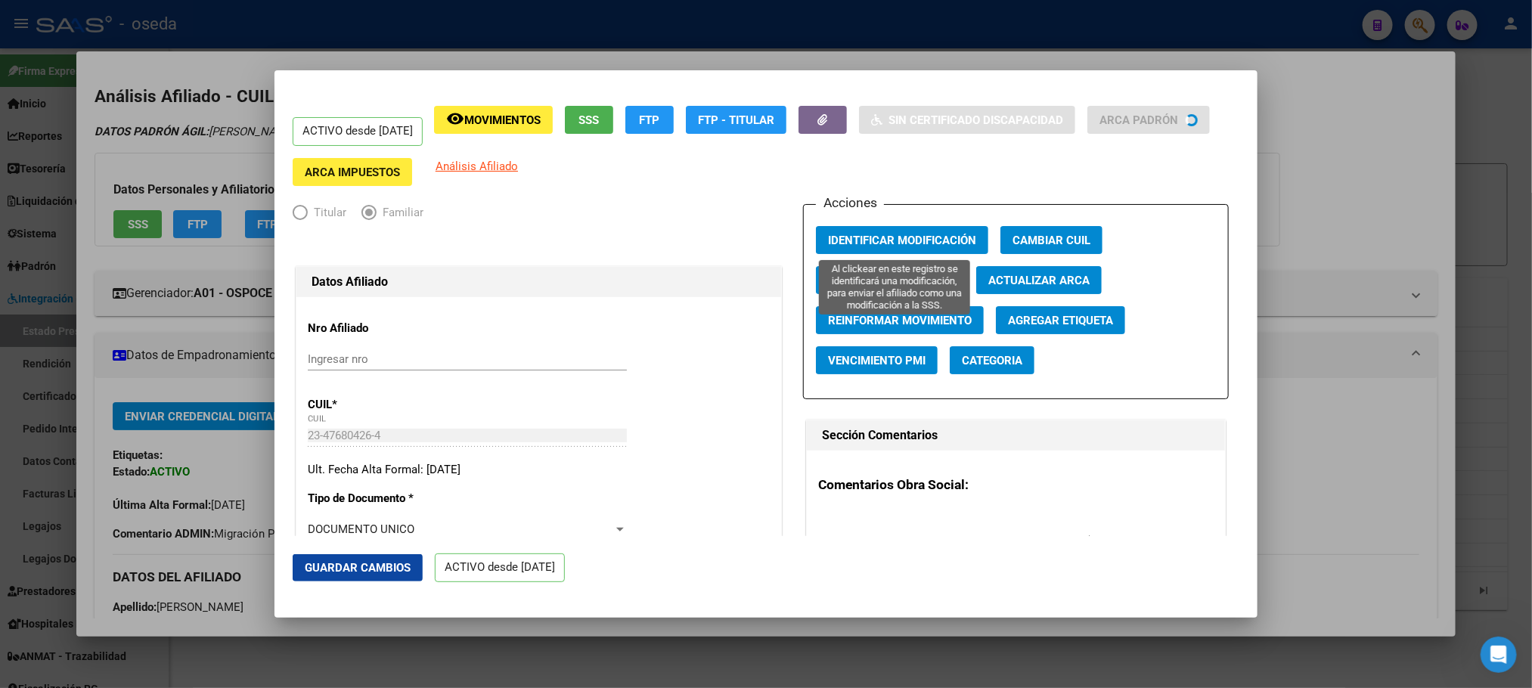
click at [835, 243] on span "Identificar Modificación" at bounding box center [902, 241] width 148 height 14
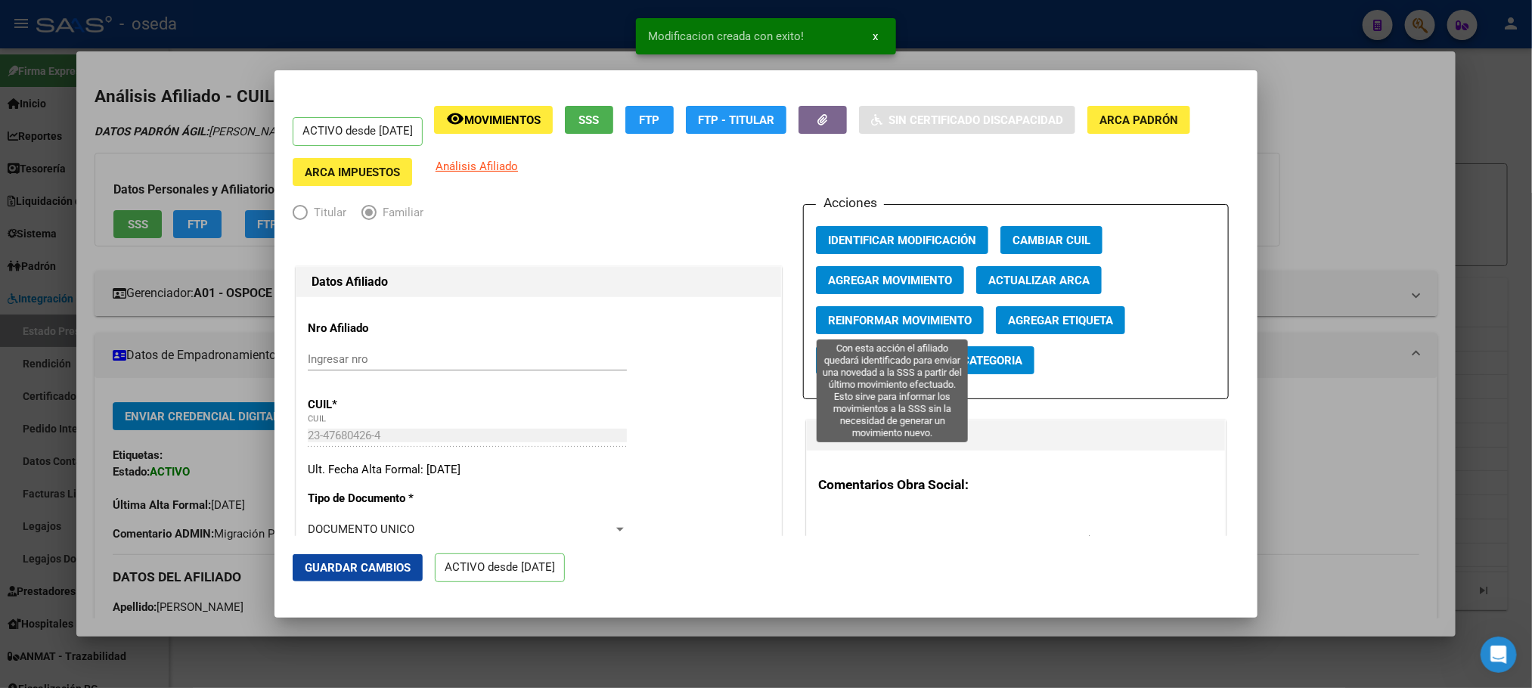
click at [856, 322] on span "Reinformar Movimiento" at bounding box center [900, 321] width 144 height 14
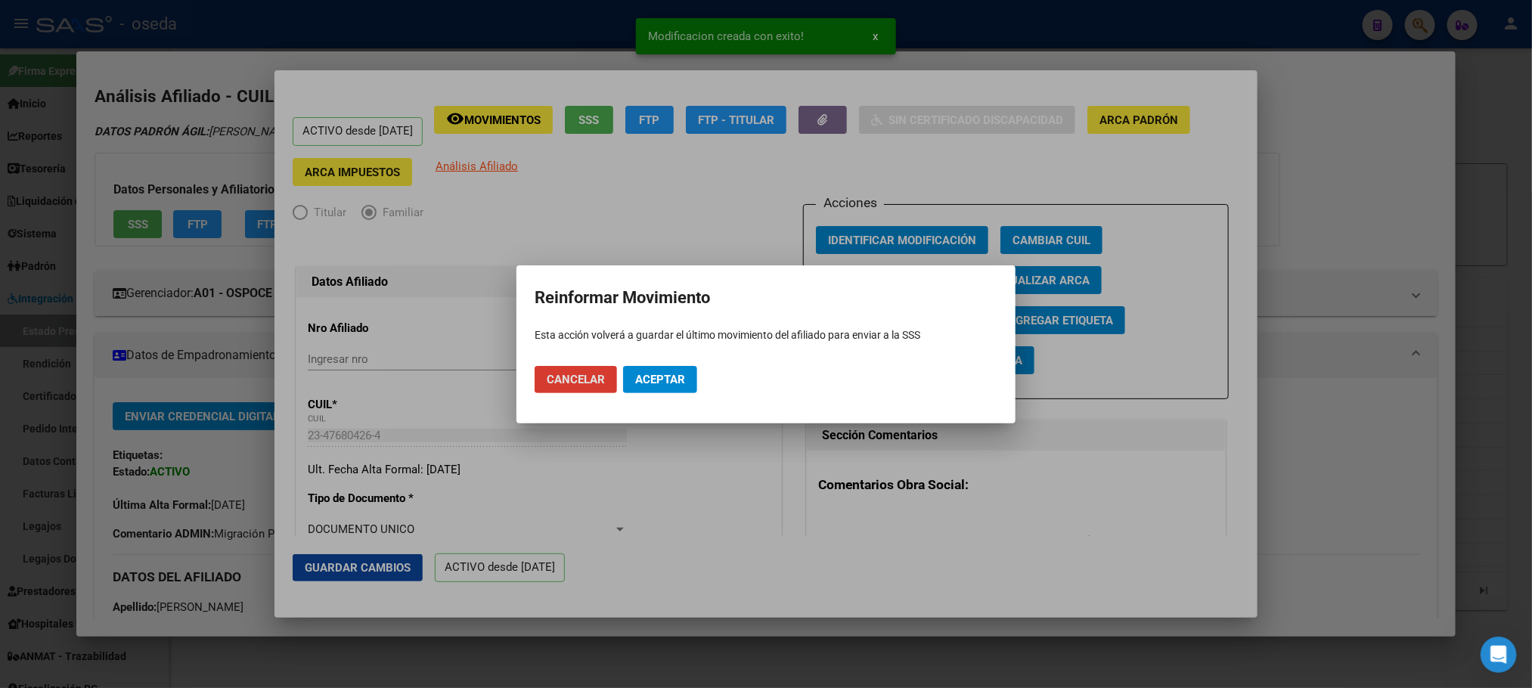
click at [684, 383] on span "Aceptar" at bounding box center [660, 380] width 50 height 14
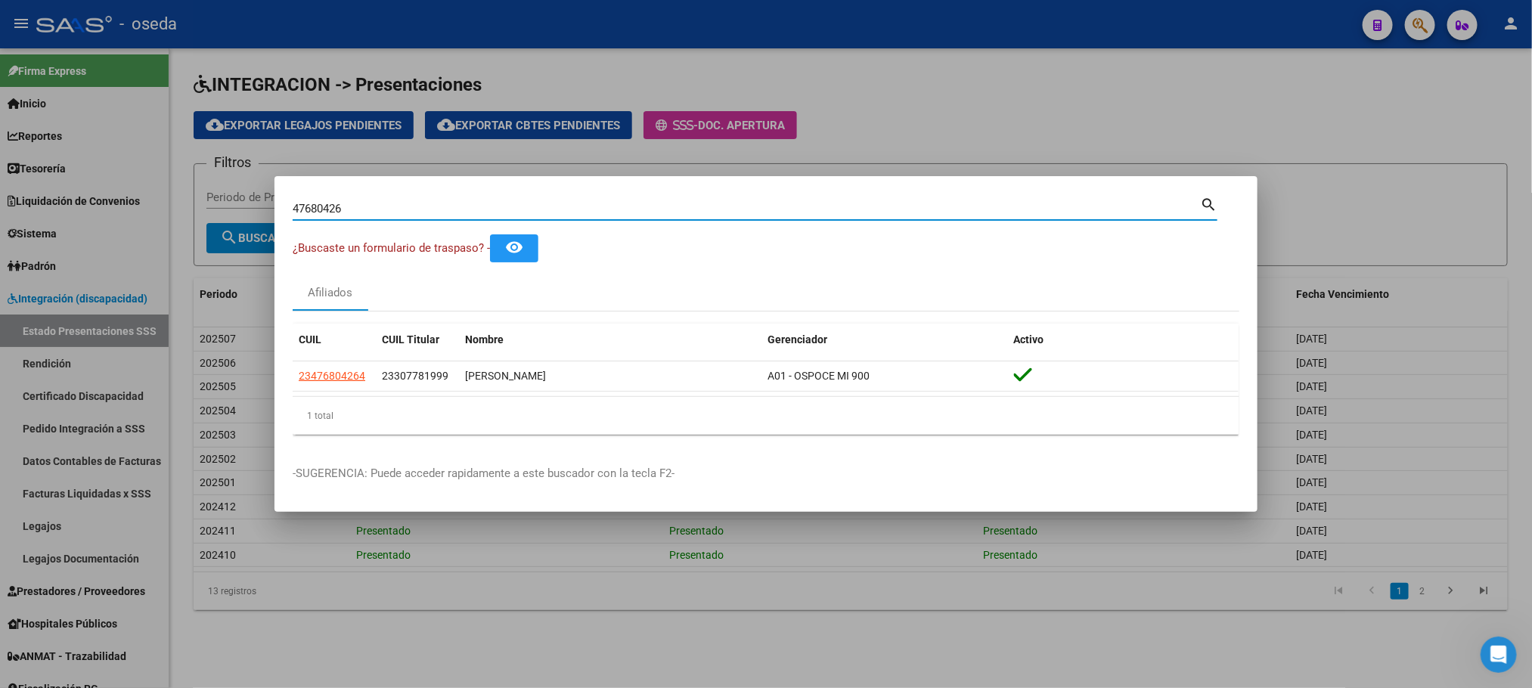
drag, startPoint x: 431, startPoint y: 209, endPoint x: 0, endPoint y: 223, distance: 431.3
click at [0, 223] on div "47680426 Buscar (apellido, dni, cuil, nro traspaso, cuit, obra social) search ¿…" at bounding box center [766, 344] width 1532 height 688
paste input "57519780"
type input "57519780"
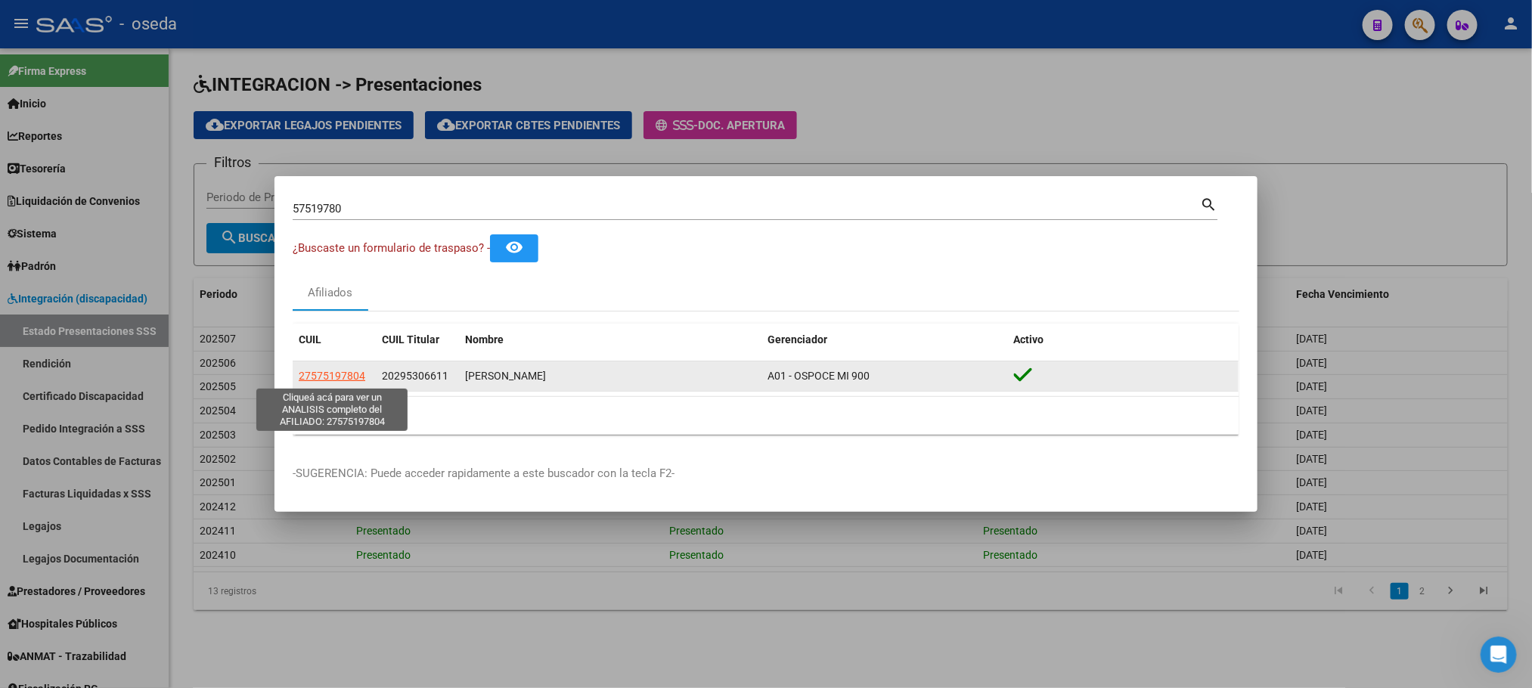
click at [302, 377] on span "27575197804" at bounding box center [332, 376] width 67 height 12
type textarea "27575197804"
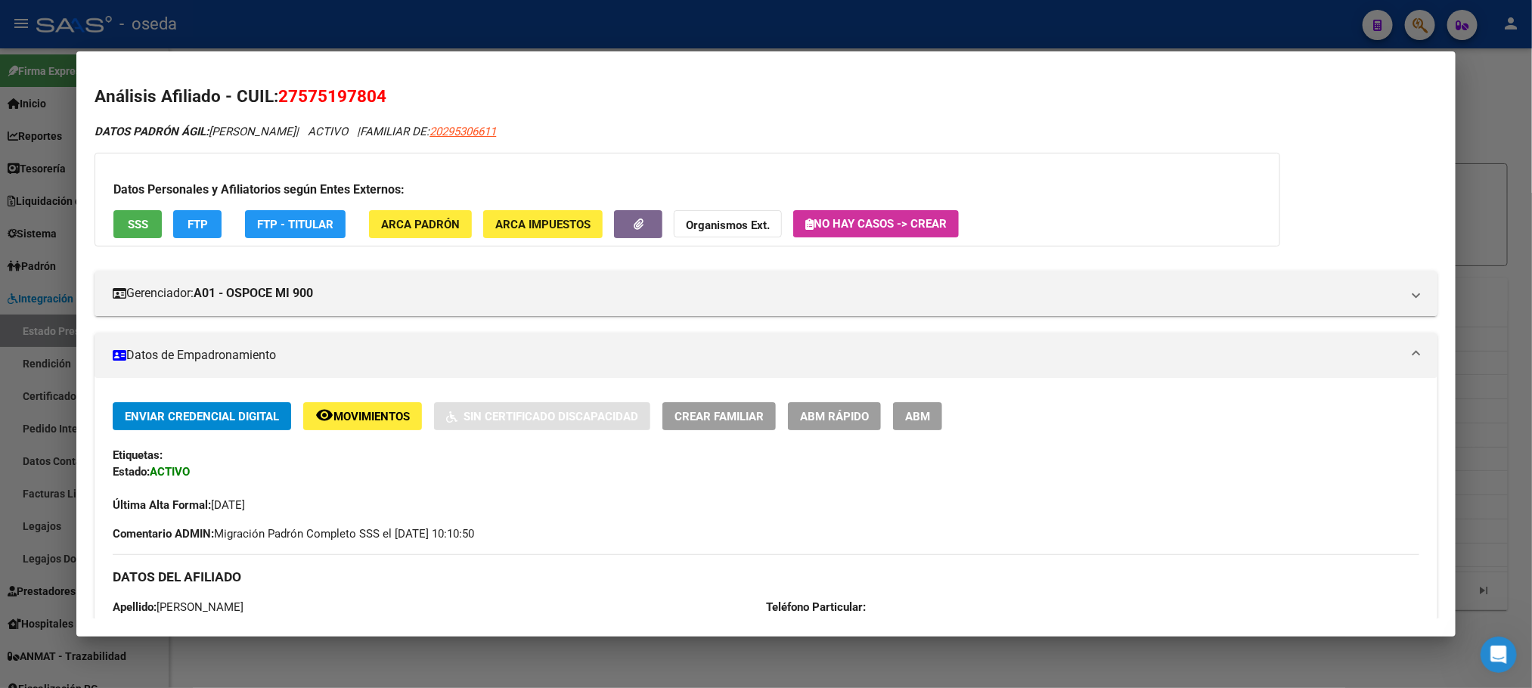
click at [835, 431] on div "Enviar Credencial Digital remove_red_eye Movimientos Sin Certificado Discapacid…" at bounding box center [766, 457] width 1306 height 111
click at [833, 406] on button "ABM Rápido" at bounding box center [834, 416] width 93 height 28
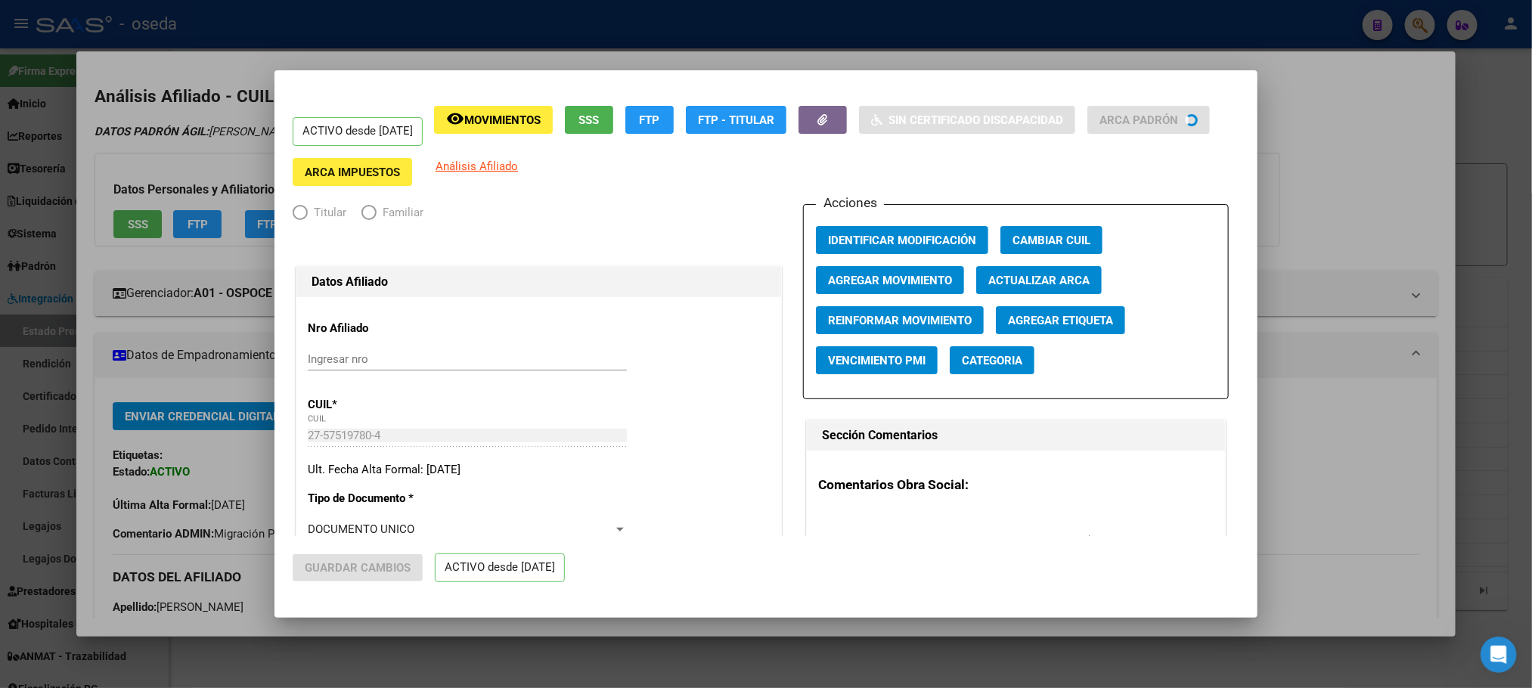
radio input "true"
type input "20-22502126-1"
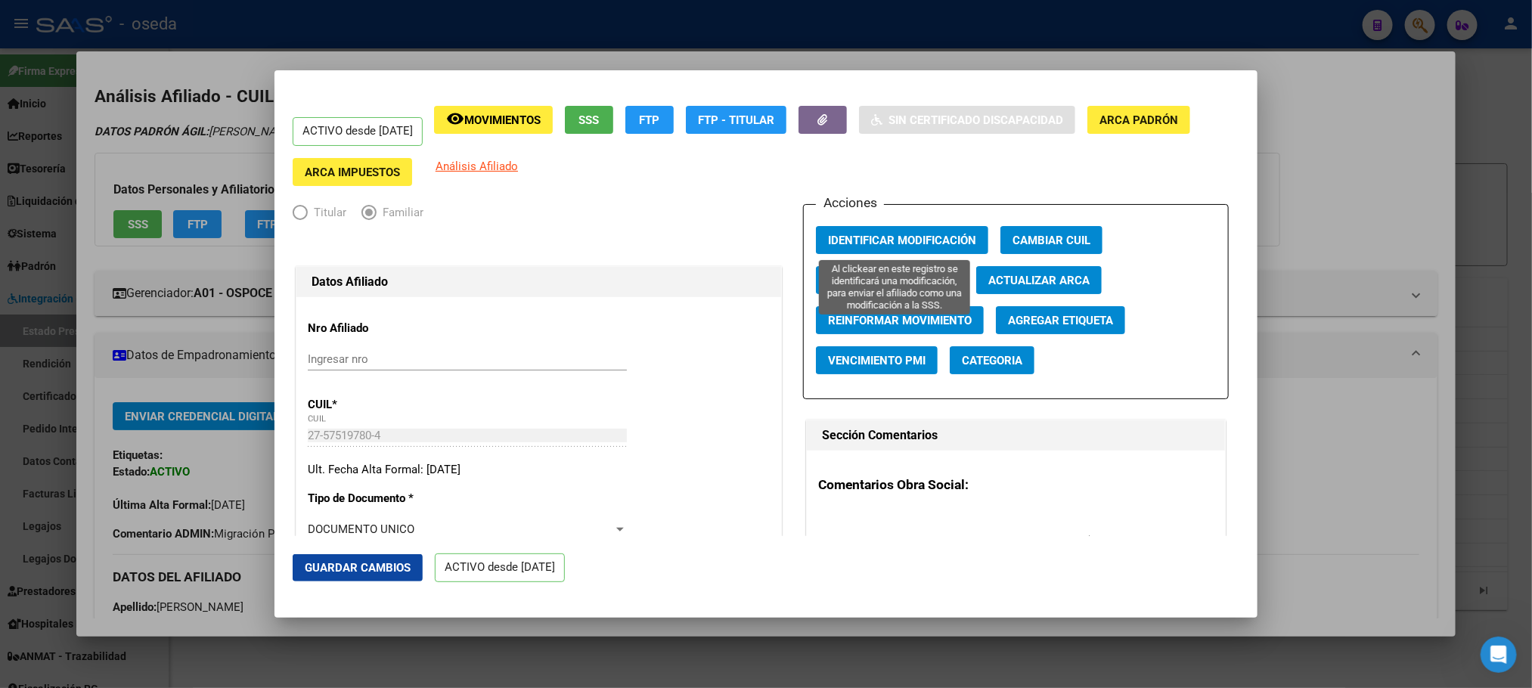
click at [905, 245] on span "Identificar Modificación" at bounding box center [902, 241] width 148 height 14
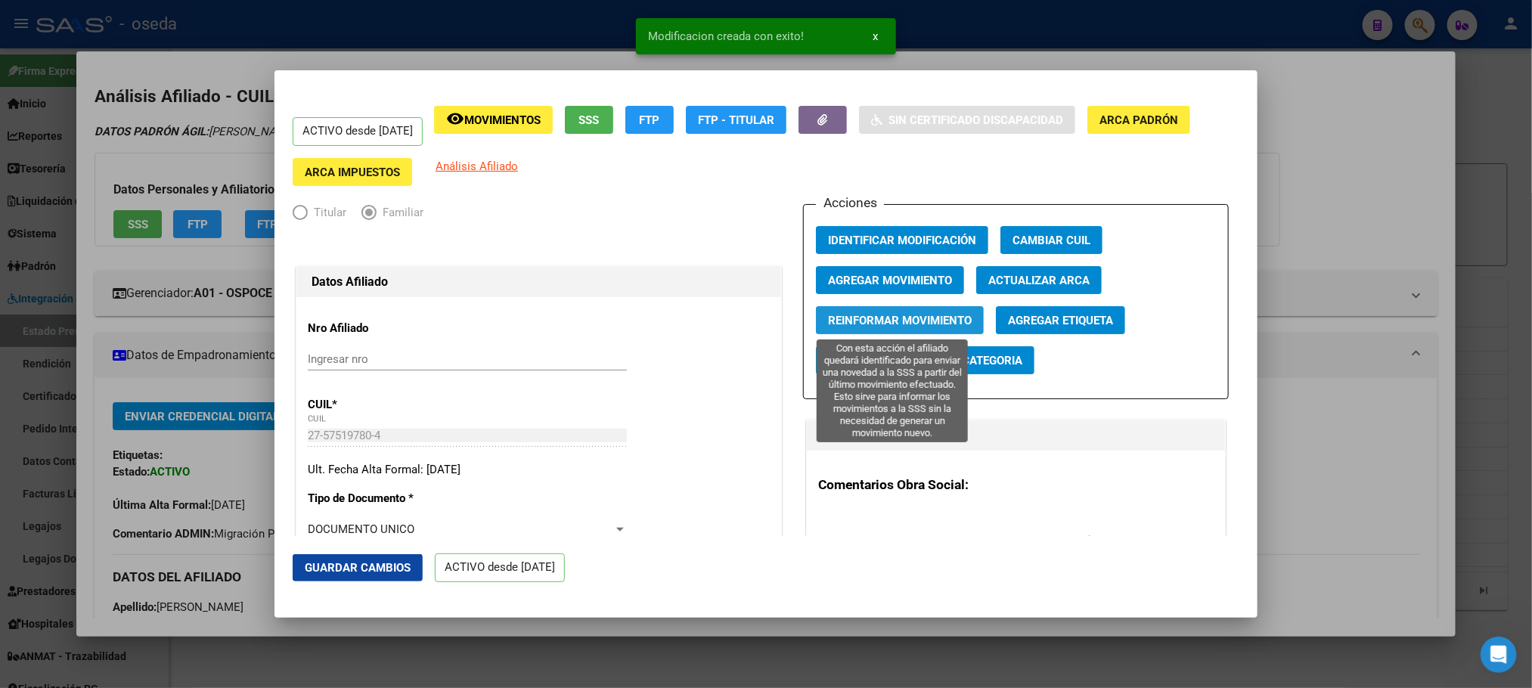
click at [867, 321] on span "Reinformar Movimiento" at bounding box center [900, 321] width 144 height 14
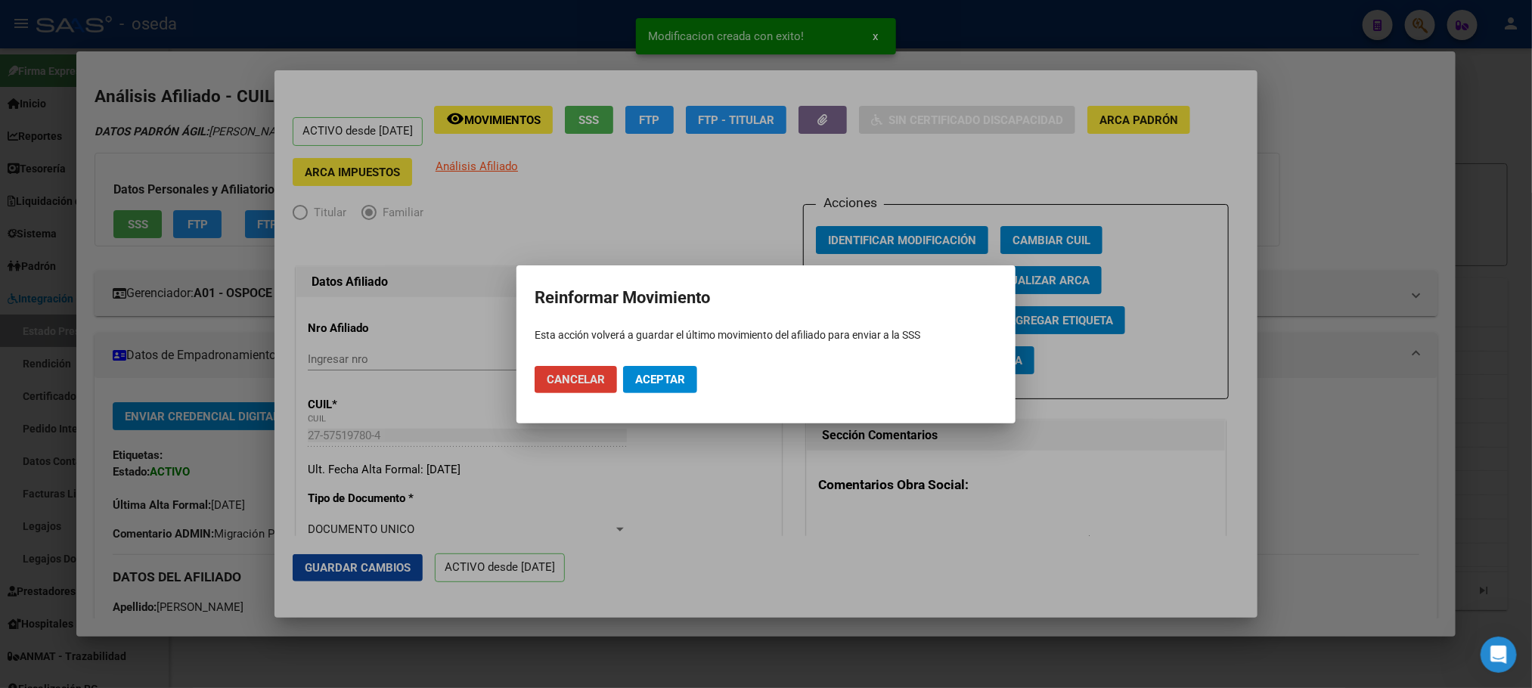
click at [683, 377] on span "Aceptar" at bounding box center [660, 380] width 50 height 14
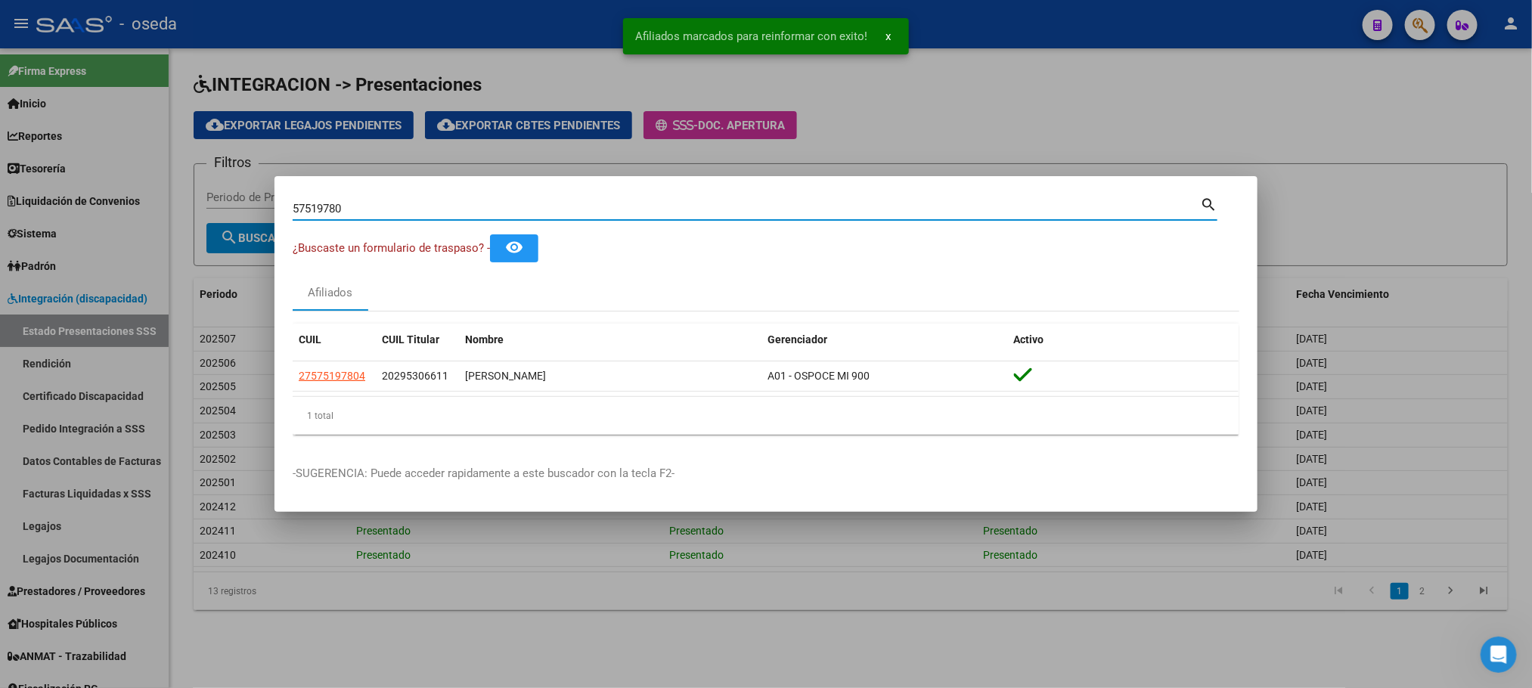
drag, startPoint x: 436, startPoint y: 211, endPoint x: 0, endPoint y: 227, distance: 436.6
click at [0, 227] on div "57519780 Buscar (apellido, dni, cuil, nro traspaso, cuit, obra social) search ¿…" at bounding box center [766, 344] width 1532 height 688
paste input "0722001"
type input "50722001"
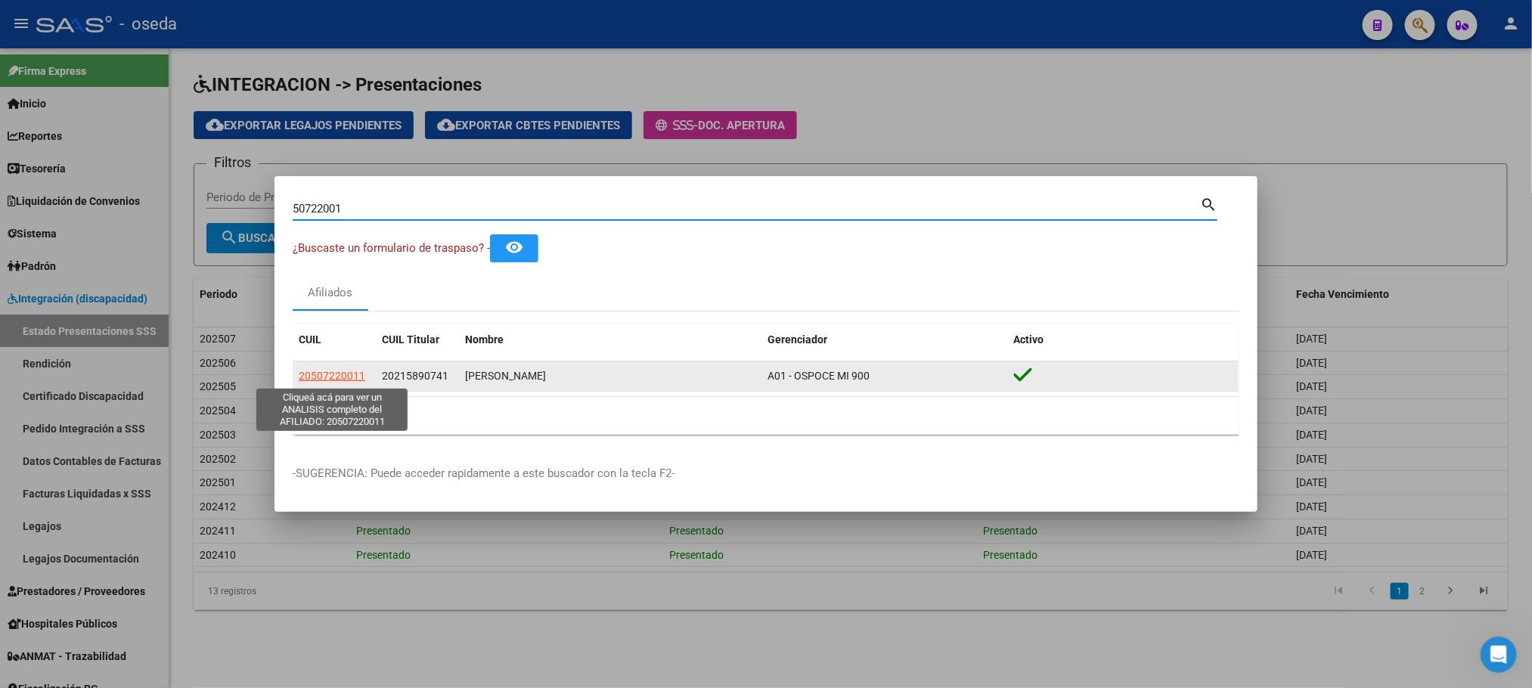
click at [306, 382] on span "20507220011" at bounding box center [332, 376] width 67 height 12
type textarea "20507220011"
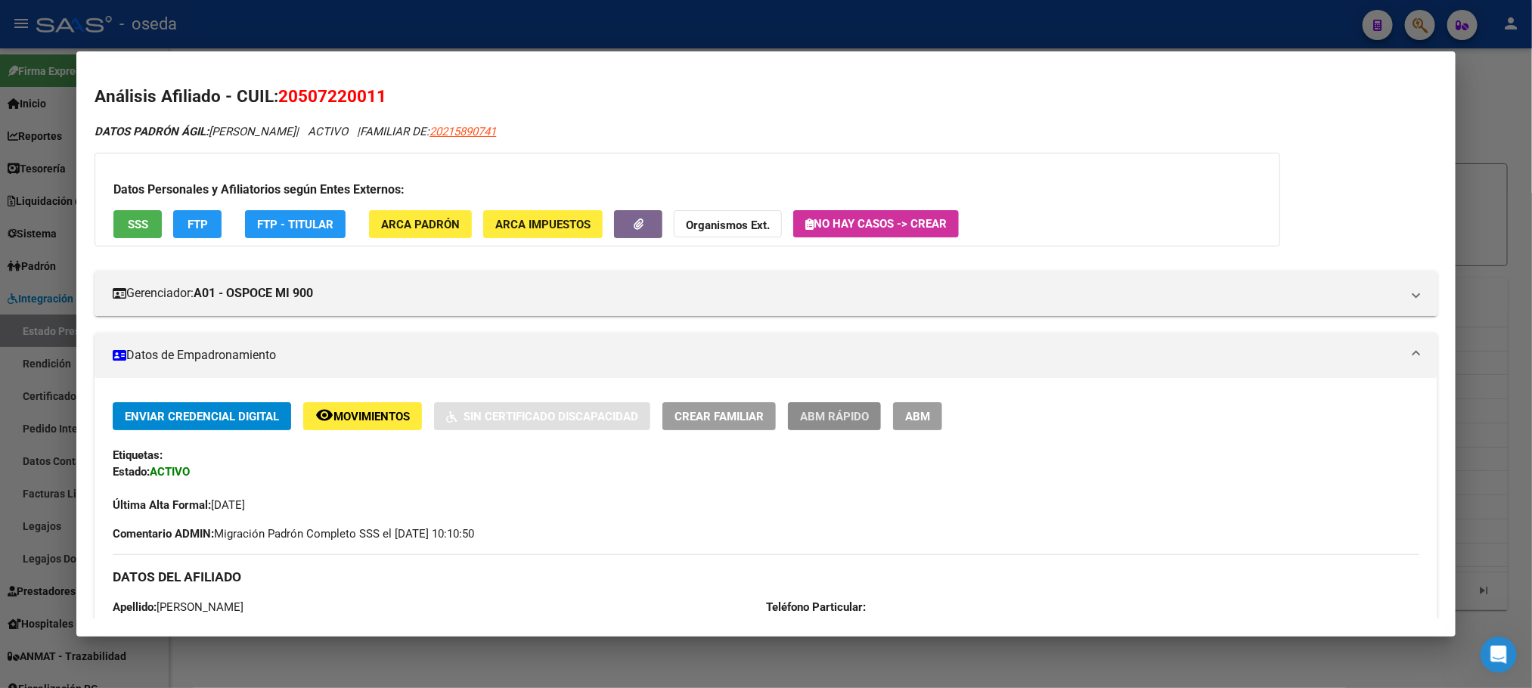
click at [826, 422] on span "ABM Rápido" at bounding box center [834, 417] width 69 height 14
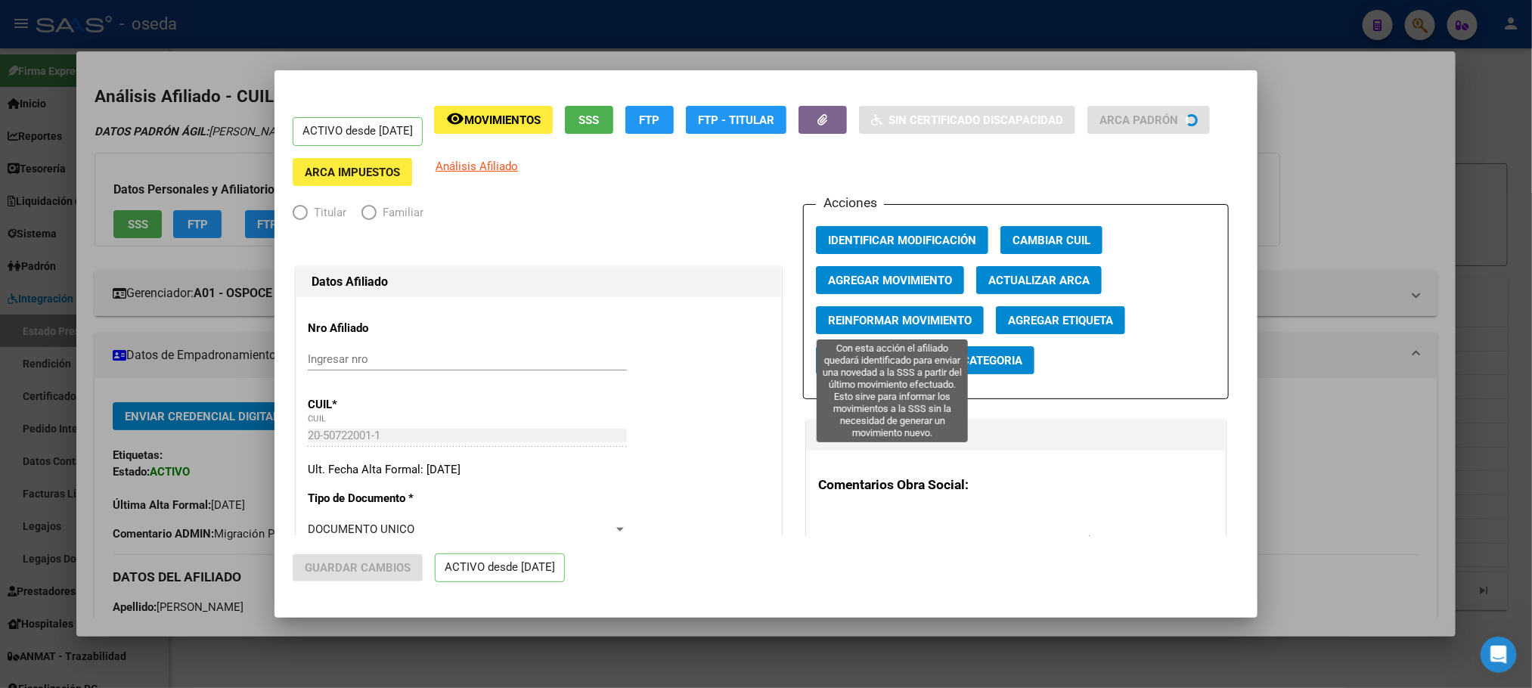
radio input "true"
type input "30-55553603-4"
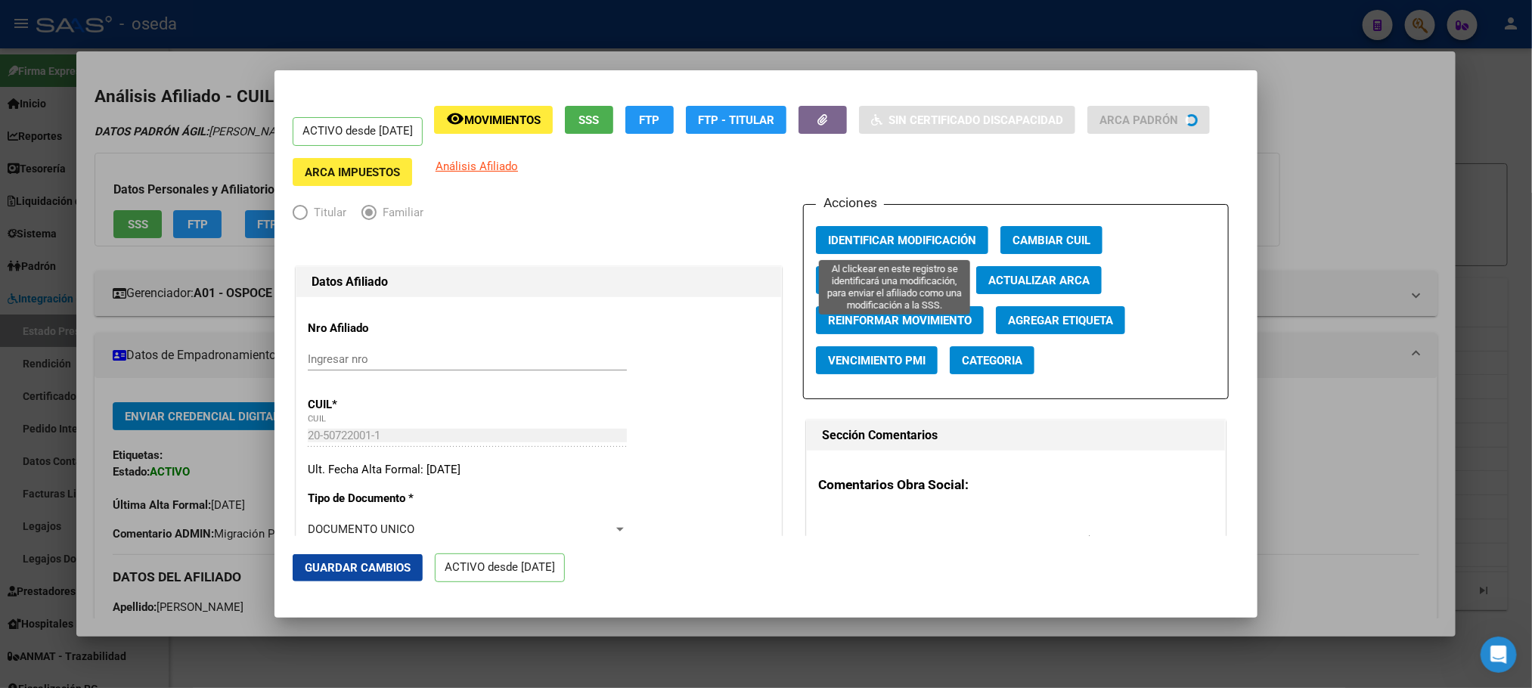
click at [903, 230] on button "Identificar Modificación" at bounding box center [902, 240] width 172 height 28
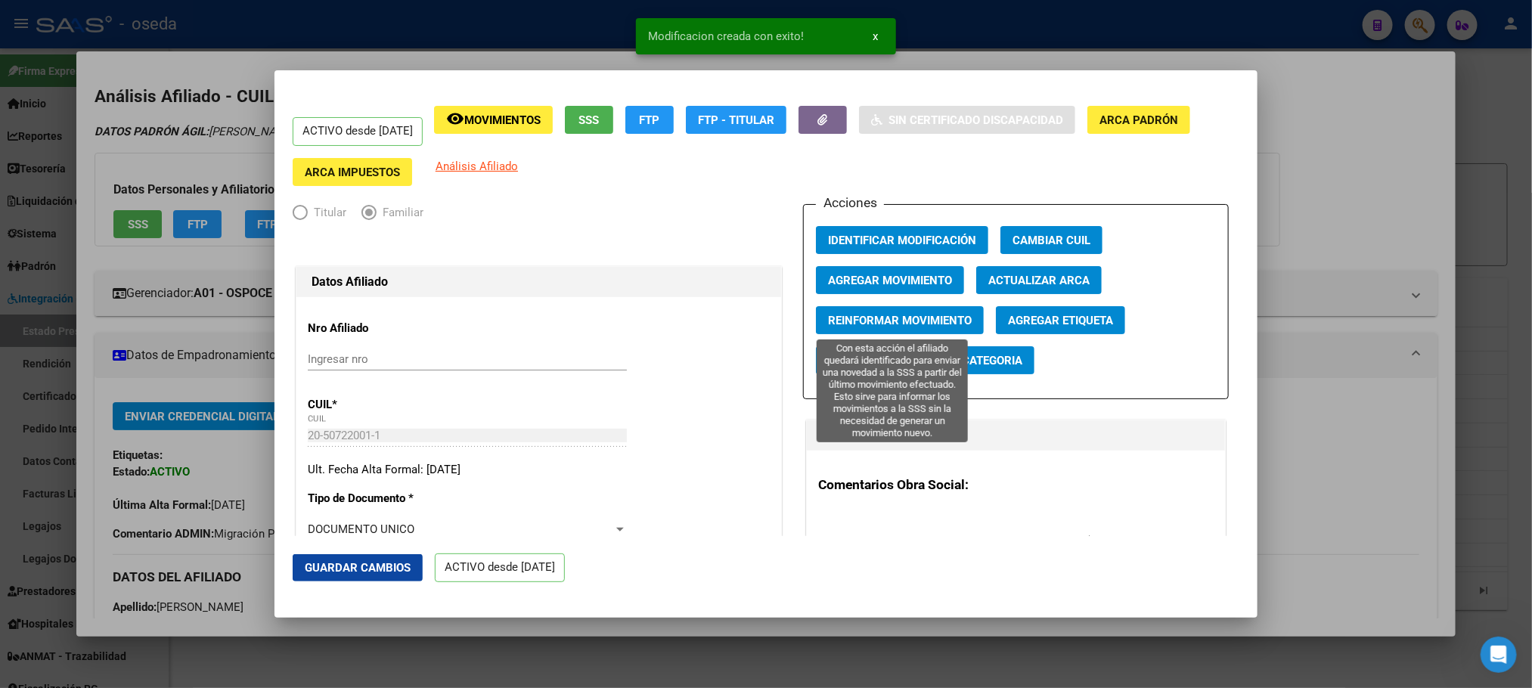
click at [869, 323] on span "Reinformar Movimiento" at bounding box center [900, 321] width 144 height 14
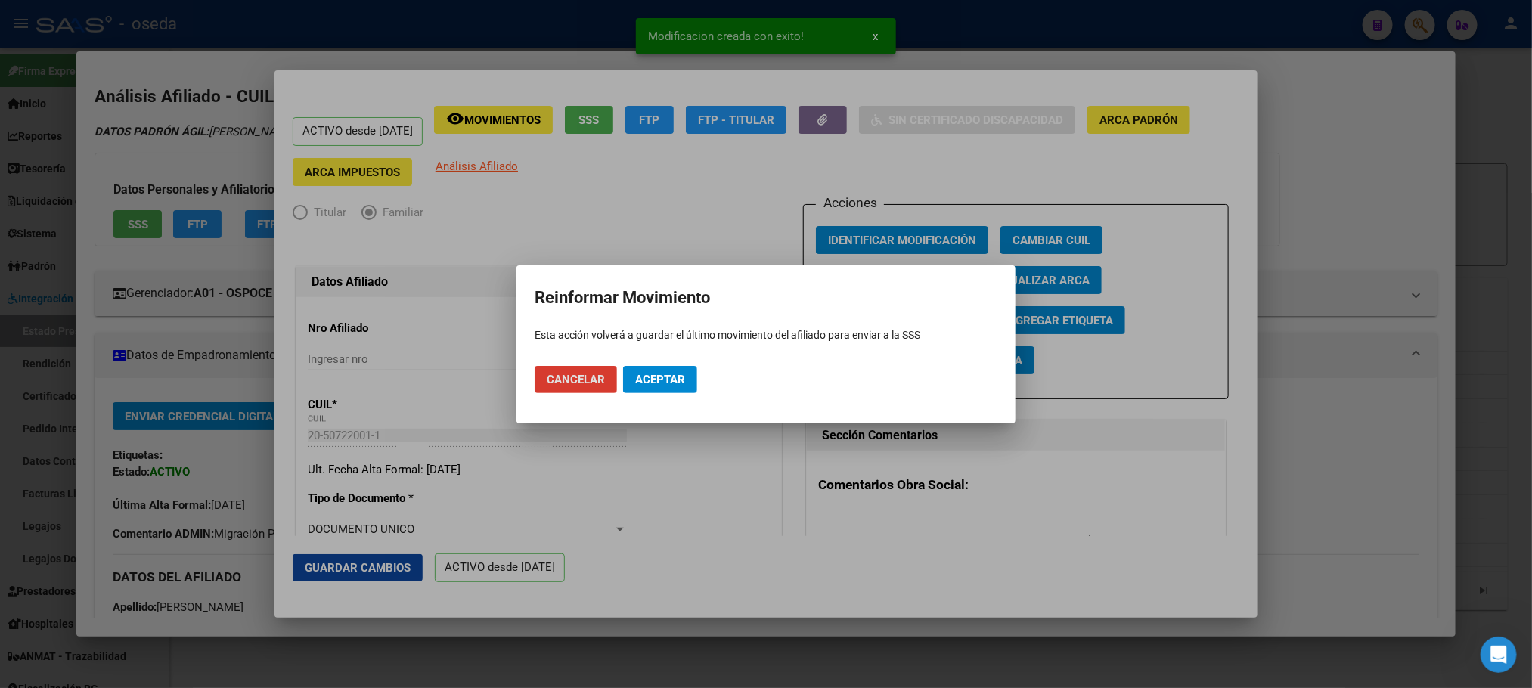
click at [656, 374] on span "Aceptar" at bounding box center [660, 380] width 50 height 14
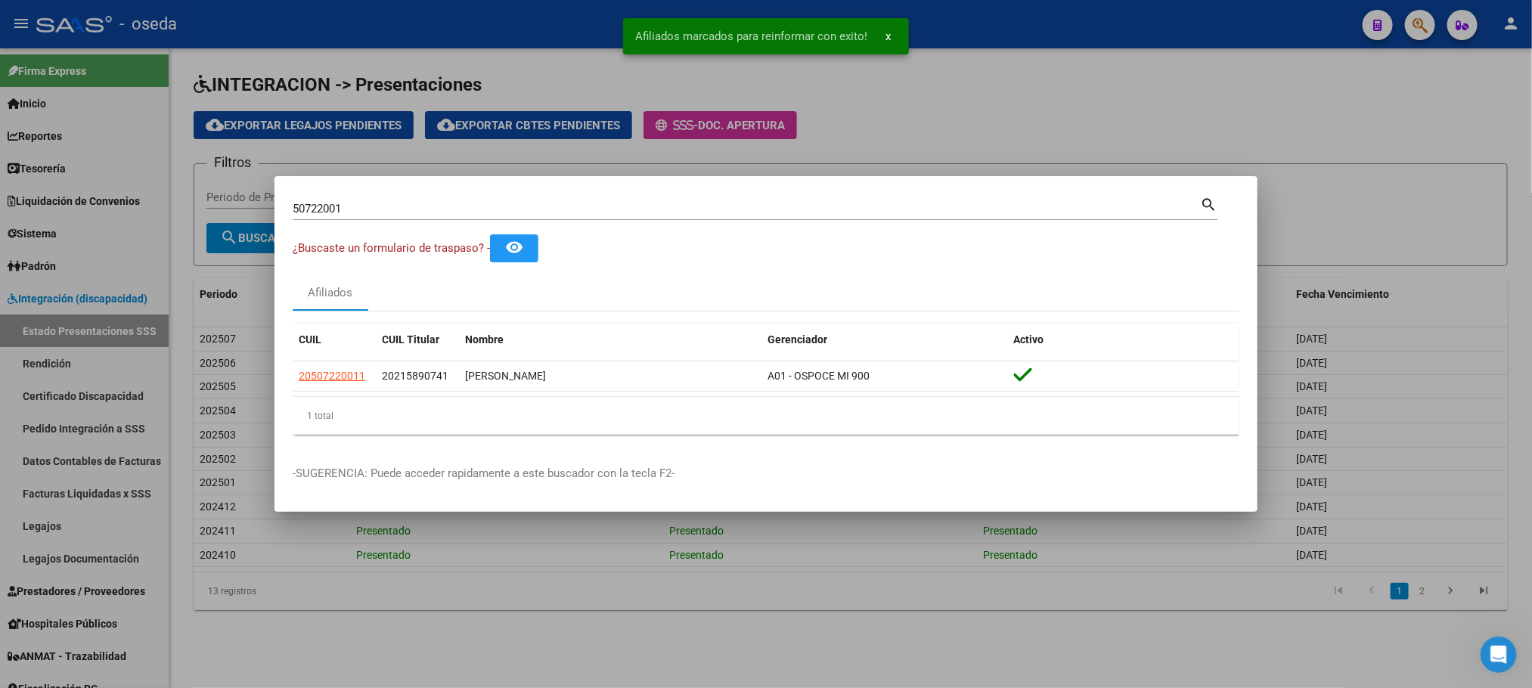
drag, startPoint x: 523, startPoint y: 205, endPoint x: 0, endPoint y: 231, distance: 523.2
click at [0, 231] on div "50722001 Buscar (apellido, dni, cuil, nro traspaso, cuit, obra social) search ¿…" at bounding box center [766, 344] width 1532 height 688
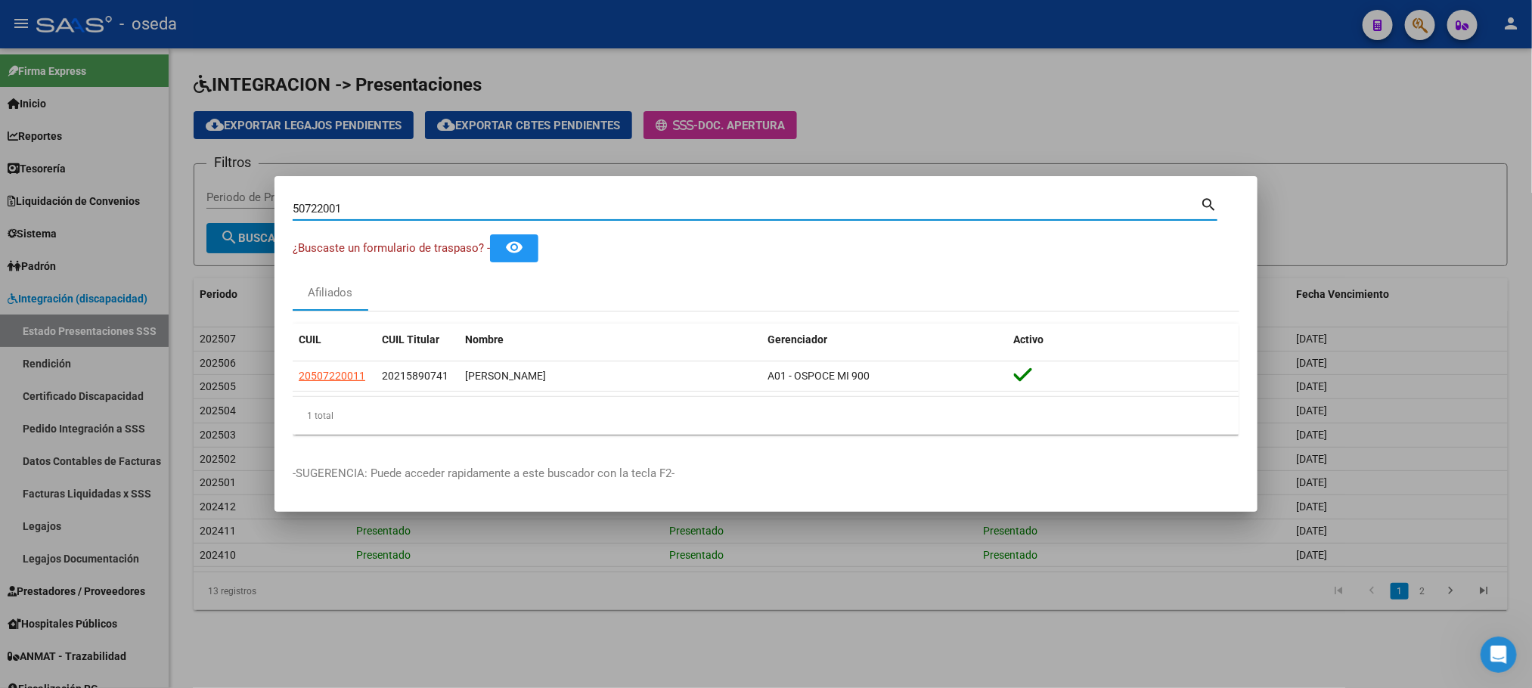
paste input "37169637"
type input "37169637"
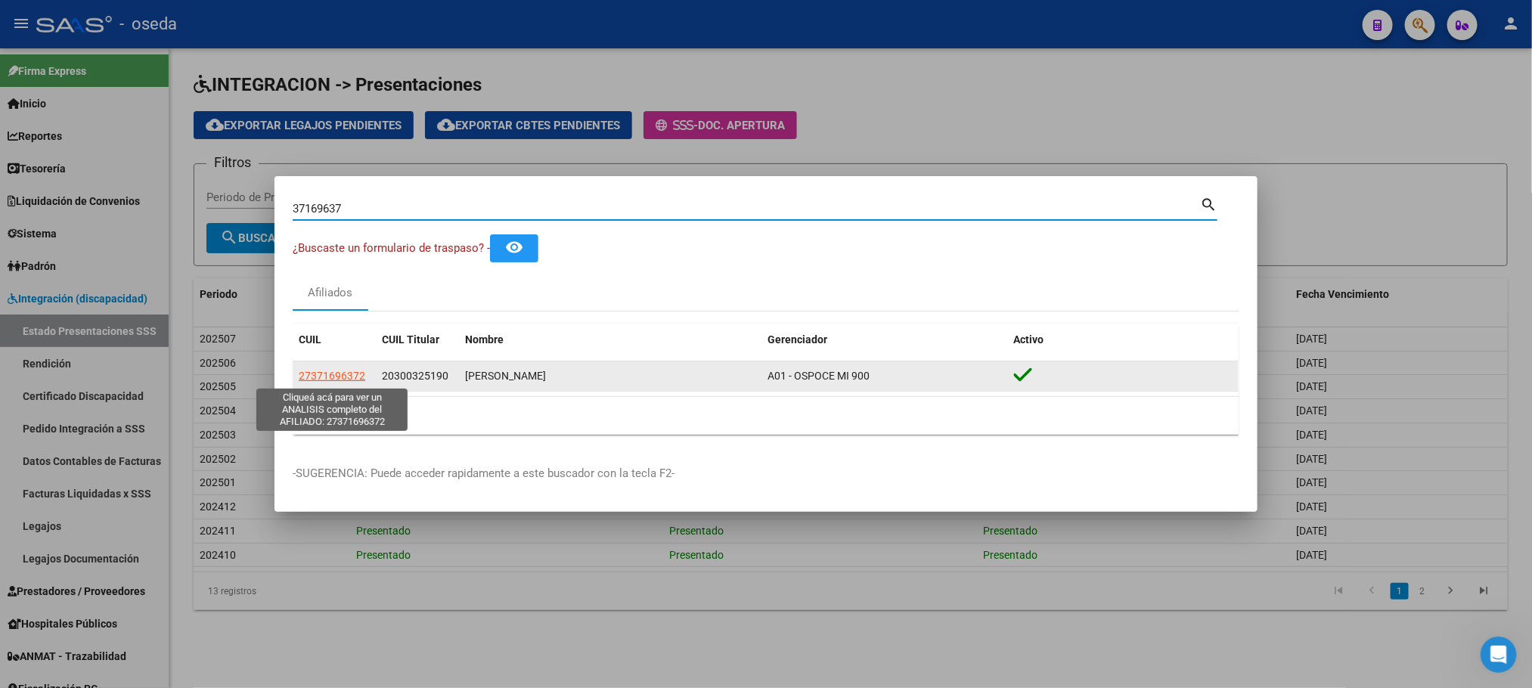
click at [340, 379] on span "27371696372" at bounding box center [332, 376] width 67 height 12
type textarea "27371696372"
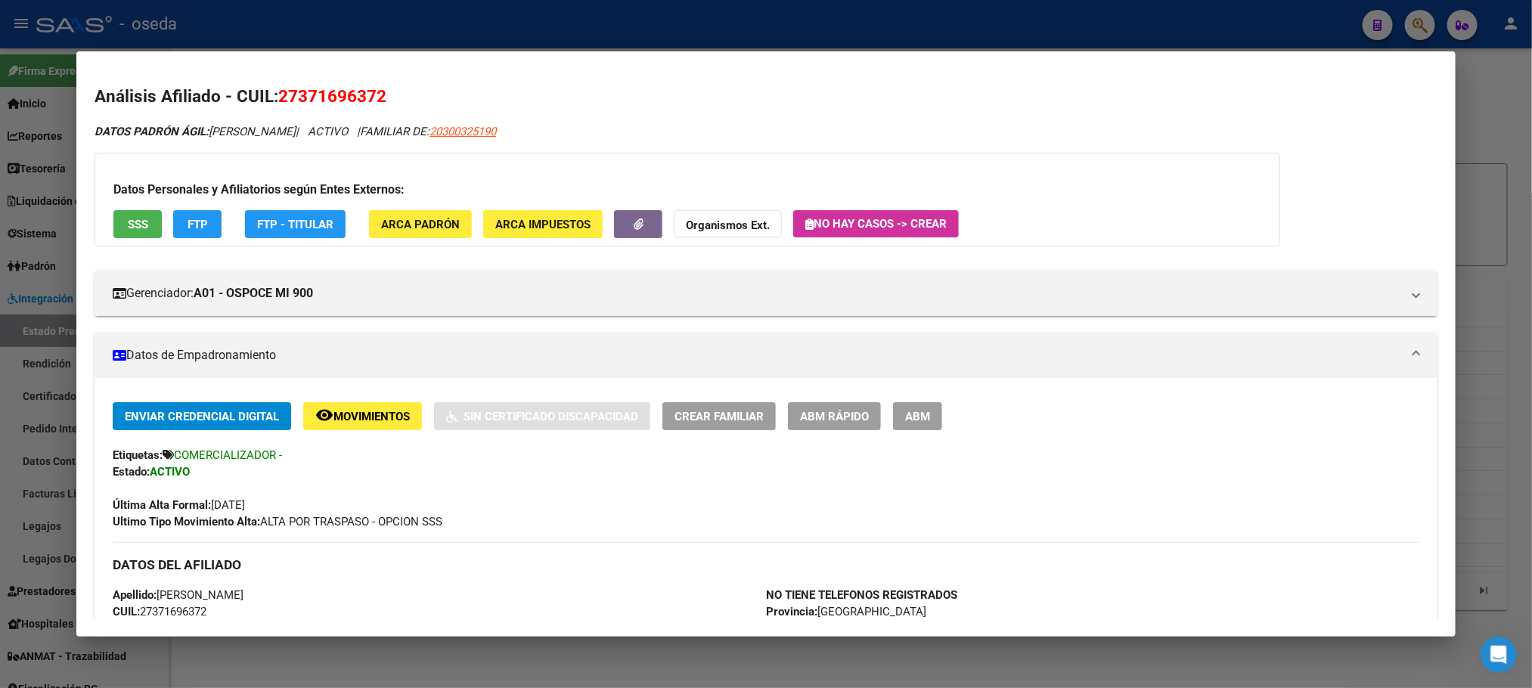
click at [833, 414] on span "ABM Rápido" at bounding box center [834, 417] width 69 height 14
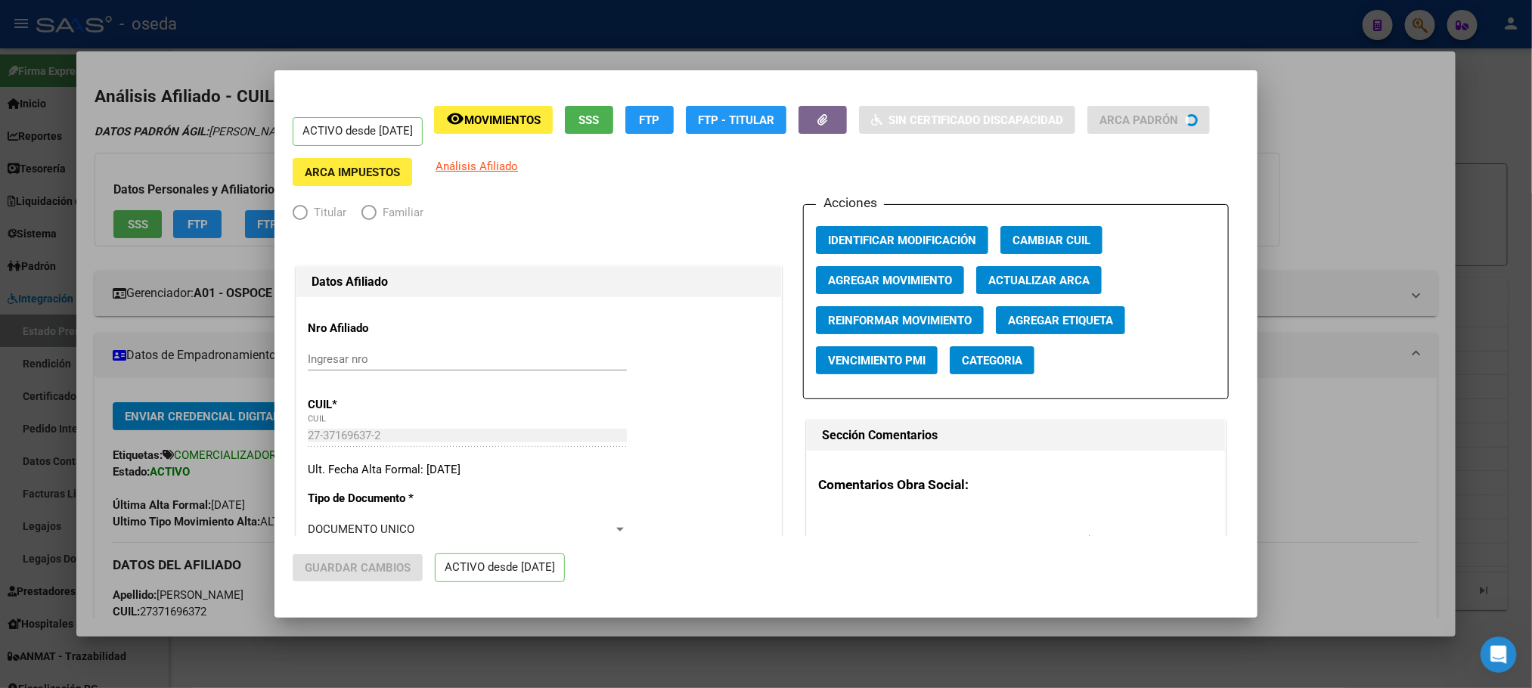
radio input "true"
type input "30-64731252-3"
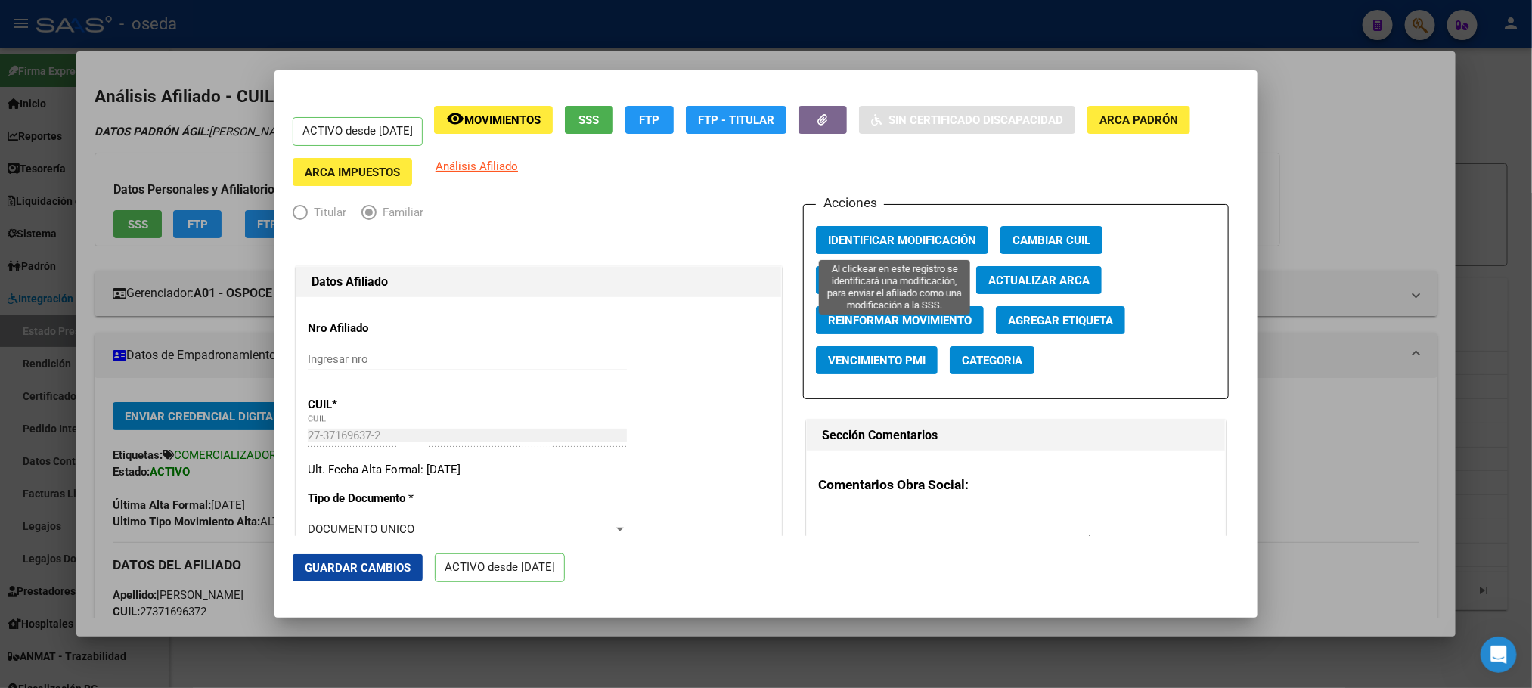
click at [869, 245] on span "Identificar Modificación" at bounding box center [902, 241] width 148 height 14
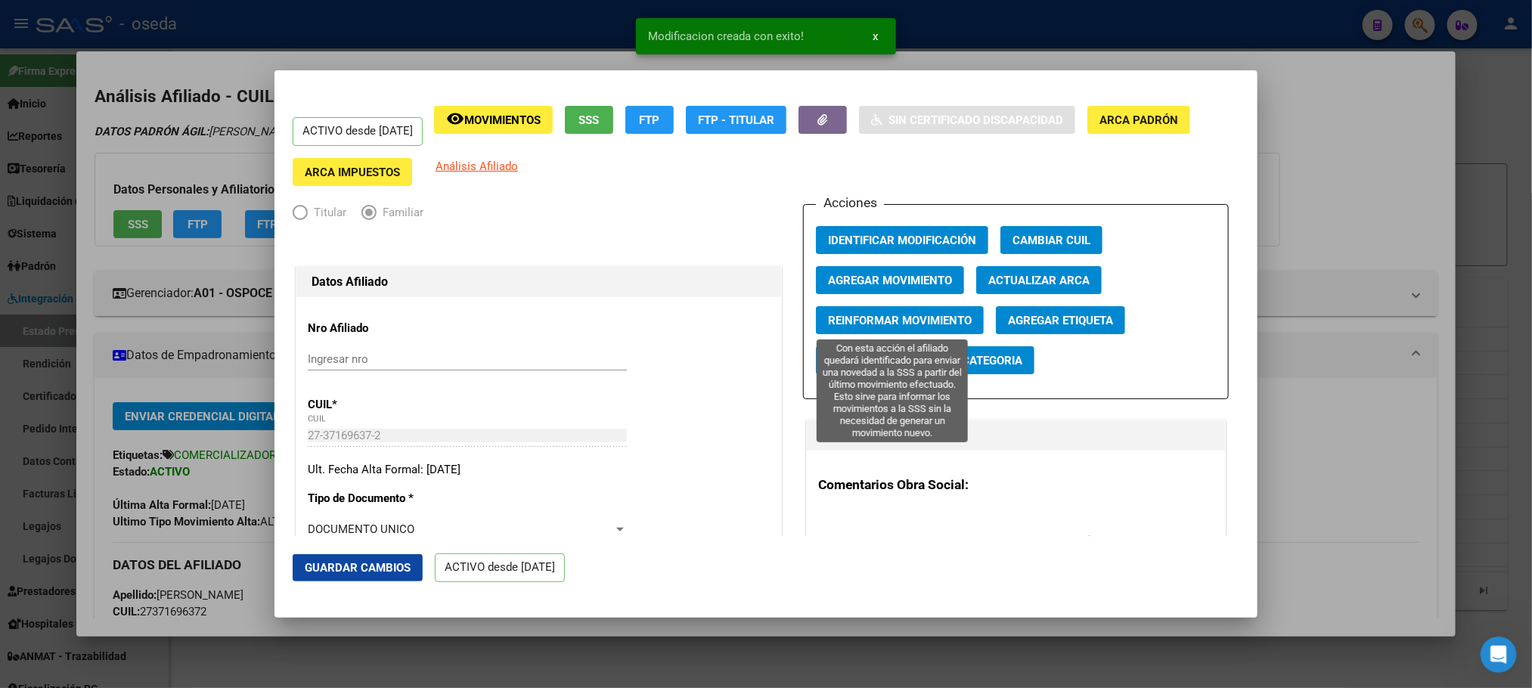
click at [876, 330] on button "Reinformar Movimiento" at bounding box center [900, 320] width 168 height 28
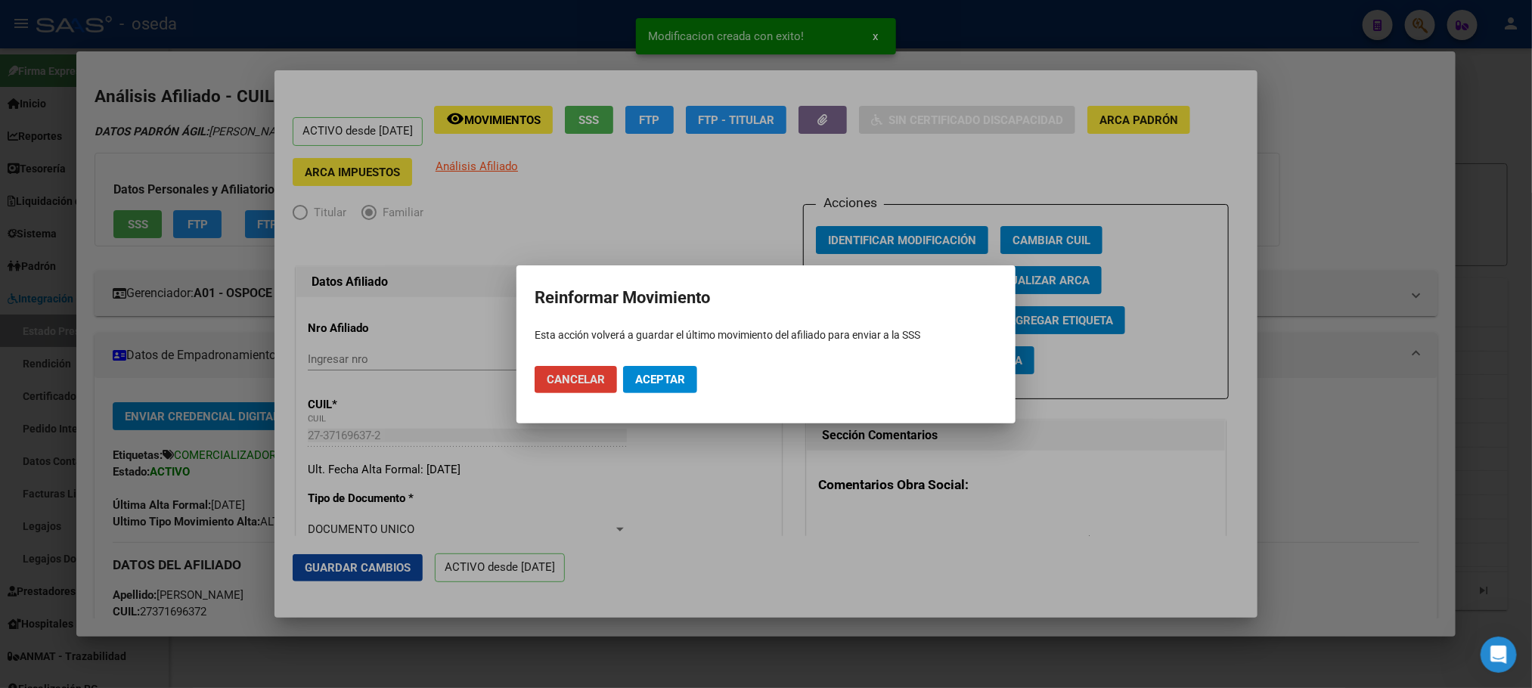
click at [652, 383] on span "Aceptar" at bounding box center [660, 380] width 50 height 14
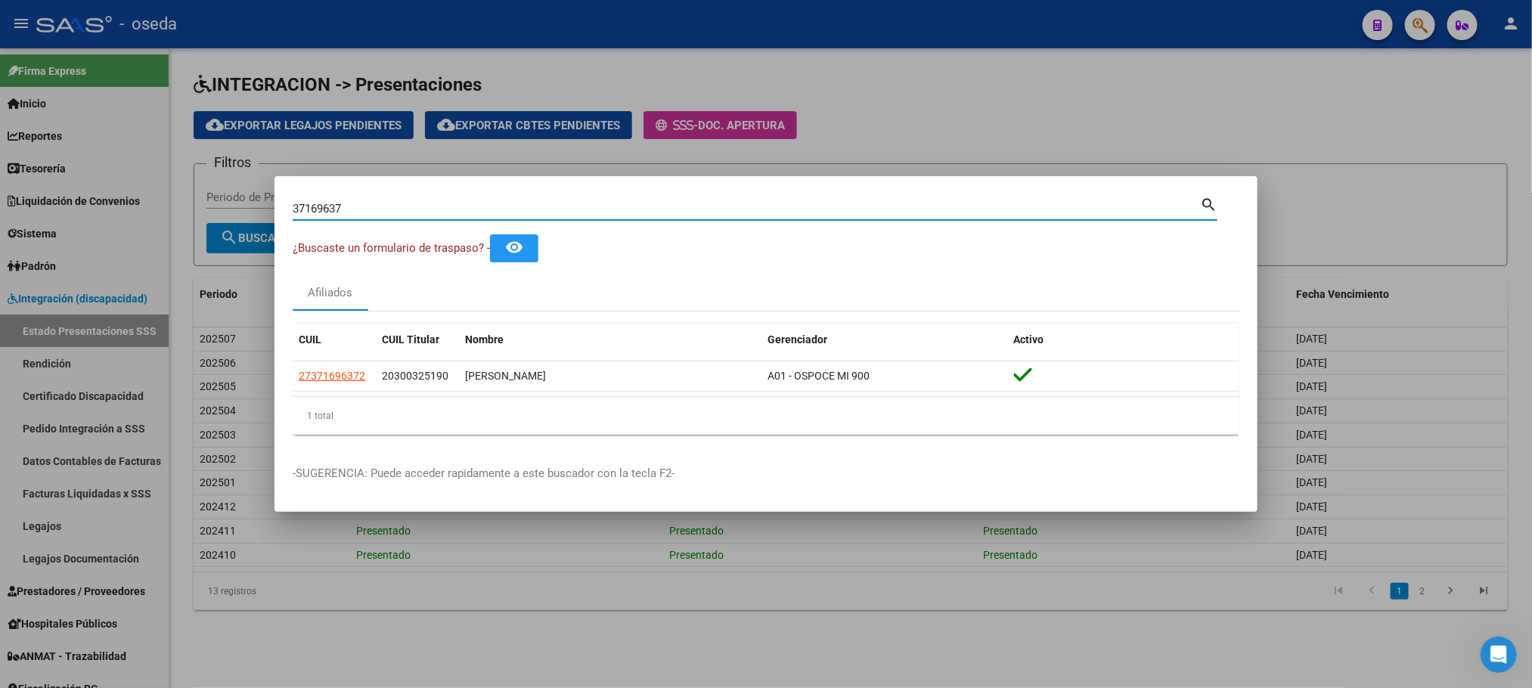
drag, startPoint x: 493, startPoint y: 214, endPoint x: 0, endPoint y: 272, distance: 496.5
click at [0, 271] on div "37169637 Buscar (apellido, dni, cuil, nro traspaso, cuit, obra social) search ¿…" at bounding box center [766, 344] width 1532 height 688
paste input "267991"
type input "26799137"
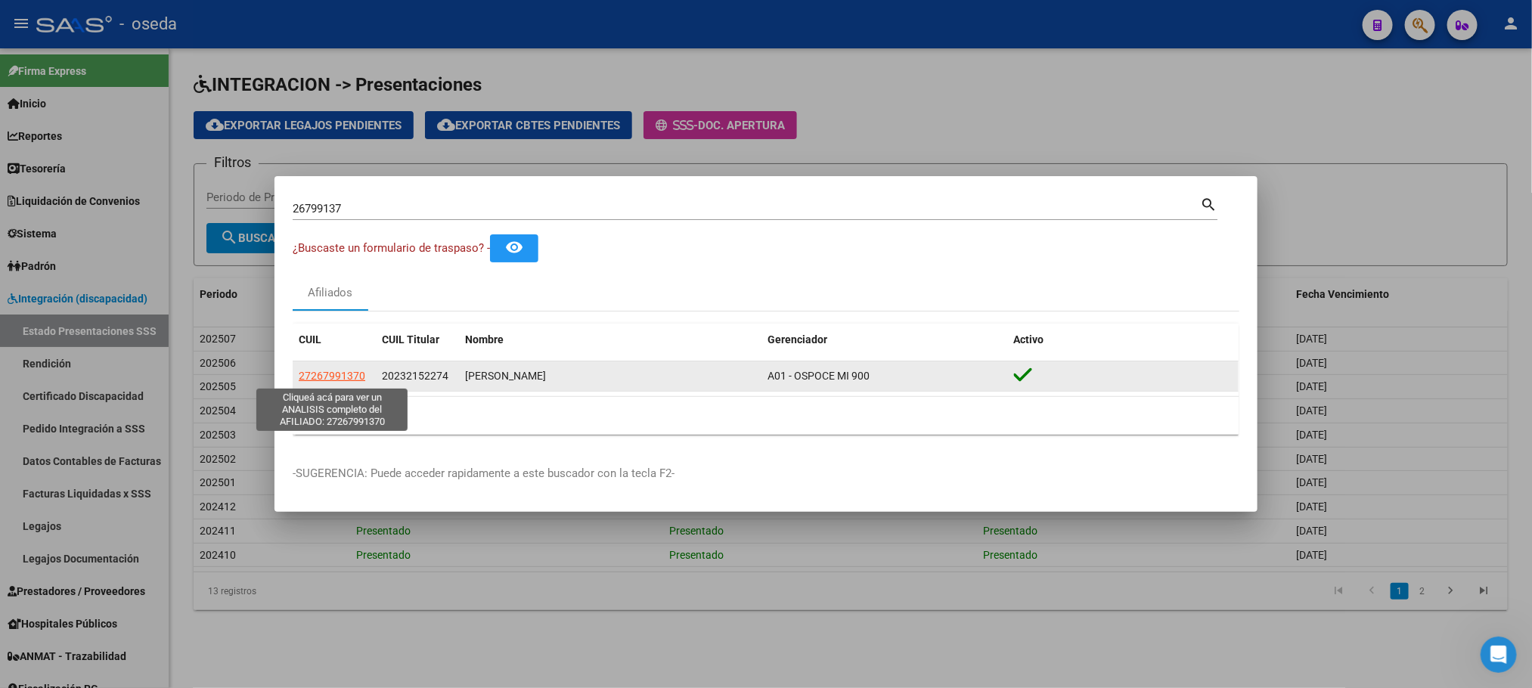
click at [309, 377] on span "27267991370" at bounding box center [332, 376] width 67 height 12
type textarea "27267991370"
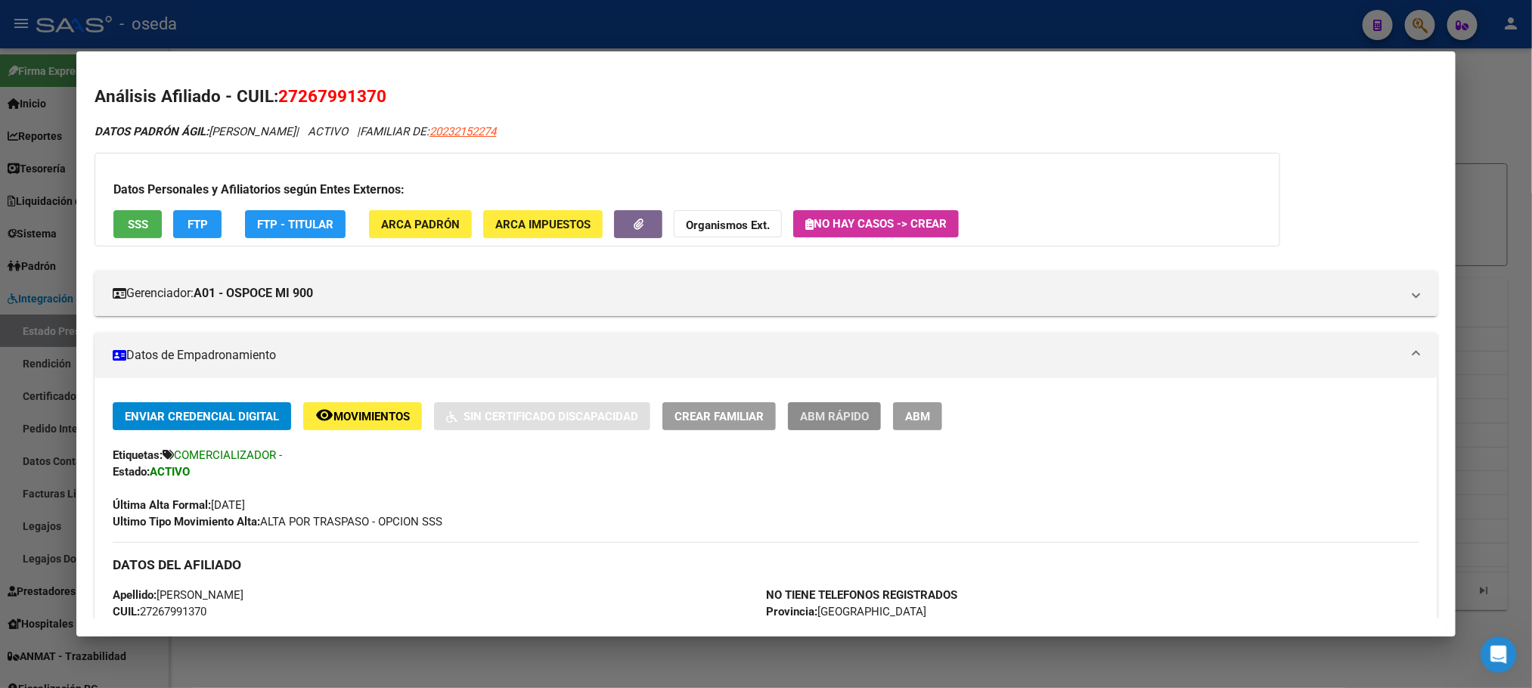
click at [814, 424] on button "ABM Rápido" at bounding box center [834, 416] width 93 height 28
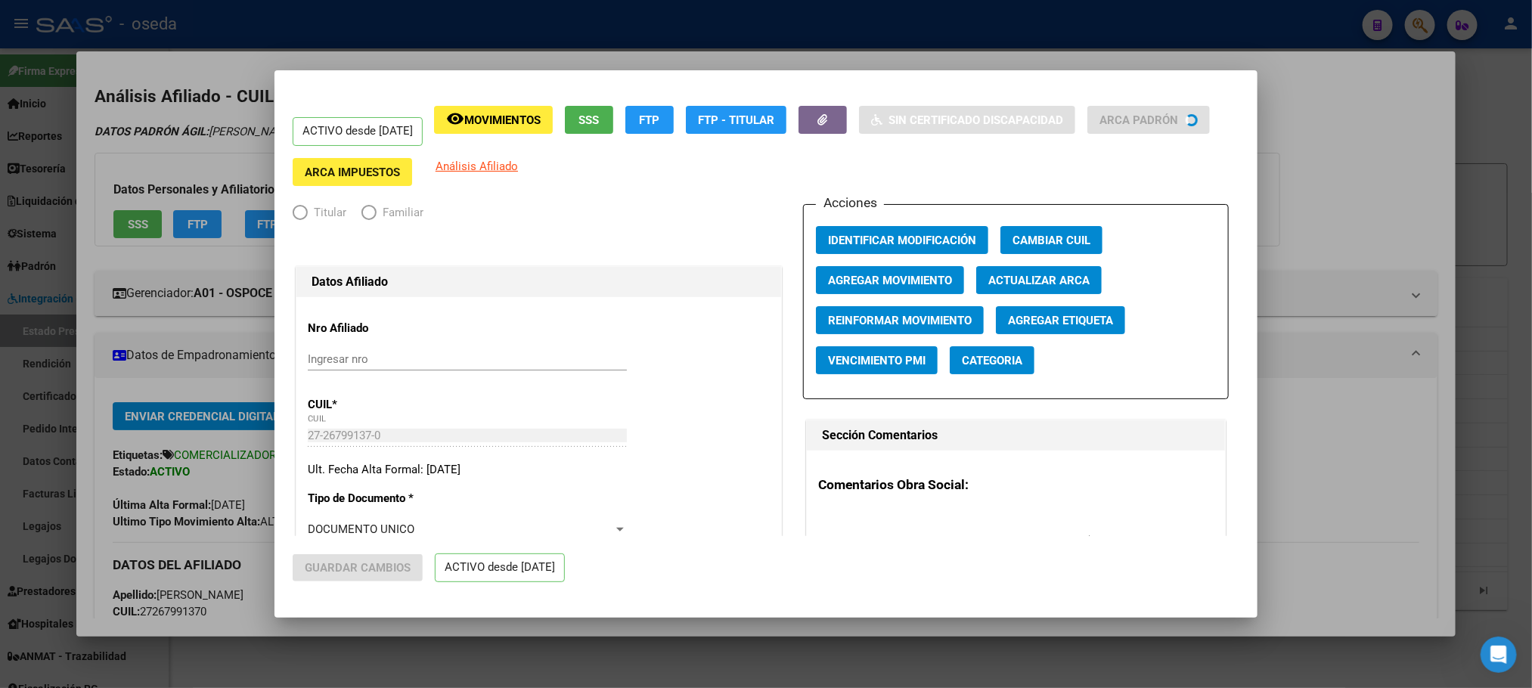
radio input "true"
type input "30-51640352-3"
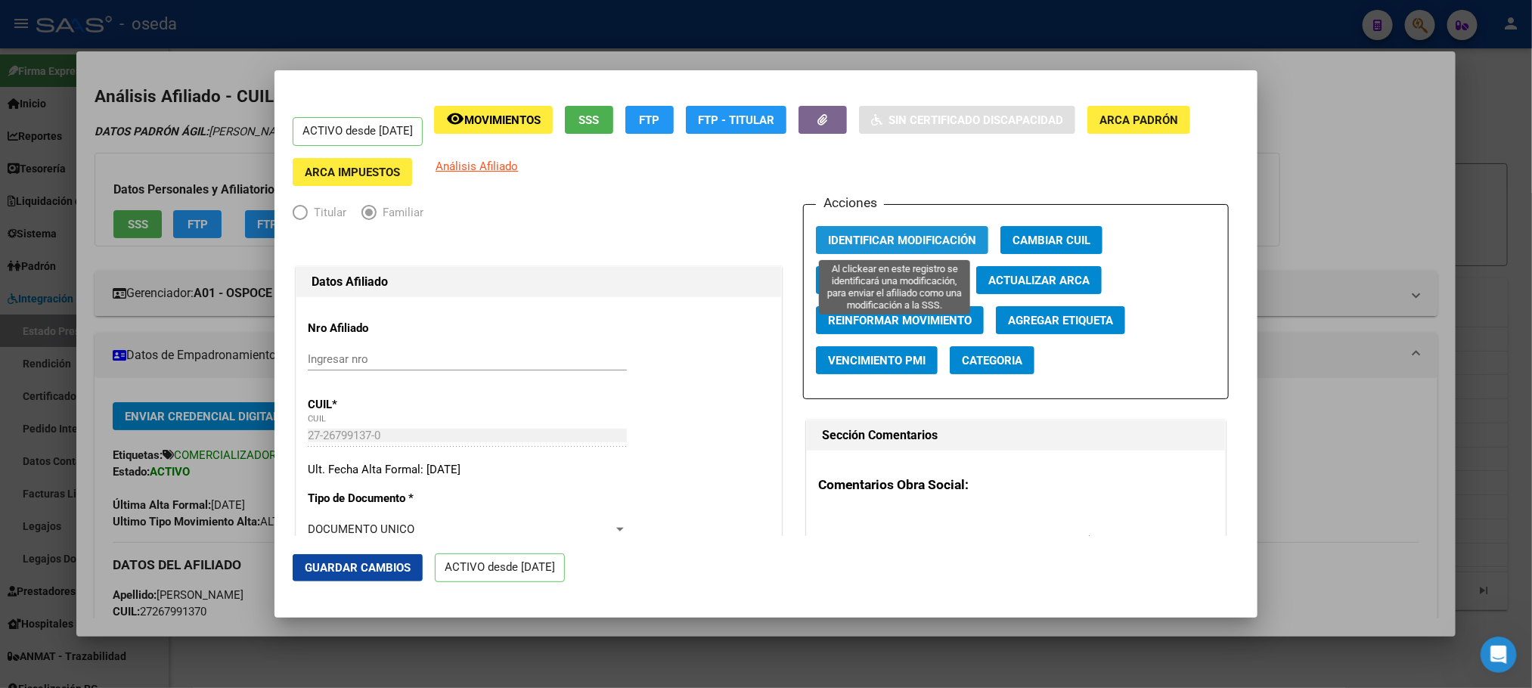
click at [888, 237] on span "Identificar Modificación" at bounding box center [902, 241] width 148 height 14
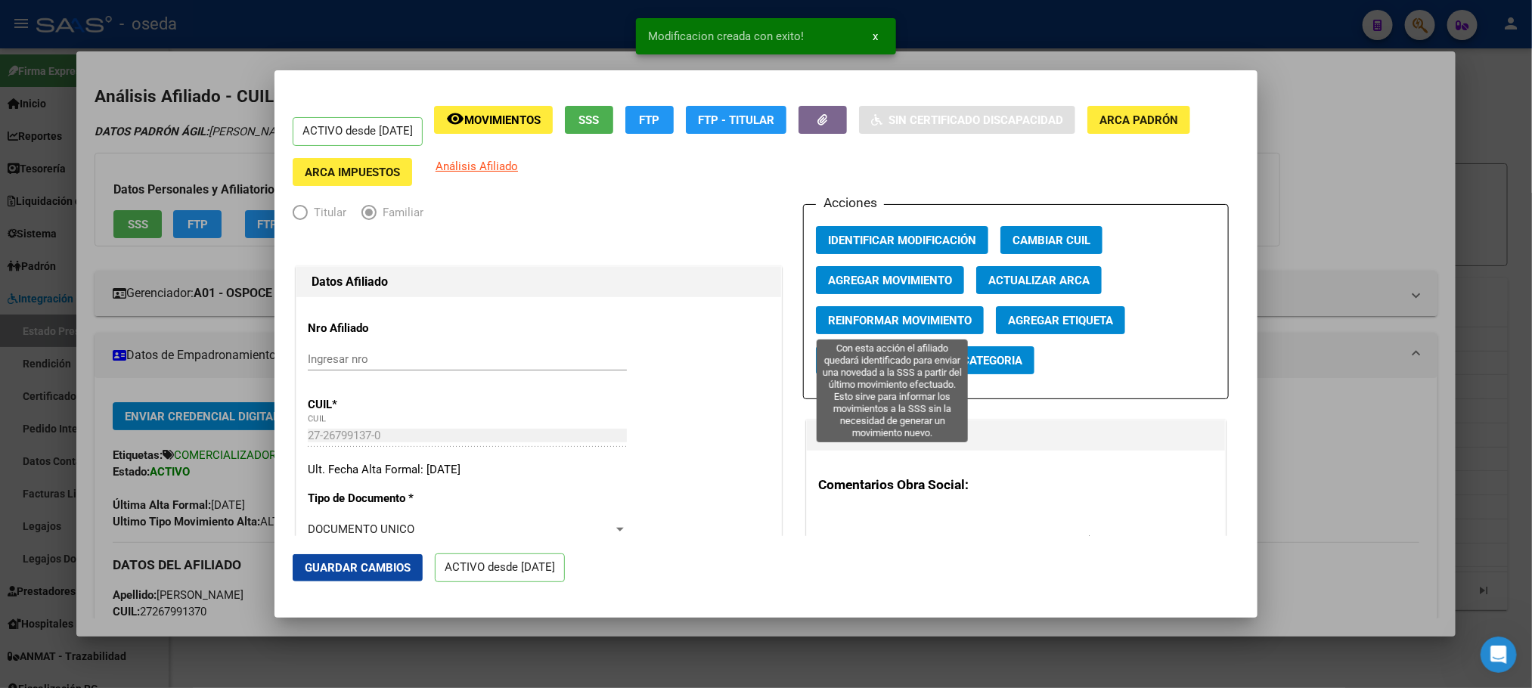
click at [879, 324] on span "Reinformar Movimiento" at bounding box center [900, 321] width 144 height 14
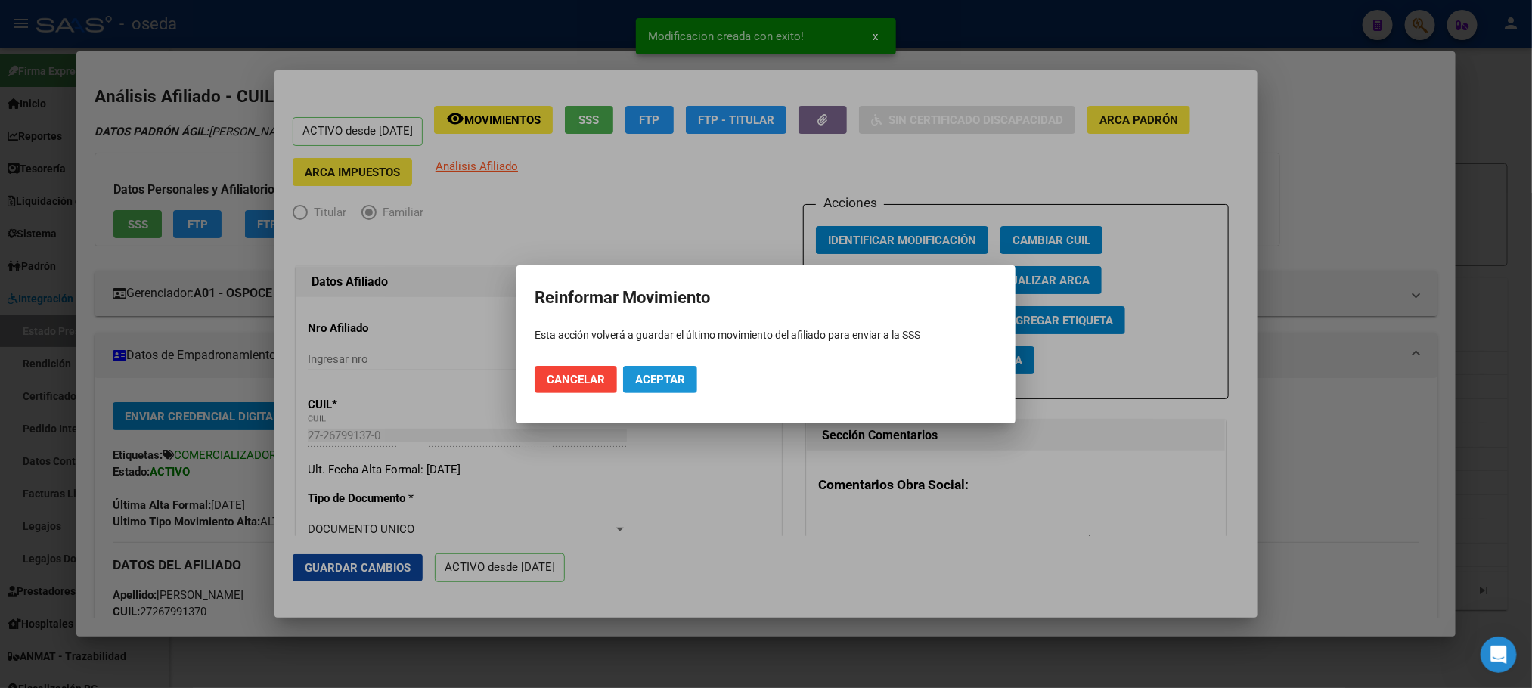
click at [661, 373] on span "Aceptar" at bounding box center [660, 380] width 50 height 14
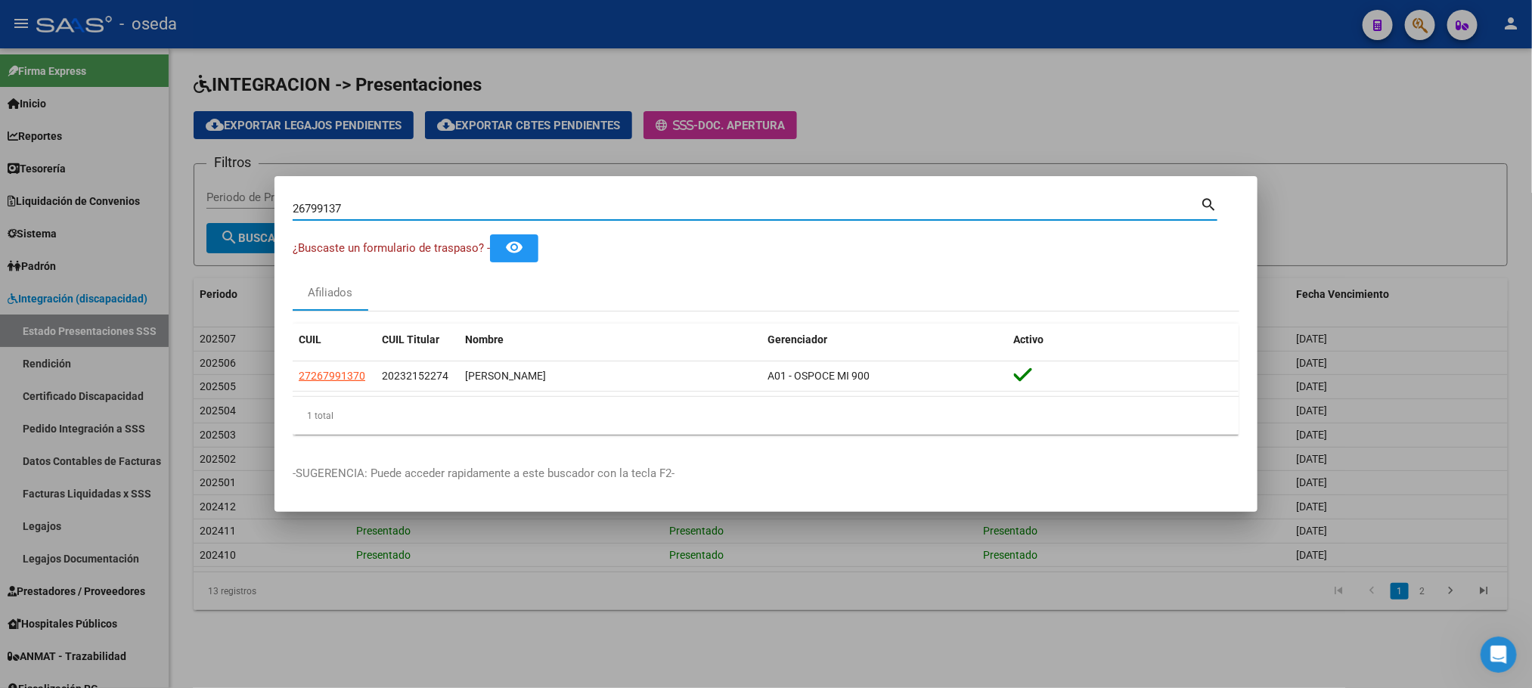
drag, startPoint x: 523, startPoint y: 209, endPoint x: 0, endPoint y: 313, distance: 532.9
click at [0, 313] on div "26799137 Buscar (apellido, dni, cuil, nro traspaso, cuit, obra social) search ¿…" at bounding box center [766, 344] width 1532 height 688
paste input "47494303"
type input "47494303"
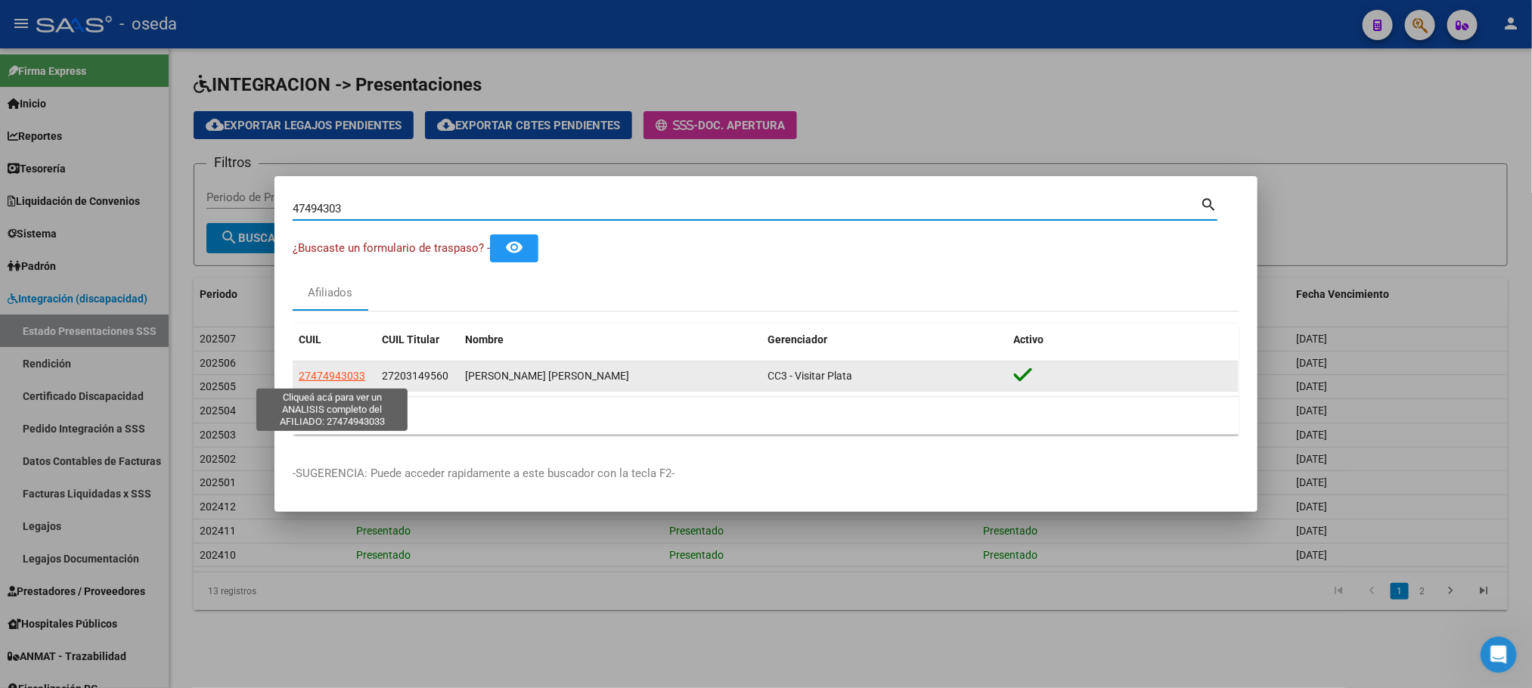
click at [354, 371] on span "27474943033" at bounding box center [332, 376] width 67 height 12
type textarea "27474943033"
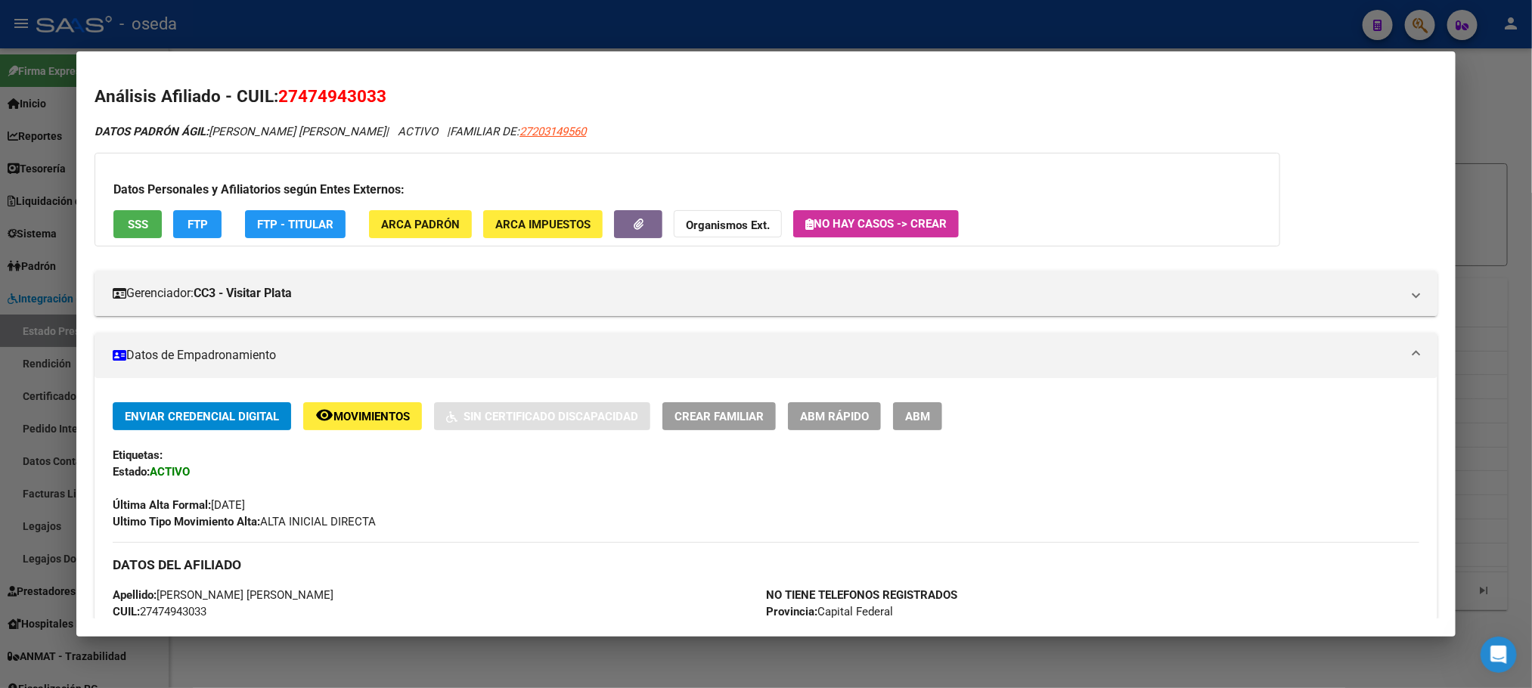
click at [804, 413] on span "ABM Rápido" at bounding box center [834, 417] width 69 height 14
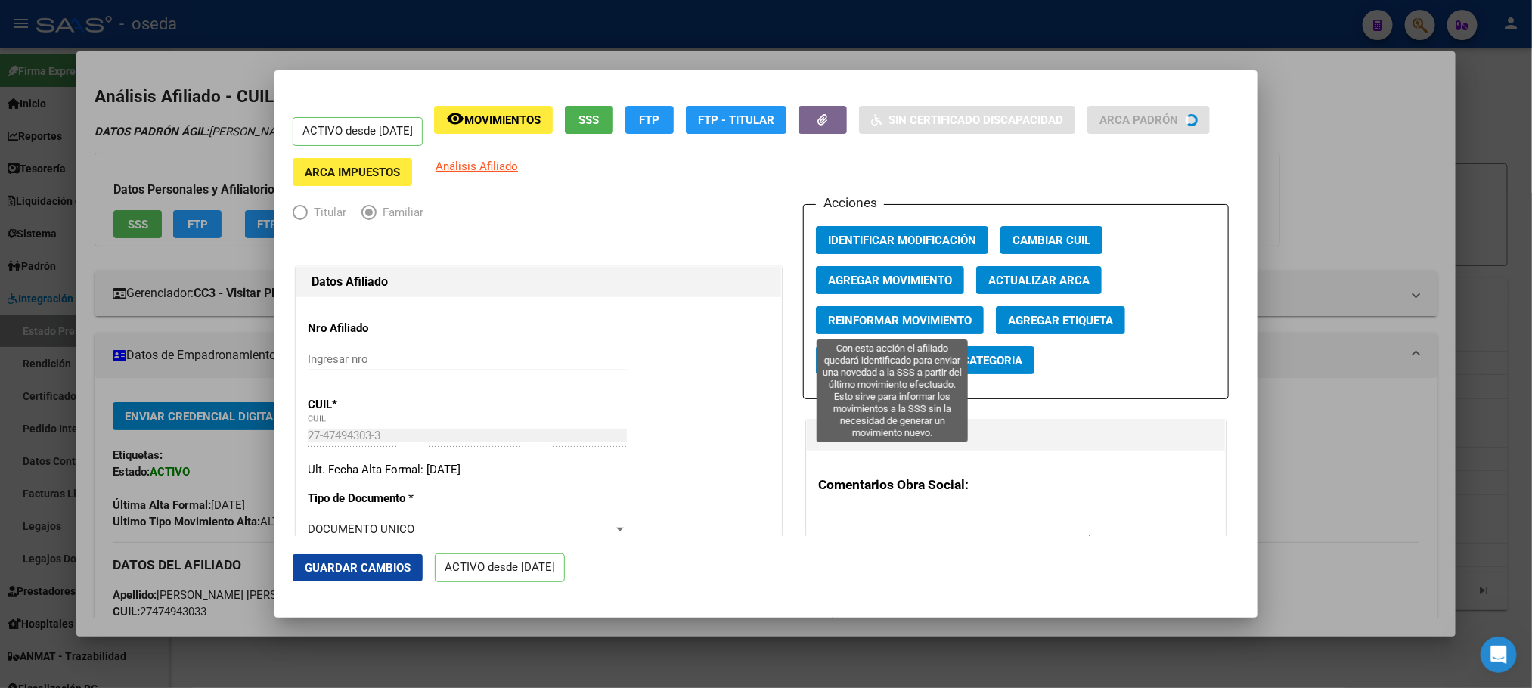
radio input "true"
type input "30-66179287-2"
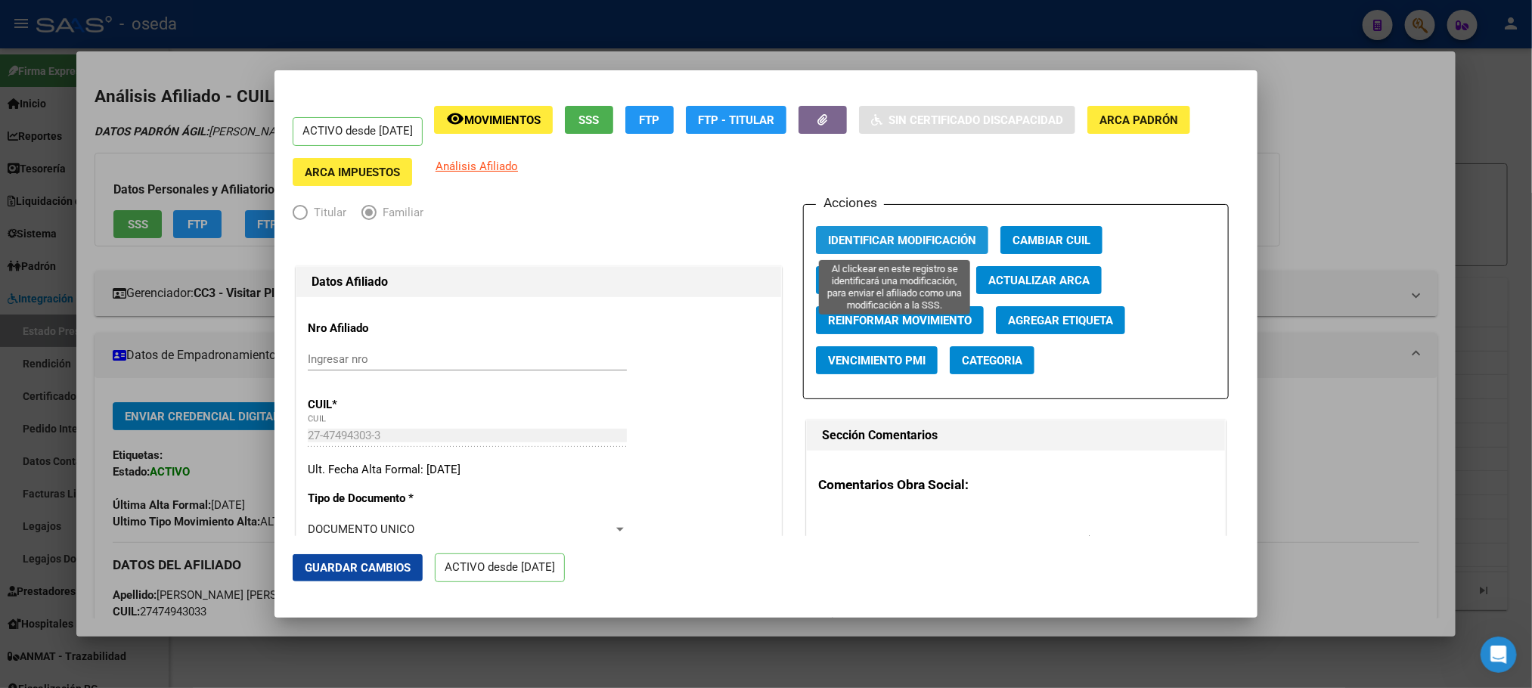
click at [878, 241] on span "Identificar Modificación" at bounding box center [902, 241] width 148 height 14
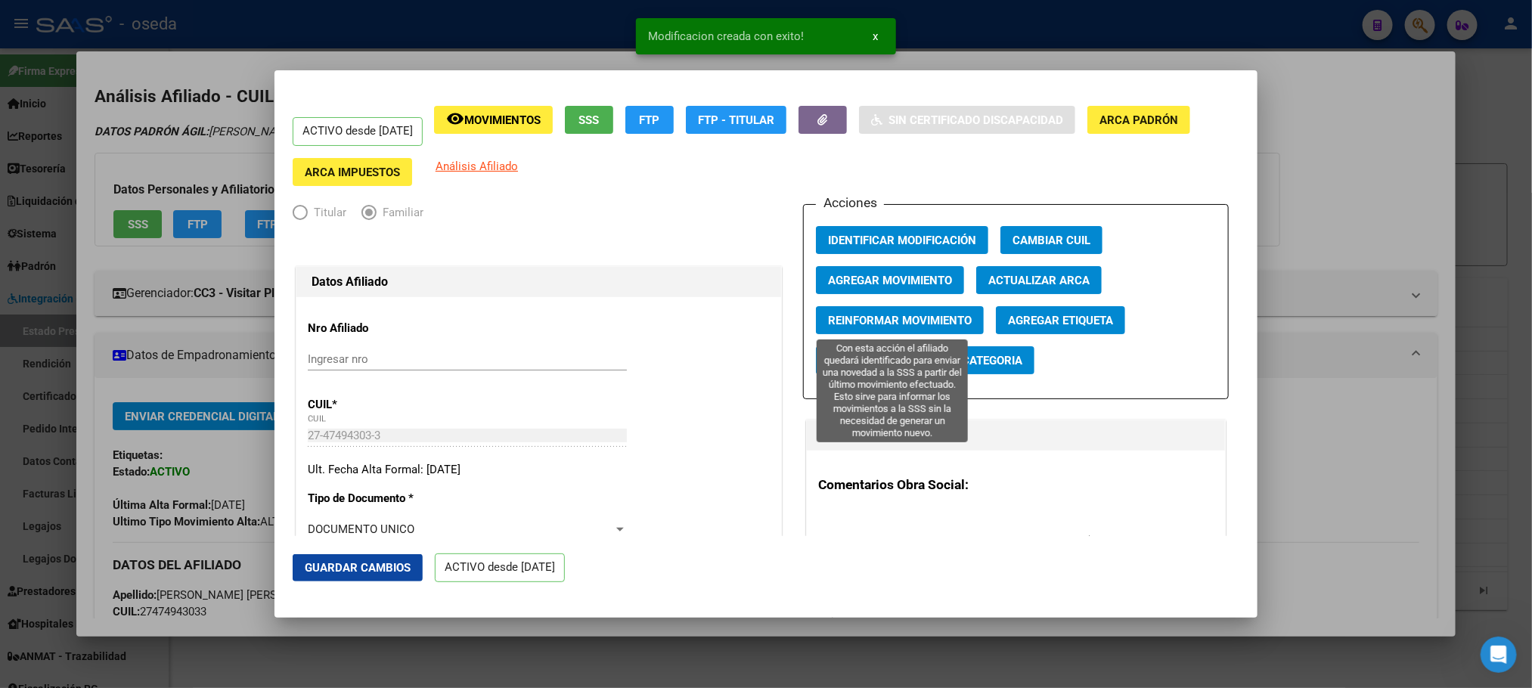
click at [869, 318] on span "Reinformar Movimiento" at bounding box center [900, 321] width 144 height 14
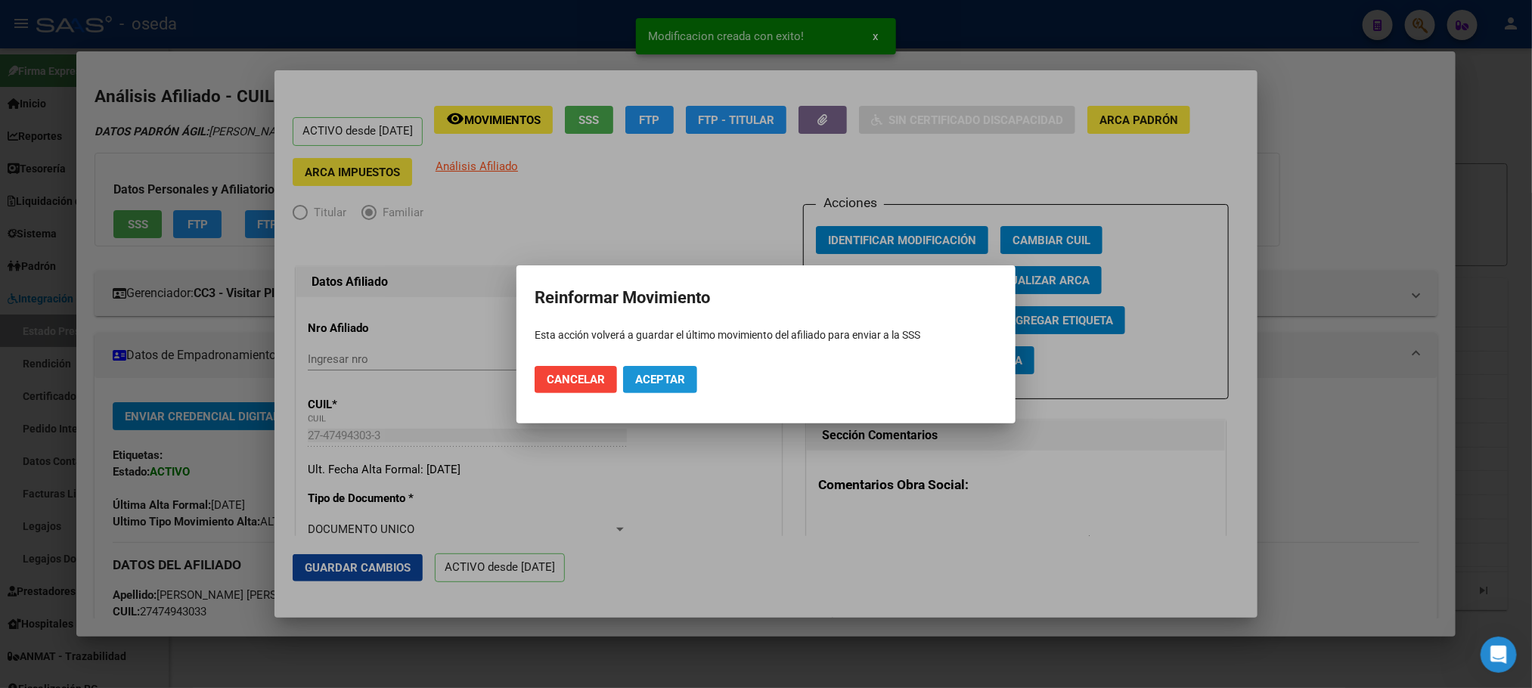
click at [687, 386] on button "Aceptar" at bounding box center [660, 379] width 74 height 27
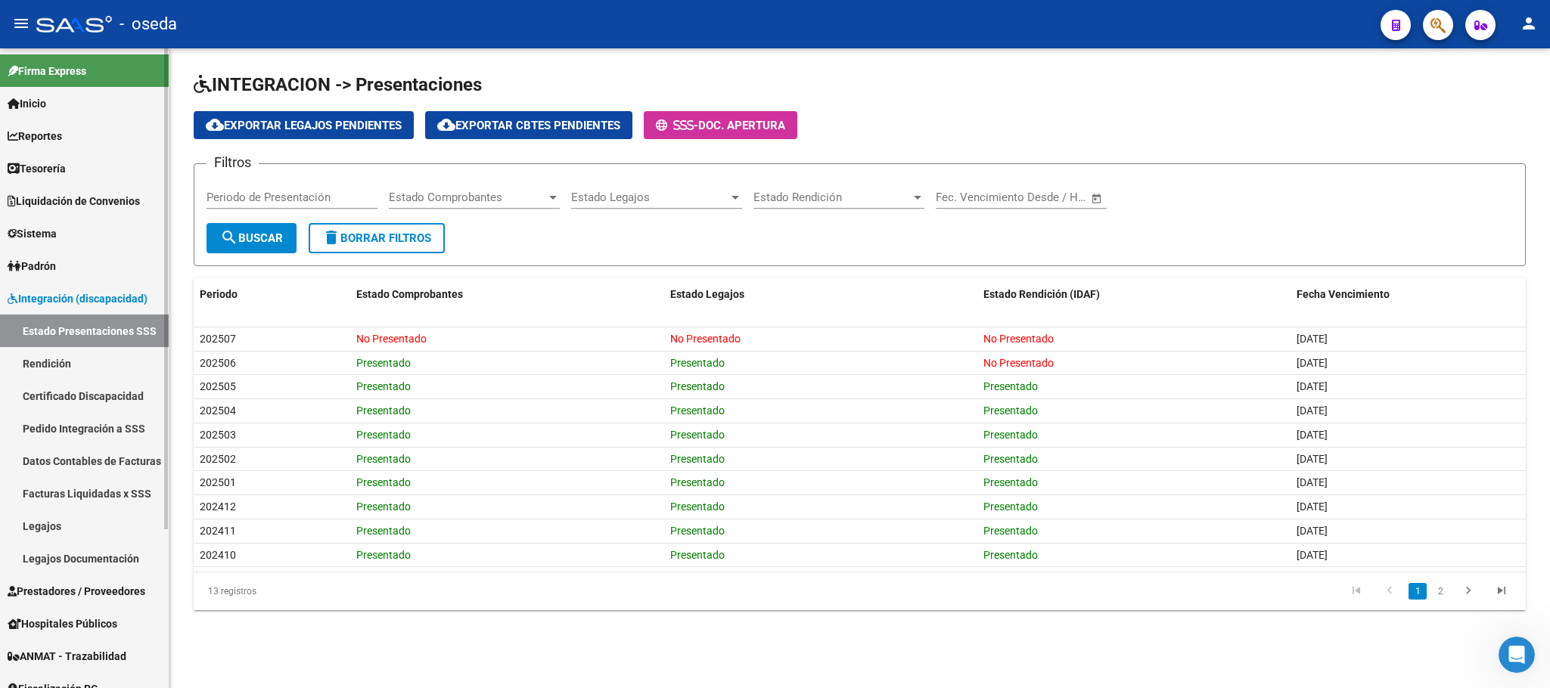
click at [54, 288] on link "Integración (discapacidad)" at bounding box center [84, 298] width 169 height 33
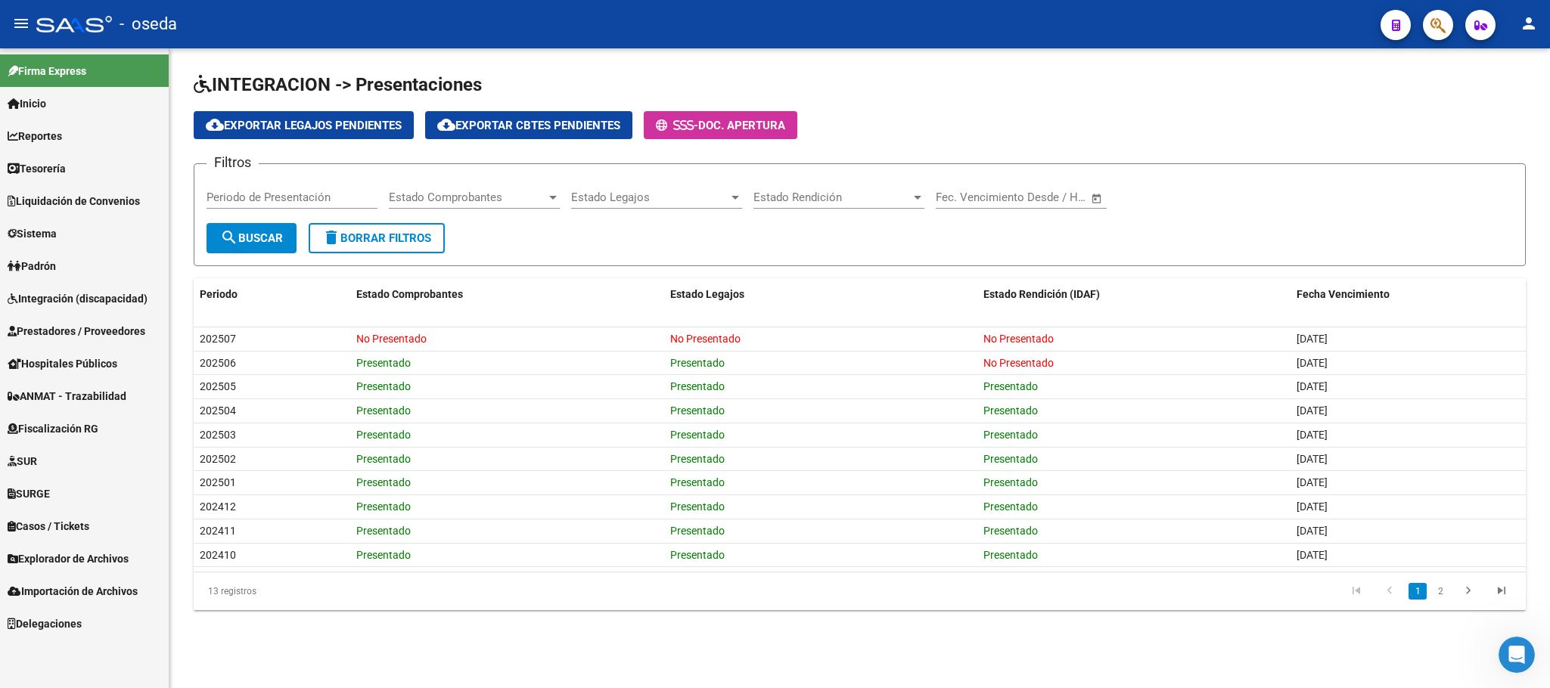
click at [107, 341] on link "Prestadores / Proveedores" at bounding box center [84, 331] width 169 height 33
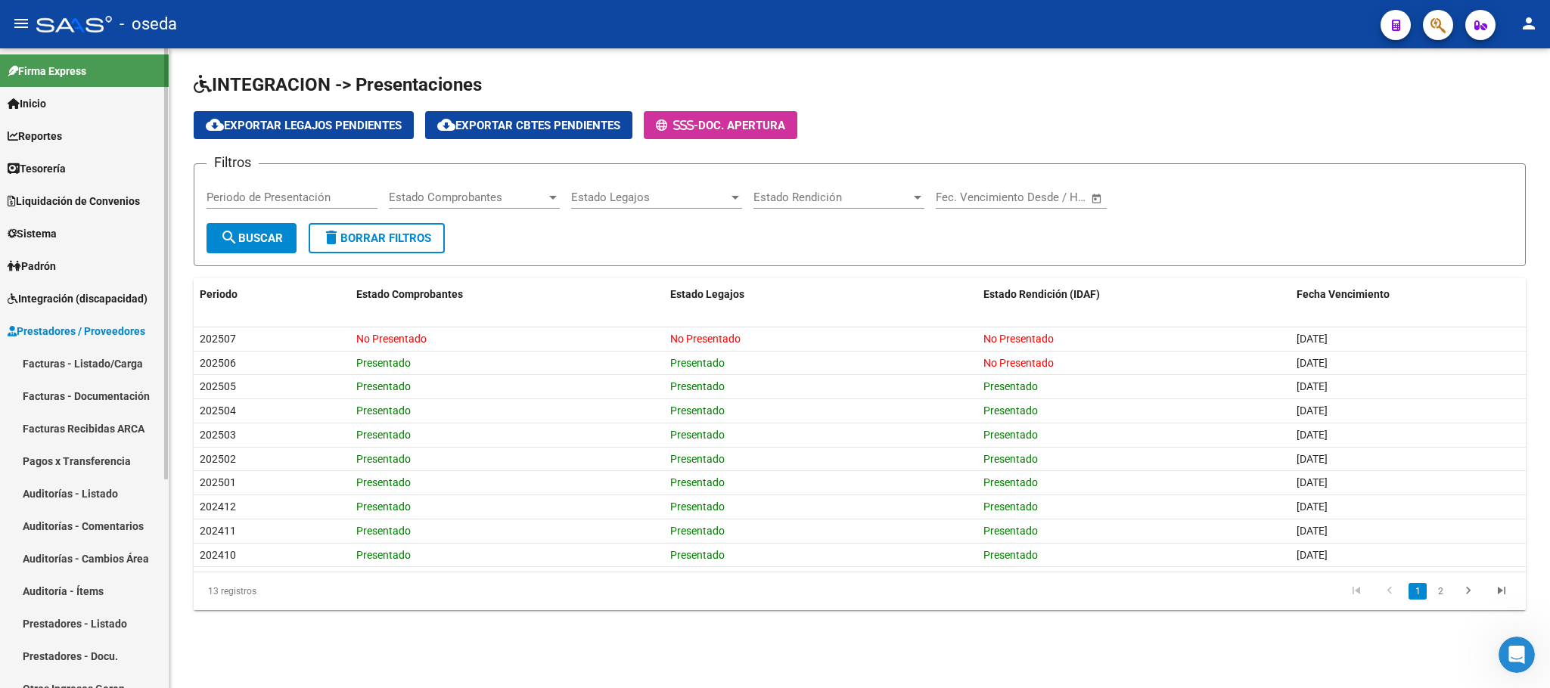
click at [107, 341] on link "Prestadores / Proveedores" at bounding box center [84, 331] width 169 height 33
